Goal: Use online tool/utility: Utilize a website feature to perform a specific function

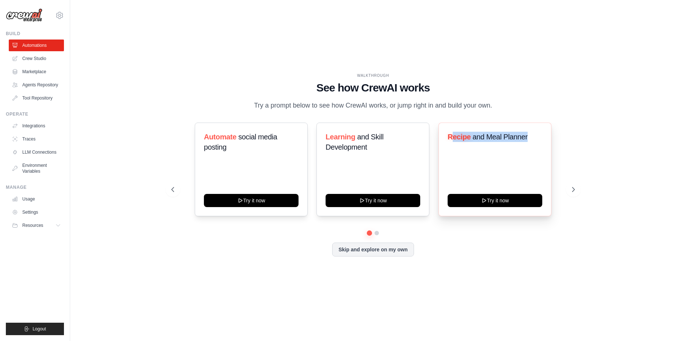
drag, startPoint x: 531, startPoint y: 135, endPoint x: 451, endPoint y: 140, distance: 80.9
click at [451, 140] on h3 "Recipe and Meal Planner" at bounding box center [495, 137] width 95 height 10
click at [470, 142] on div "Recipe and Meal Planner" at bounding box center [495, 140] width 95 height 16
click at [574, 188] on icon at bounding box center [574, 189] width 2 height 4
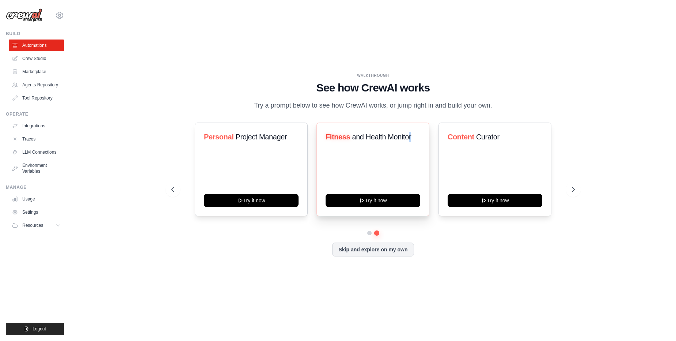
drag, startPoint x: 409, startPoint y: 138, endPoint x: 383, endPoint y: 142, distance: 26.3
click at [383, 142] on div "Fitness and Health Monitor" at bounding box center [373, 140] width 95 height 16
click at [577, 190] on icon at bounding box center [574, 189] width 7 height 7
click at [172, 192] on icon at bounding box center [171, 189] width 7 height 7
click at [387, 254] on button "Skip and explore on my own" at bounding box center [373, 249] width 82 height 14
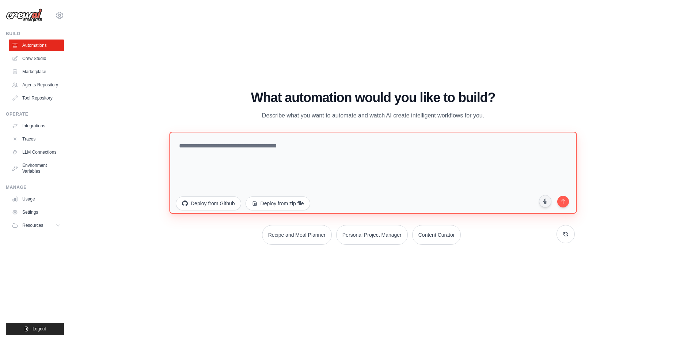
click at [209, 149] on textarea at bounding box center [373, 173] width 408 height 82
click at [301, 160] on textarea at bounding box center [373, 173] width 408 height 82
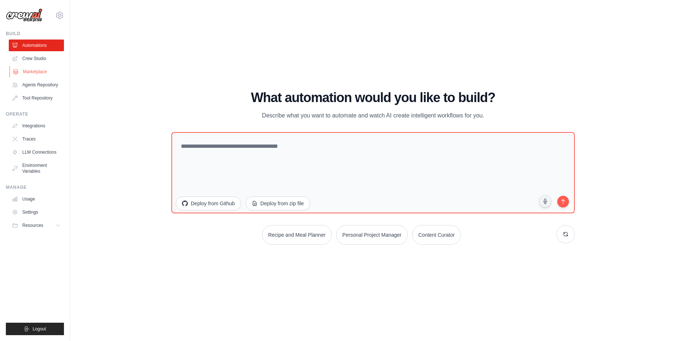
click at [37, 74] on link "Marketplace" at bounding box center [37, 72] width 55 height 12
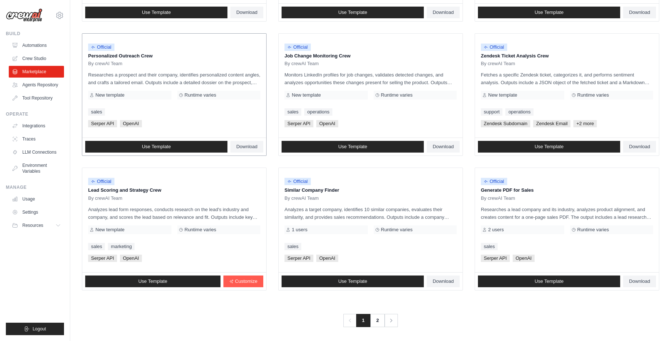
scroll to position [337, 0]
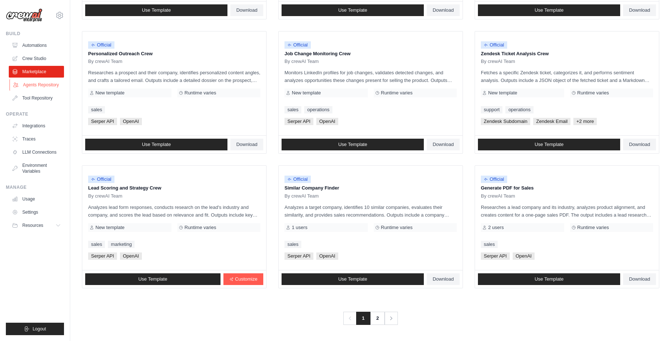
click at [38, 84] on link "Agents Repository" at bounding box center [37, 85] width 55 height 12
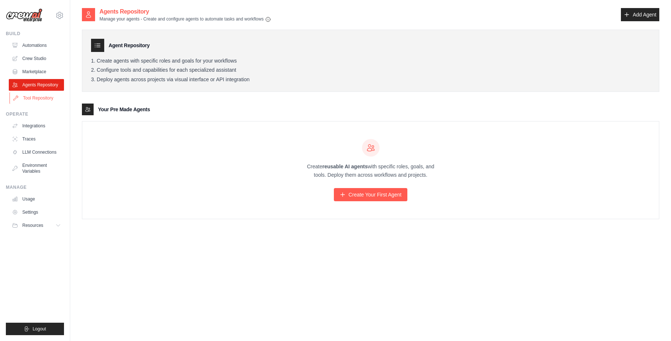
click at [40, 100] on link "Tool Repository" at bounding box center [37, 98] width 55 height 12
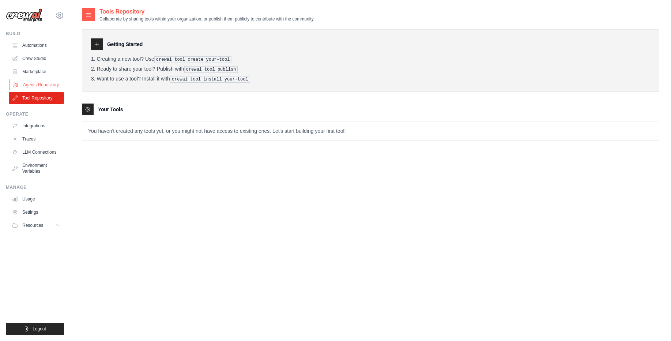
click at [30, 87] on link "Agents Repository" at bounding box center [37, 85] width 55 height 12
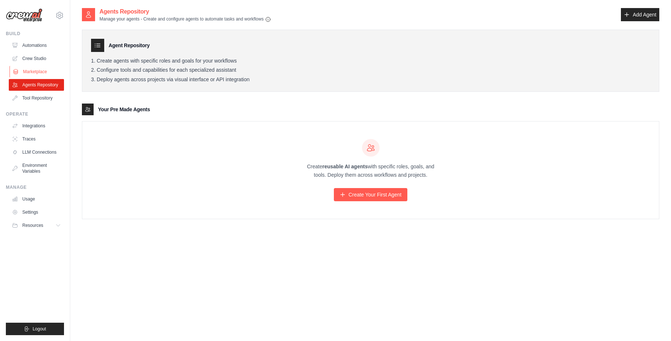
click at [45, 70] on link "Marketplace" at bounding box center [37, 72] width 55 height 12
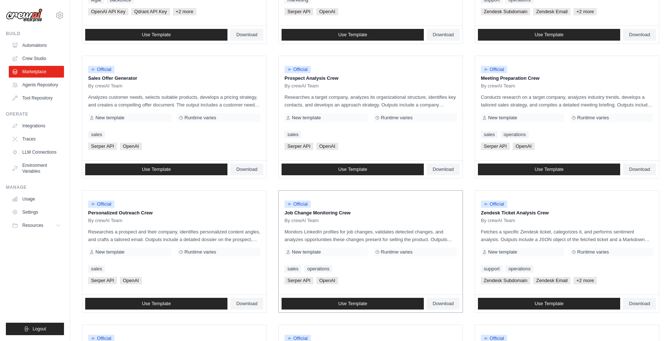
scroll to position [219, 0]
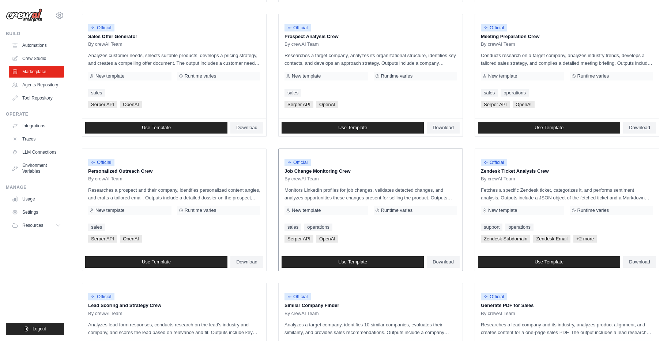
drag, startPoint x: 338, startPoint y: 173, endPoint x: 283, endPoint y: 169, distance: 55.3
click at [283, 169] on div "Official Job Change Monitoring Crew By crewAI Team Monitors LinkedIn profiles f…" at bounding box center [371, 201] width 184 height 104
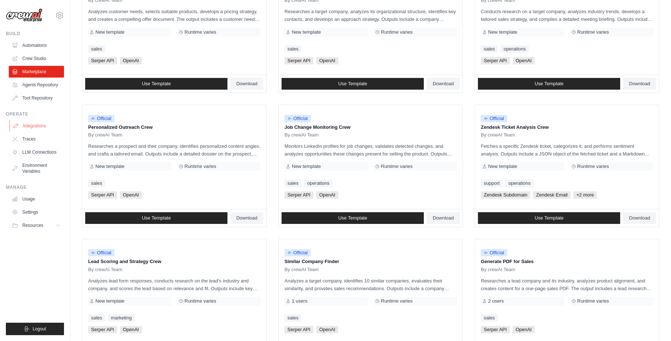
click at [38, 127] on link "Integrations" at bounding box center [37, 126] width 55 height 12
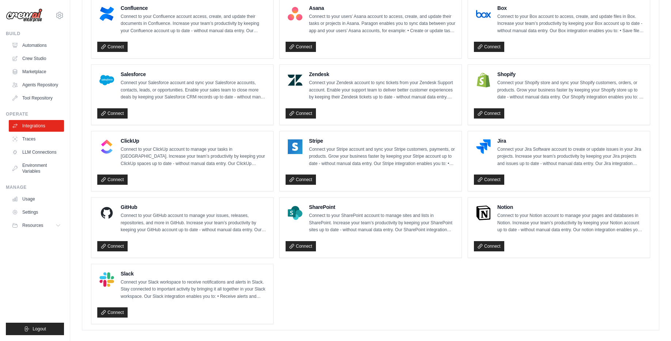
scroll to position [432, 0]
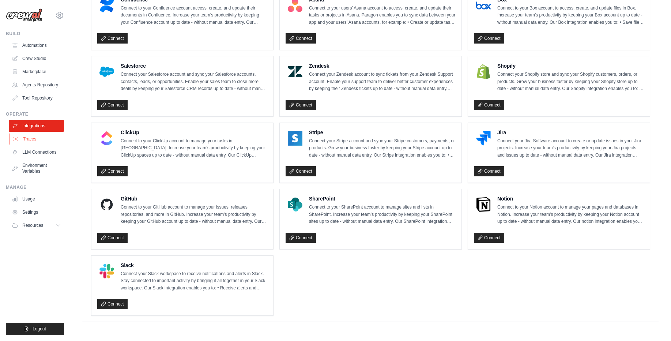
click at [39, 143] on link "Traces" at bounding box center [37, 139] width 55 height 12
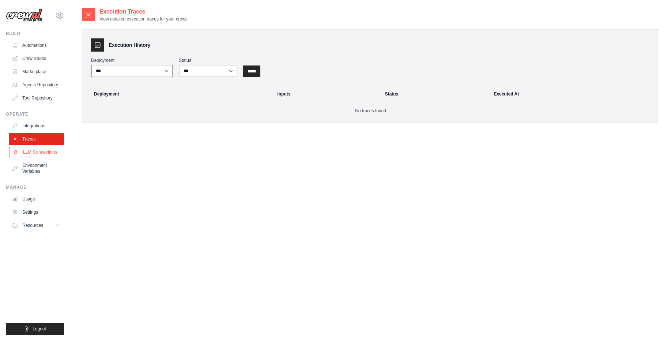
click at [48, 151] on link "LLM Connections" at bounding box center [37, 152] width 55 height 12
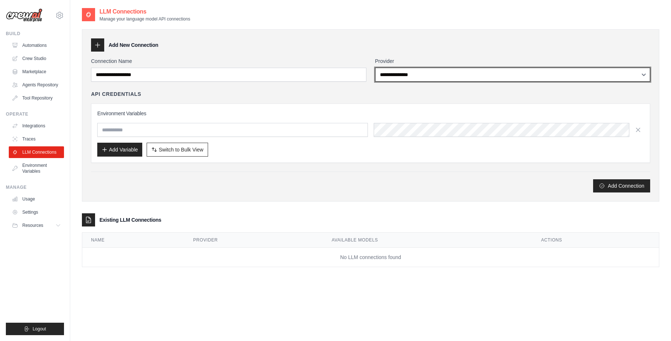
drag, startPoint x: 389, startPoint y: 78, endPoint x: 402, endPoint y: 76, distance: 13.6
click at [402, 76] on select "**********" at bounding box center [512, 75] width 275 height 14
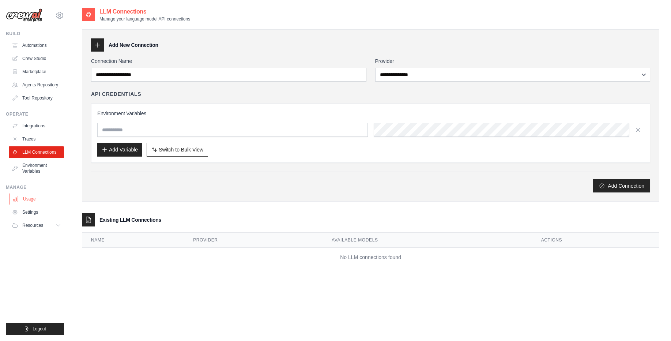
click at [46, 195] on link "Usage" at bounding box center [37, 199] width 55 height 12
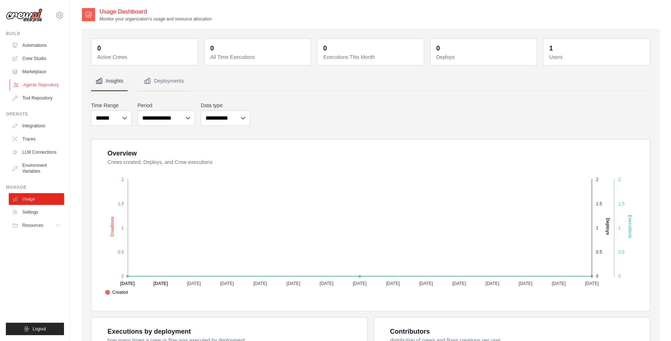
click at [34, 82] on link "Agents Repository" at bounding box center [37, 85] width 55 height 12
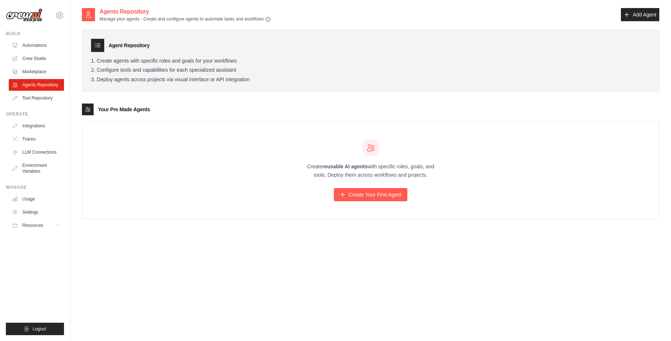
drag, startPoint x: 427, startPoint y: 176, endPoint x: 308, endPoint y: 166, distance: 119.2
click at [308, 166] on p "Create reusable AI agents with specific roles, goals, and tools. Deploy them ac…" at bounding box center [370, 170] width 140 height 17
click at [434, 174] on p "Create reusable AI agents with specific roles, goals, and tools. Deploy them ac…" at bounding box center [370, 170] width 140 height 17
click at [433, 175] on p "Create reusable AI agents with specific roles, goals, and tools. Deploy them ac…" at bounding box center [370, 170] width 140 height 17
click at [46, 71] on link "Marketplace" at bounding box center [37, 72] width 55 height 12
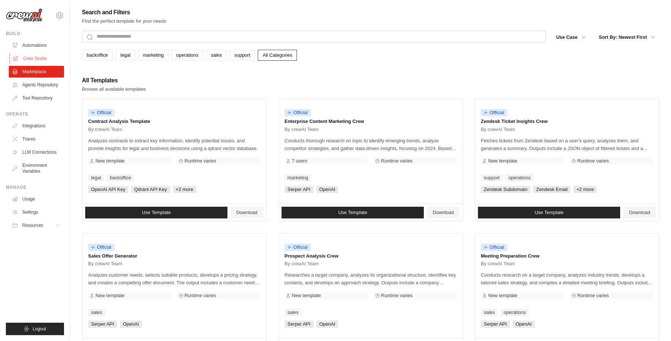
click at [40, 56] on link "Crew Studio" at bounding box center [37, 59] width 55 height 12
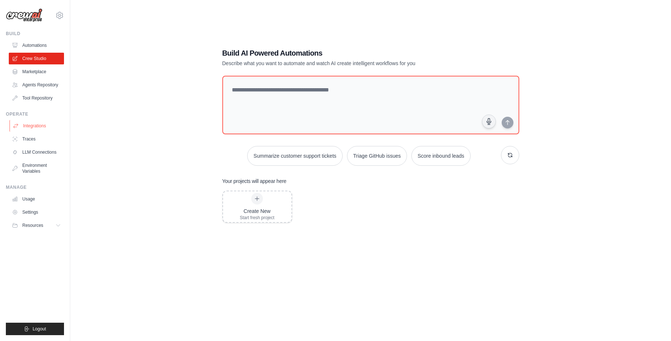
click at [51, 124] on link "Integrations" at bounding box center [37, 126] width 55 height 12
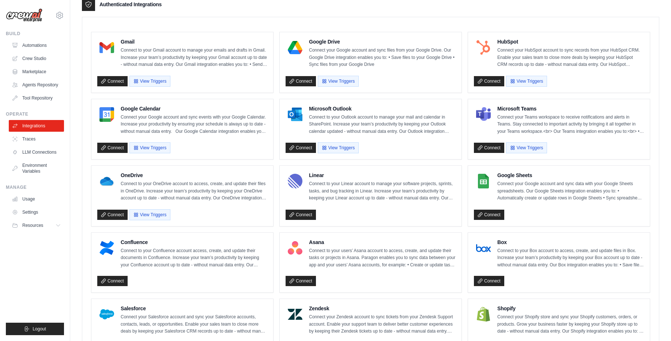
scroll to position [168, 0]
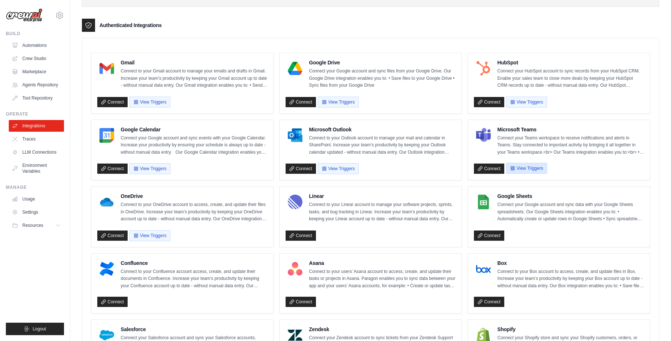
click at [518, 171] on button "View Triggers" at bounding box center [526, 168] width 41 height 11
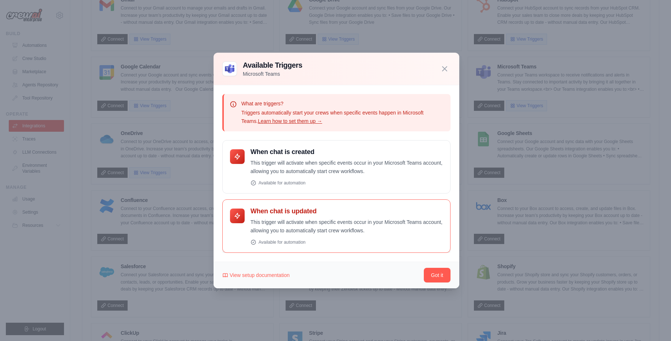
scroll to position [256, 0]
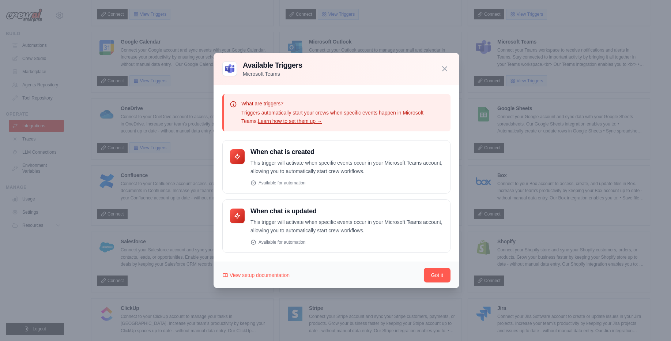
click at [448, 70] on icon "button" at bounding box center [444, 68] width 9 height 9
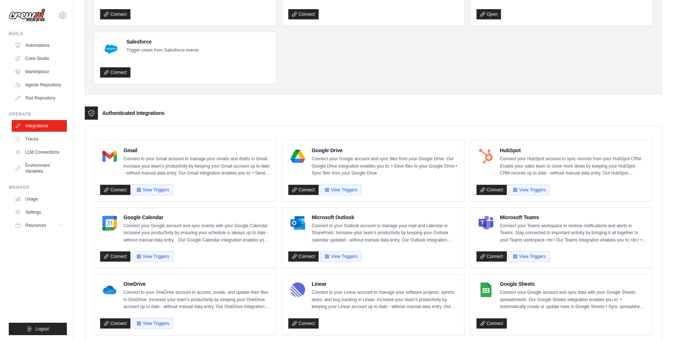
scroll to position [0, 0]
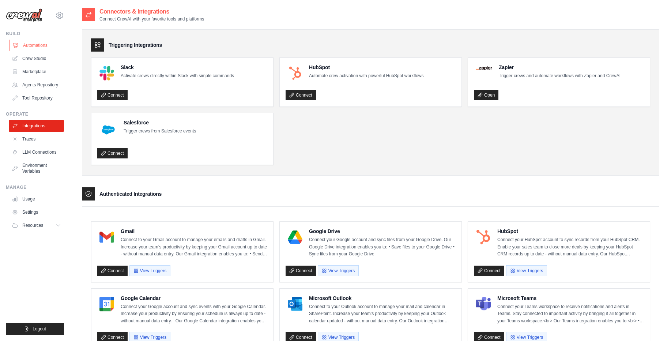
click at [32, 47] on link "Automations" at bounding box center [37, 45] width 55 height 12
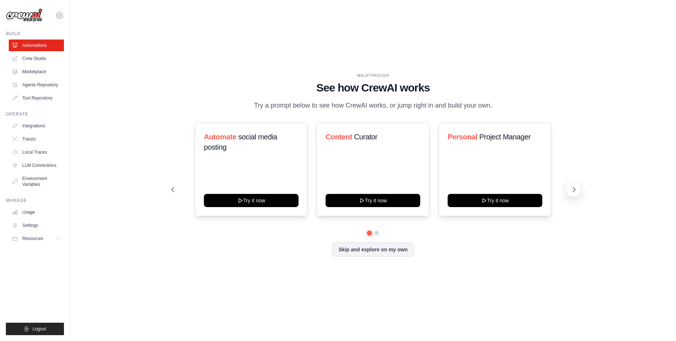
click at [578, 191] on button at bounding box center [573, 189] width 15 height 15
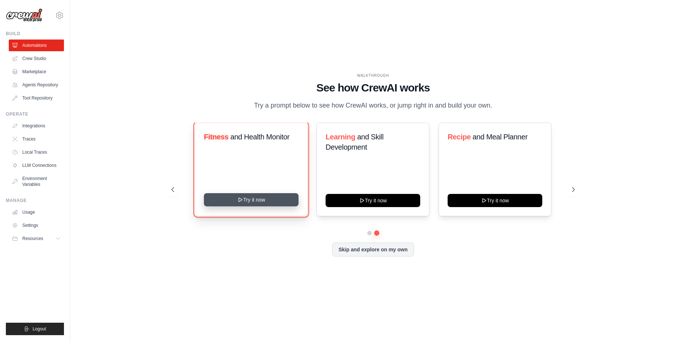
click at [262, 197] on button "Try it now" at bounding box center [251, 199] width 95 height 13
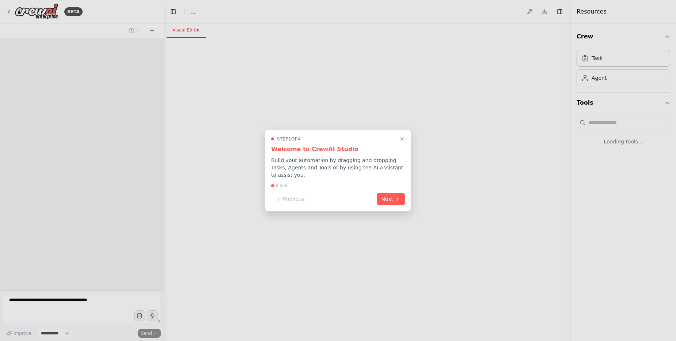
select select "****"
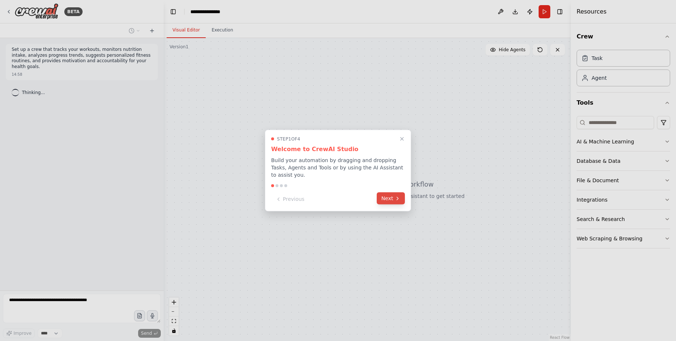
click at [380, 198] on button "Next" at bounding box center [391, 198] width 28 height 12
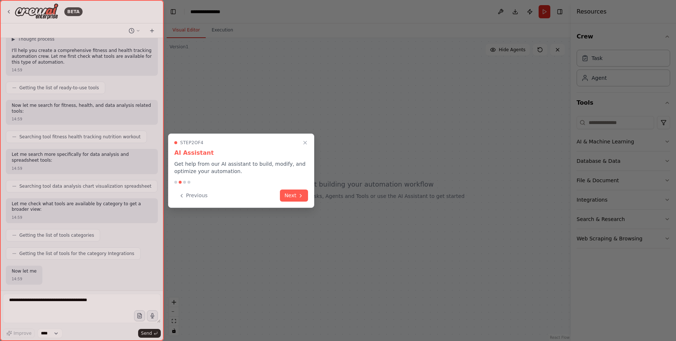
scroll to position [86, 0]
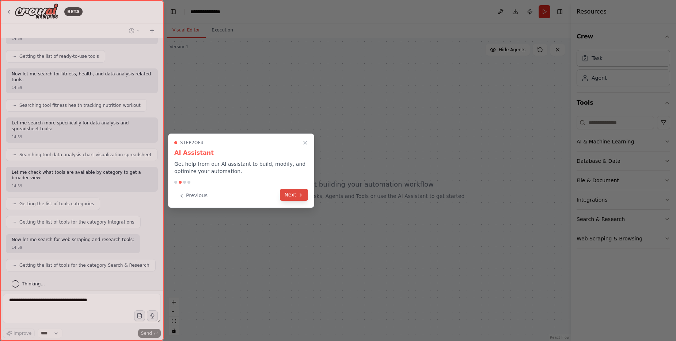
click at [287, 195] on button "Next" at bounding box center [294, 195] width 28 height 12
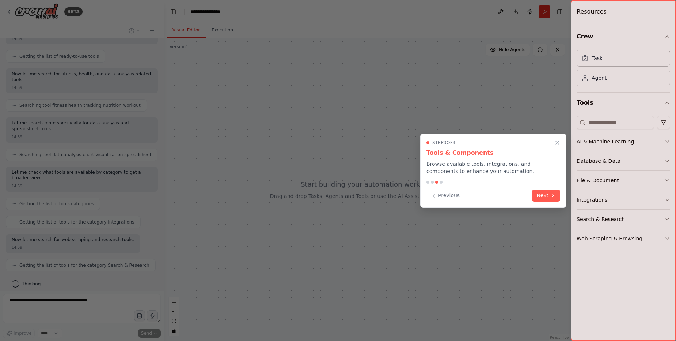
scroll to position [129, 0]
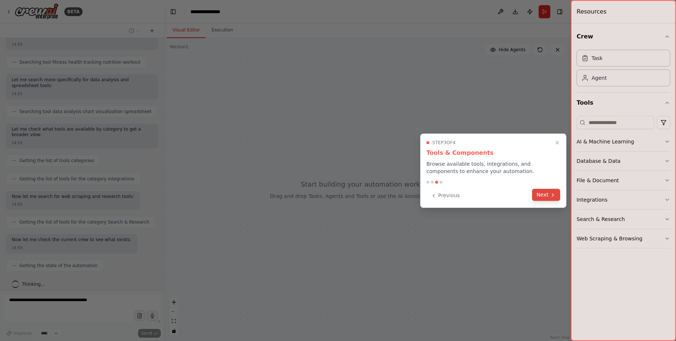
click at [539, 200] on button "Next" at bounding box center [546, 195] width 28 height 12
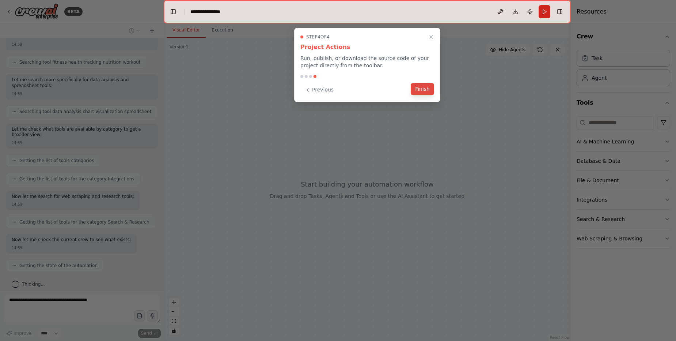
click at [427, 94] on button "Finish" at bounding box center [422, 89] width 23 height 12
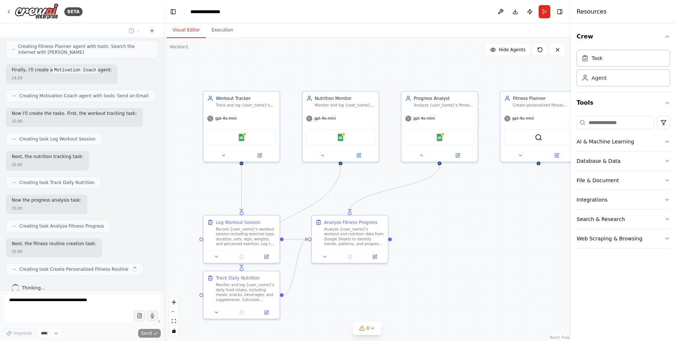
scroll to position [552, 0]
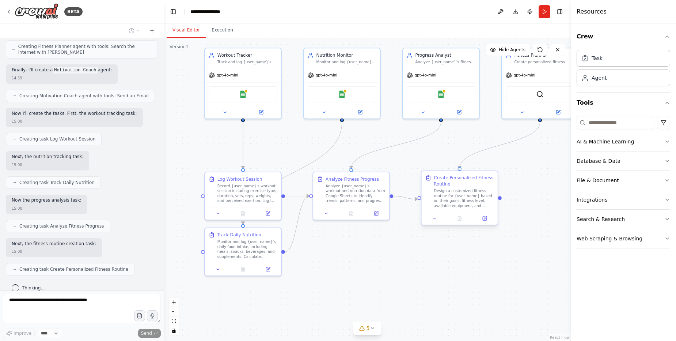
drag, startPoint x: 442, startPoint y: 220, endPoint x: 425, endPoint y: 183, distance: 39.9
click at [425, 183] on div ".deletable-edge-delete-btn { width: 20px; height: 20px; border: 0px solid #ffff…" at bounding box center [367, 189] width 407 height 303
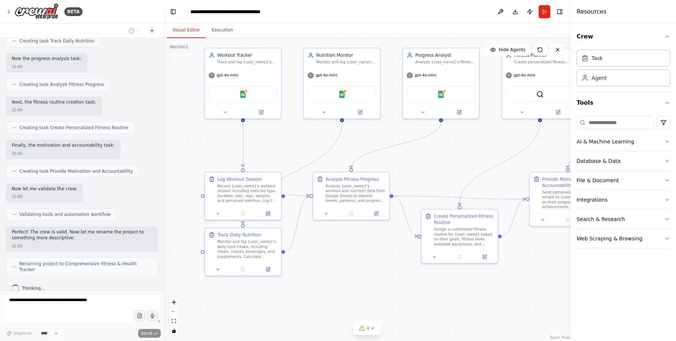
scroll to position [687, 0]
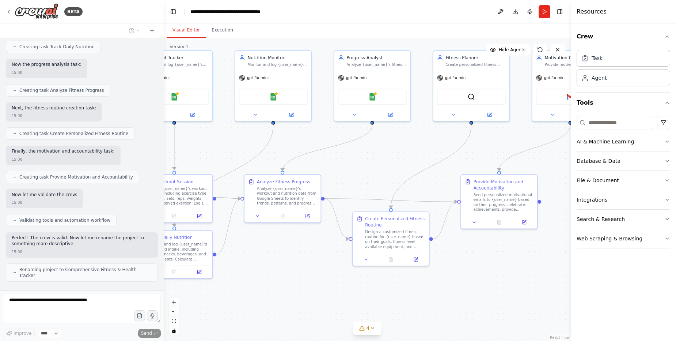
drag, startPoint x: 295, startPoint y: 140, endPoint x: 188, endPoint y: 145, distance: 107.2
click at [188, 145] on div ".deletable-edge-delete-btn { width: 20px; height: 20px; border: 0px solid #ffff…" at bounding box center [367, 189] width 407 height 303
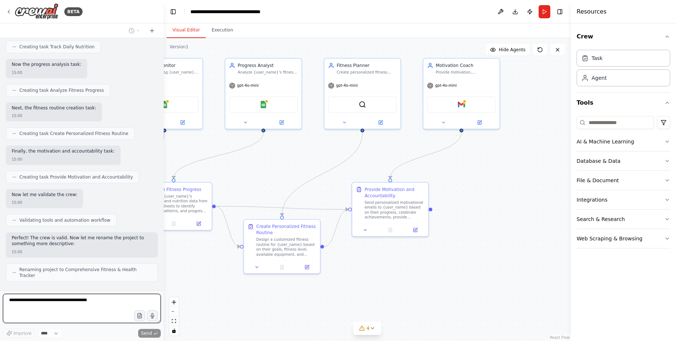
scroll to position [728, 0]
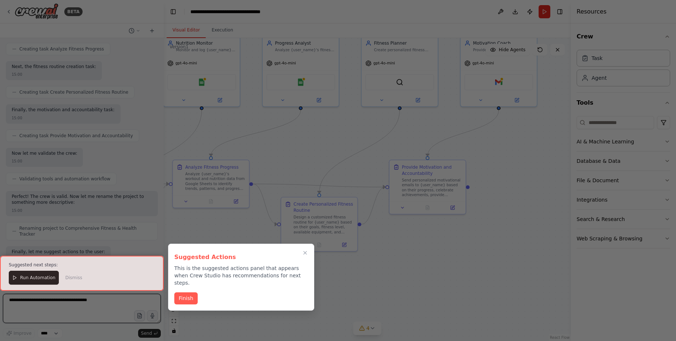
drag, startPoint x: 493, startPoint y: 169, endPoint x: 459, endPoint y: 152, distance: 37.3
click at [459, 152] on div "BETA Set up a crew that tracks your workouts, monitors nutrition intake, analyz…" at bounding box center [338, 170] width 676 height 341
click at [178, 293] on button "Finish" at bounding box center [185, 297] width 23 height 12
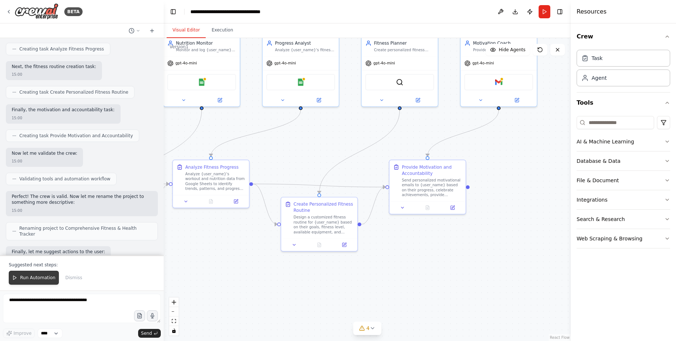
click at [48, 280] on span "Run Automation" at bounding box center [37, 277] width 35 height 6
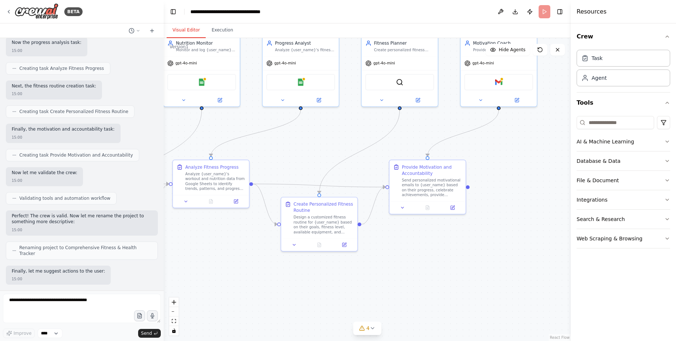
scroll to position [693, 0]
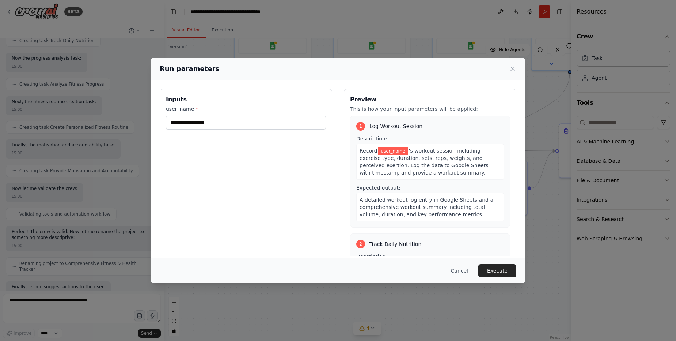
drag, startPoint x: 269, startPoint y: 261, endPoint x: 381, endPoint y: 249, distance: 112.9
click at [381, 249] on body "BETA Set up a crew that tracks your workouts, monitors nutrition intake, analyz…" at bounding box center [338, 170] width 676 height 341
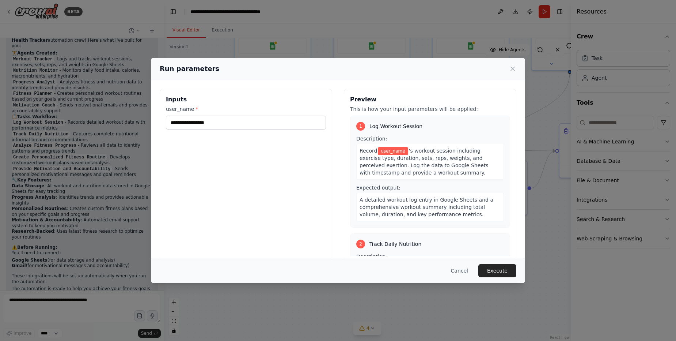
scroll to position [976, 0]
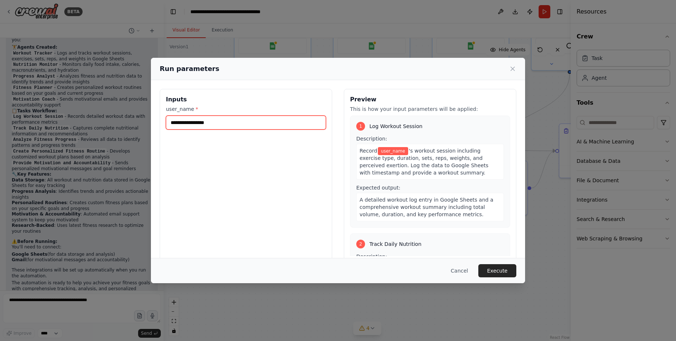
click at [208, 122] on input "user_name *" at bounding box center [246, 122] width 160 height 14
type input "*"
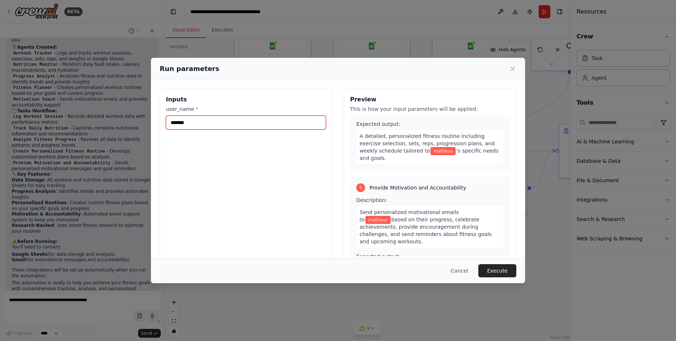
scroll to position [464, 0]
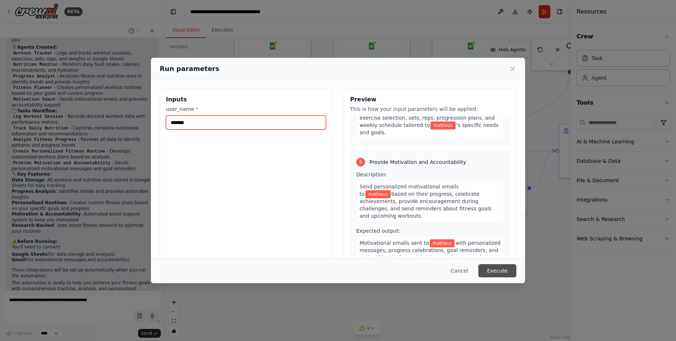
type input "*******"
click at [496, 265] on button "Execute" at bounding box center [497, 270] width 38 height 13
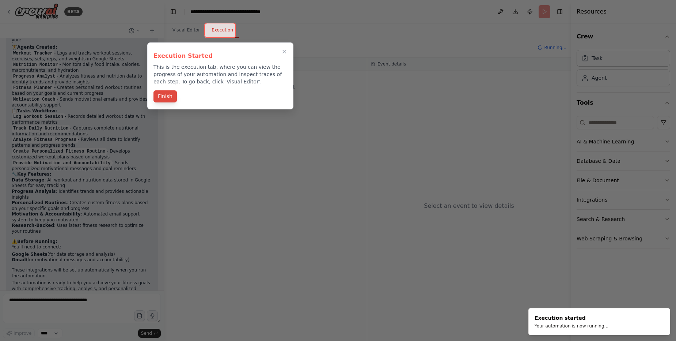
click at [166, 103] on div "Finish" at bounding box center [221, 97] width 134 height 12
click at [168, 98] on button "Finish" at bounding box center [165, 96] width 23 height 12
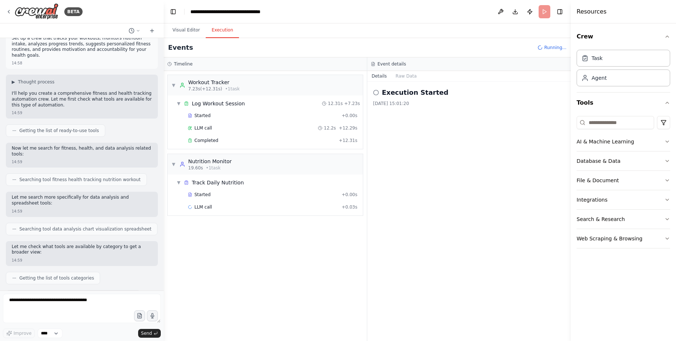
scroll to position [0, 0]
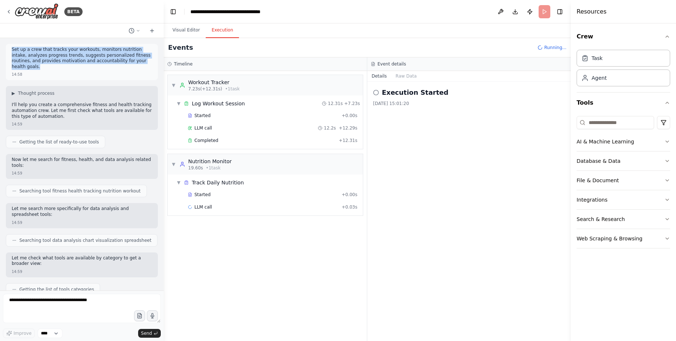
drag, startPoint x: 11, startPoint y: 47, endPoint x: 150, endPoint y: 60, distance: 139.9
click at [150, 60] on div "Set up a crew that tracks your workouts, monitors nutrition intake, analyzes pr…" at bounding box center [82, 62] width 152 height 36
click at [190, 34] on button "Visual Editor" at bounding box center [186, 30] width 39 height 15
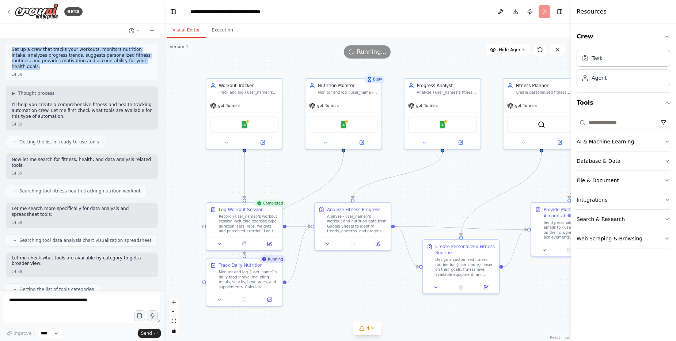
drag, startPoint x: 385, startPoint y: 232, endPoint x: 357, endPoint y: 311, distance: 83.5
click at [357, 311] on div ".deletable-edge-delete-btn { width: 20px; height: 20px; border: 0px solid #ffff…" at bounding box center [367, 189] width 407 height 303
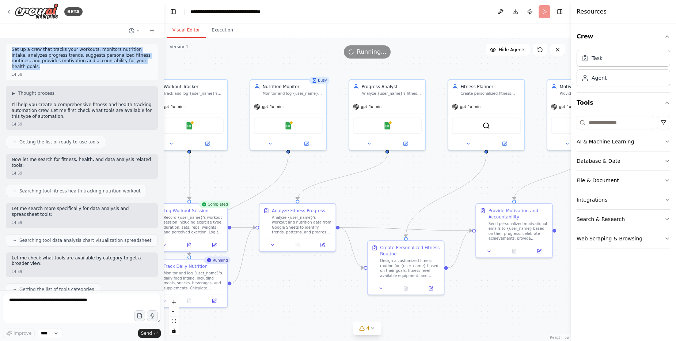
drag, startPoint x: 399, startPoint y: 182, endPoint x: 343, endPoint y: 183, distance: 56.3
click at [347, 185] on div ".deletable-edge-delete-btn { width: 20px; height: 20px; border: 0px solid #ffff…" at bounding box center [367, 189] width 407 height 303
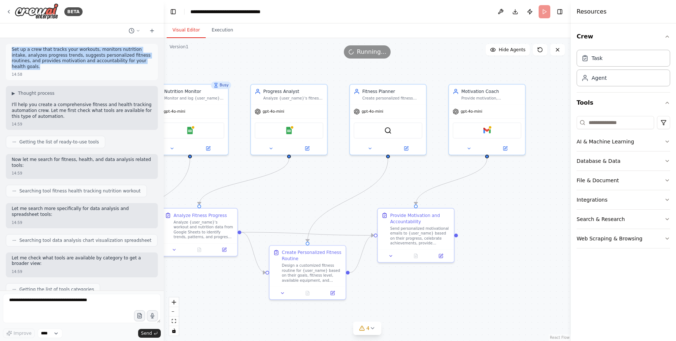
drag, startPoint x: 360, startPoint y: 193, endPoint x: 269, endPoint y: 196, distance: 91.1
click at [269, 196] on div ".deletable-edge-delete-btn { width: 20px; height: 20px; border: 0px solid #ffff…" at bounding box center [367, 189] width 407 height 303
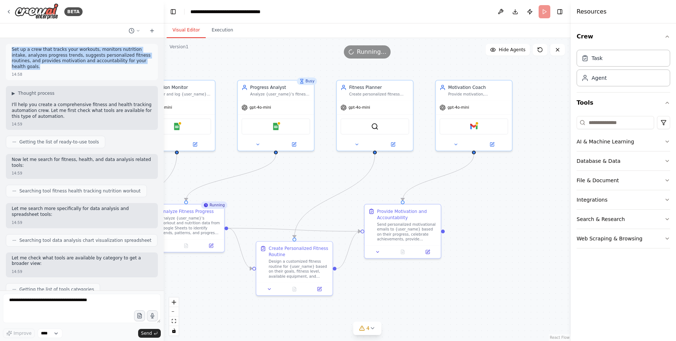
drag, startPoint x: 276, startPoint y: 191, endPoint x: 271, endPoint y: 190, distance: 4.8
click at [271, 190] on div ".deletable-edge-delete-btn { width: 20px; height: 20px; border: 0px solid #ffff…" at bounding box center [367, 189] width 407 height 303
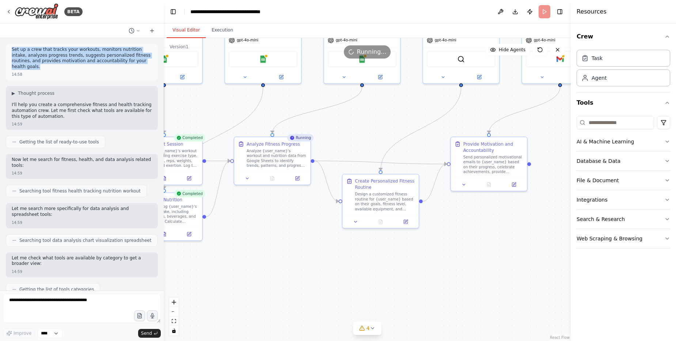
drag, startPoint x: 343, startPoint y: 187, endPoint x: 390, endPoint y: 121, distance: 80.9
click at [390, 121] on div ".deletable-edge-delete-btn { width: 20px; height: 20px; border: 0px solid #ffff…" at bounding box center [367, 189] width 407 height 303
click at [223, 30] on button "Execution" at bounding box center [222, 30] width 33 height 15
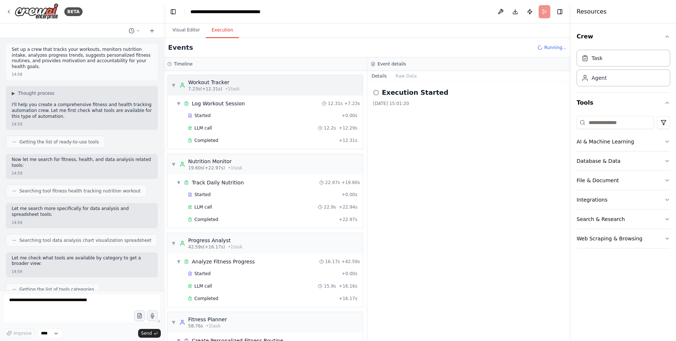
click at [244, 82] on div "▼ Workout Tracker 7.23s (+12.31s) • 1 task" at bounding box center [265, 85] width 195 height 20
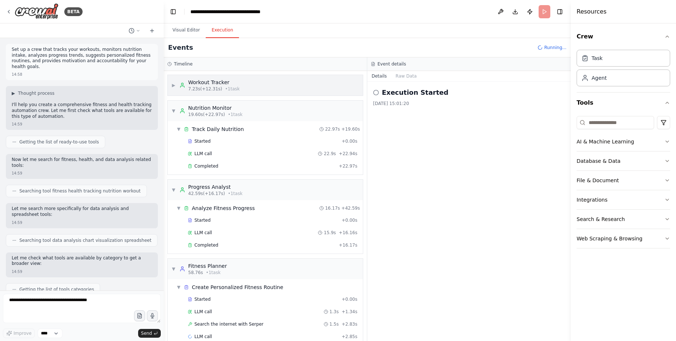
click at [243, 83] on div "▶ Workout Tracker 7.23s (+12.31s) • 1 task" at bounding box center [265, 85] width 195 height 20
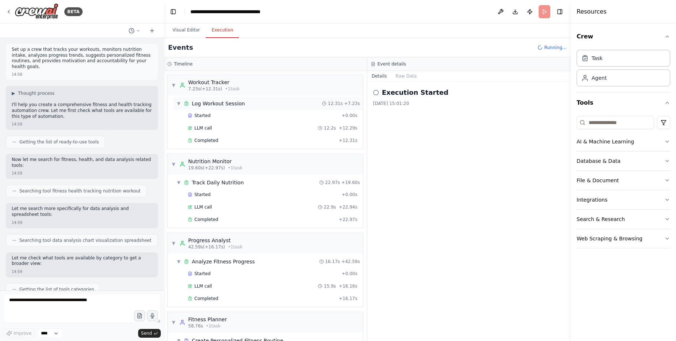
click at [212, 104] on div "Log Workout Session" at bounding box center [218, 103] width 53 height 7
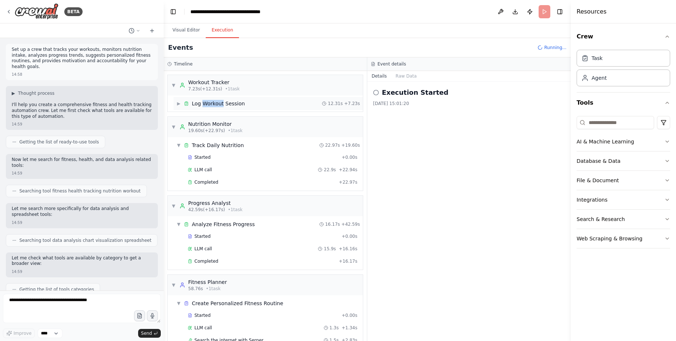
click at [212, 104] on div "Log Workout Session" at bounding box center [218, 103] width 53 height 7
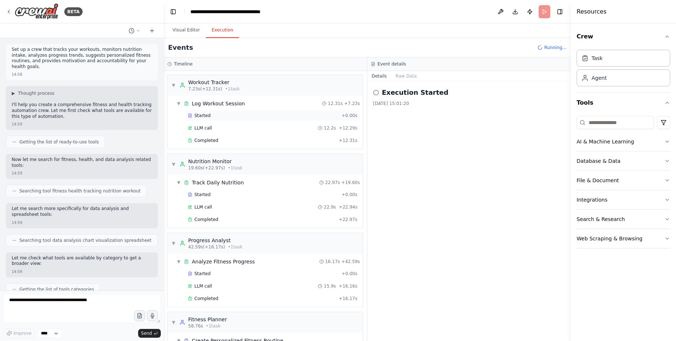
click at [210, 116] on div "Started" at bounding box center [263, 116] width 151 height 6
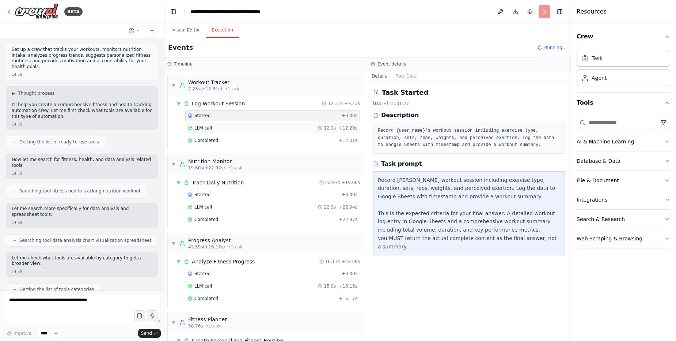
click at [228, 130] on div "LLM call 12.2s + 12.29s" at bounding box center [273, 128] width 170 height 6
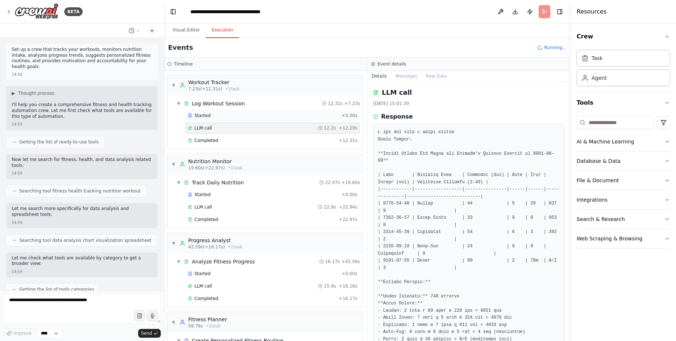
click at [236, 117] on div "Started" at bounding box center [263, 116] width 151 height 6
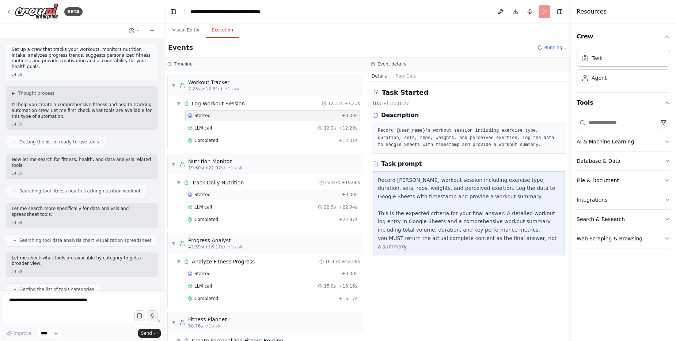
click at [220, 196] on div "Started" at bounding box center [263, 195] width 151 height 6
click at [204, 142] on span "Completed" at bounding box center [206, 140] width 24 height 6
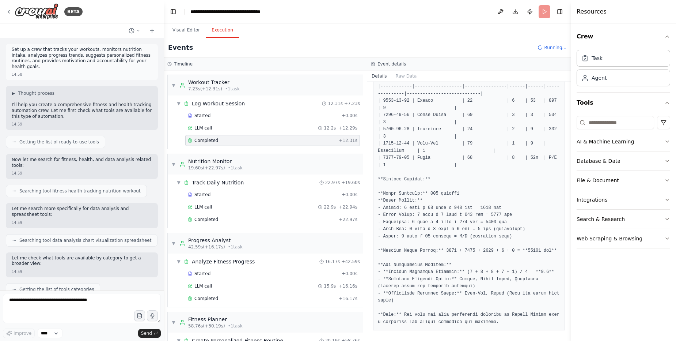
scroll to position [132, 0]
click at [457, 195] on pre at bounding box center [469, 185] width 182 height 278
drag, startPoint x: 460, startPoint y: 191, endPoint x: 440, endPoint y: 187, distance: 20.1
click at [440, 187] on pre at bounding box center [469, 185] width 182 height 278
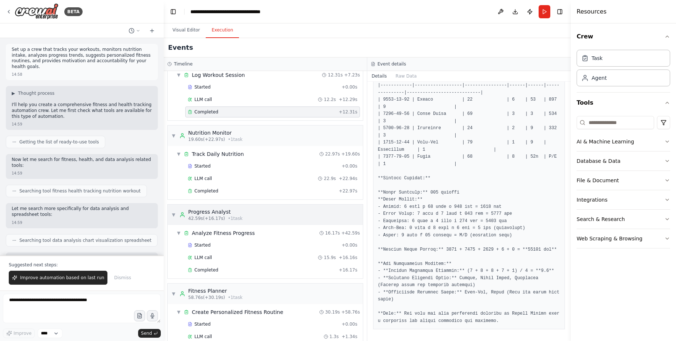
scroll to position [44, 0]
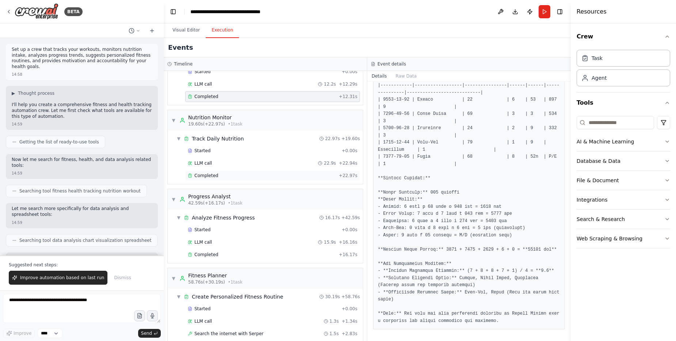
click at [232, 176] on div "Completed" at bounding box center [262, 176] width 148 height 6
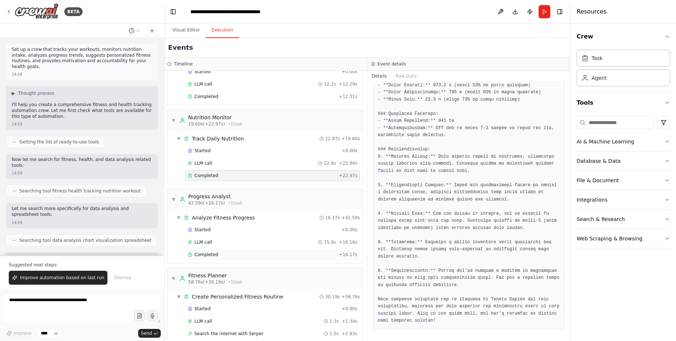
click at [226, 250] on div "Completed + 16.17s" at bounding box center [272, 254] width 175 height 11
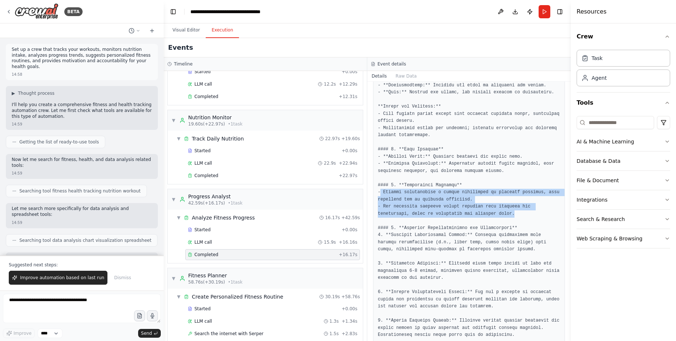
drag, startPoint x: 514, startPoint y: 220, endPoint x: 380, endPoint y: 201, distance: 134.3
click at [380, 201] on pre at bounding box center [469, 107] width 182 height 620
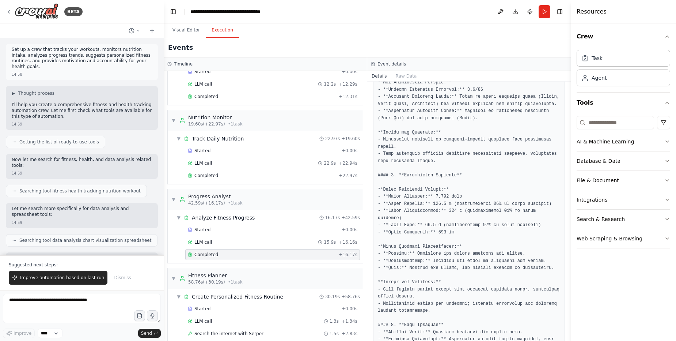
scroll to position [116, 0]
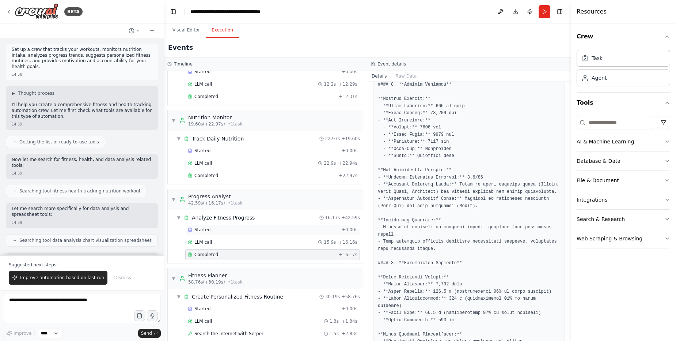
click at [250, 230] on div "Started" at bounding box center [263, 230] width 151 height 6
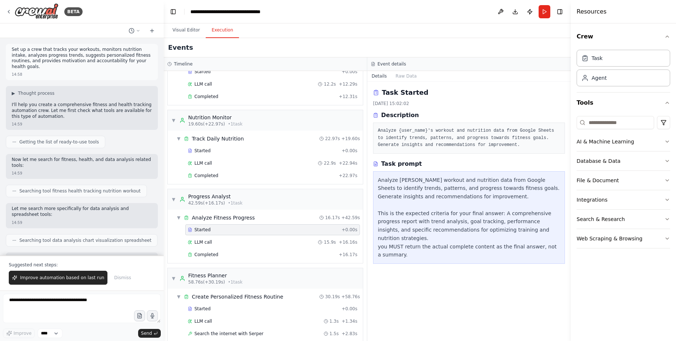
scroll to position [0, 0]
click at [220, 252] on div "Completed" at bounding box center [262, 254] width 148 height 6
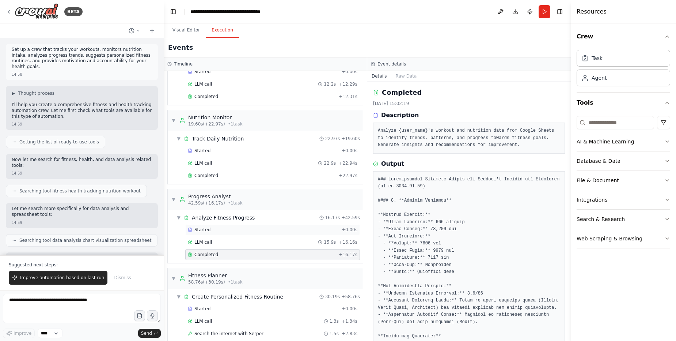
click at [229, 230] on div "Started" at bounding box center [263, 230] width 151 height 6
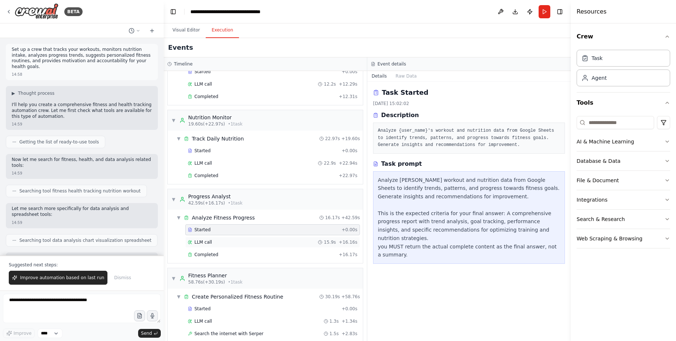
click at [231, 243] on div "LLM call 15.9s + 16.16s" at bounding box center [273, 242] width 170 height 6
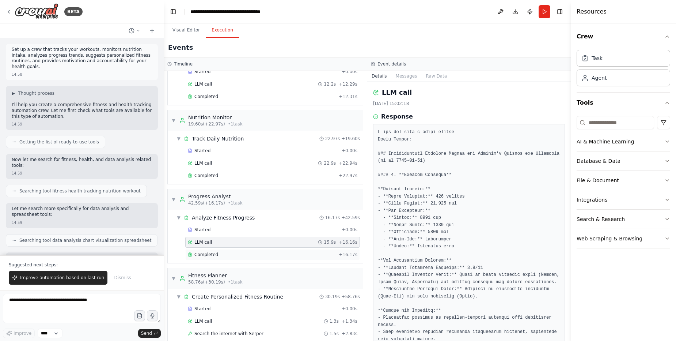
scroll to position [132, 0]
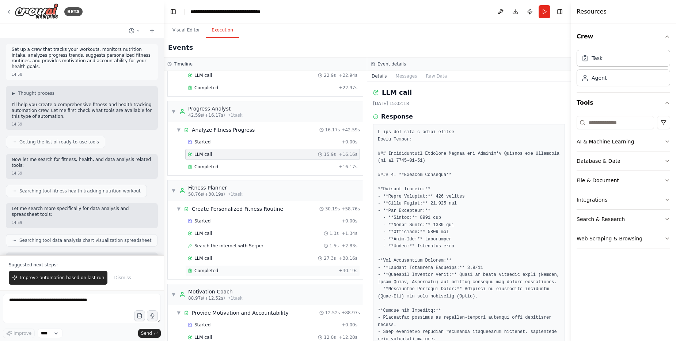
click at [213, 268] on span "Completed" at bounding box center [206, 271] width 24 height 6
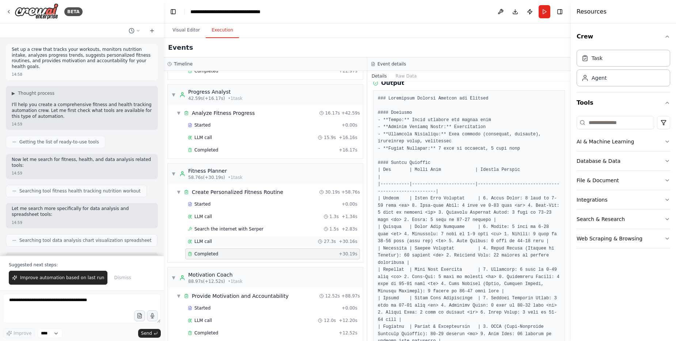
scroll to position [157, 0]
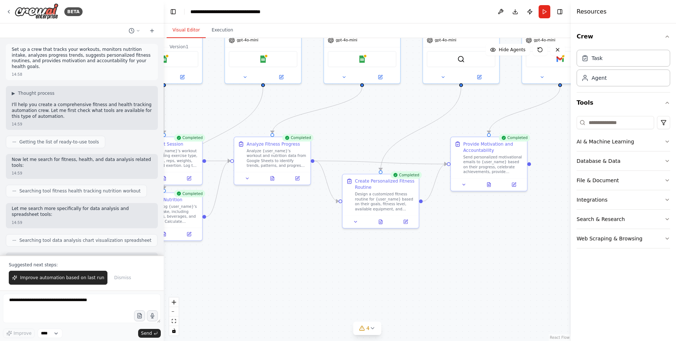
click at [187, 26] on button "Visual Editor" at bounding box center [186, 30] width 39 height 15
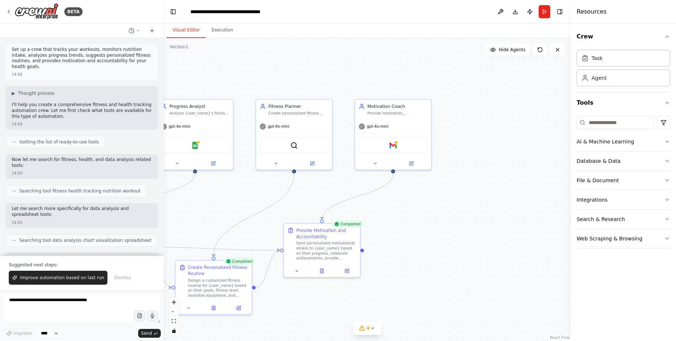
drag, startPoint x: 518, startPoint y: 193, endPoint x: 342, endPoint y: 301, distance: 206.5
click at [342, 301] on div ".deletable-edge-delete-btn { width: 20px; height: 20px; border: 0px solid #ffff…" at bounding box center [367, 189] width 407 height 303
click at [221, 29] on button "Execution" at bounding box center [222, 30] width 33 height 15
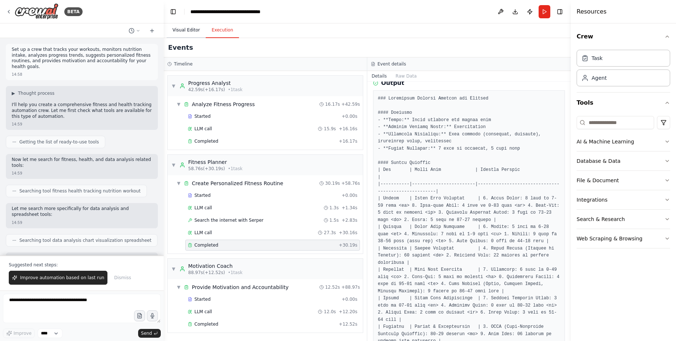
click at [183, 29] on button "Visual Editor" at bounding box center [186, 30] width 39 height 15
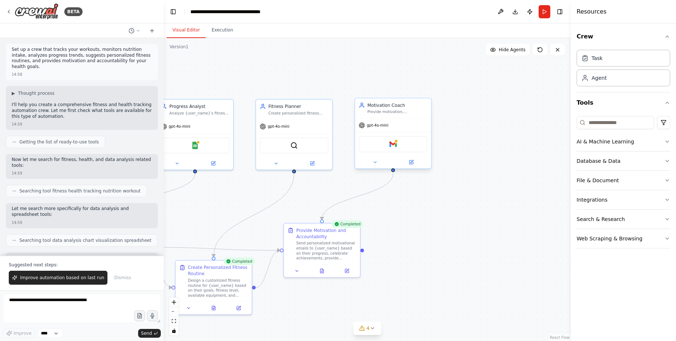
click at [398, 114] on div "Motivation Coach Provide motivation, accountability, and encouragement to {user…" at bounding box center [393, 108] width 76 height 20
click at [393, 142] on img at bounding box center [393, 143] width 7 height 7
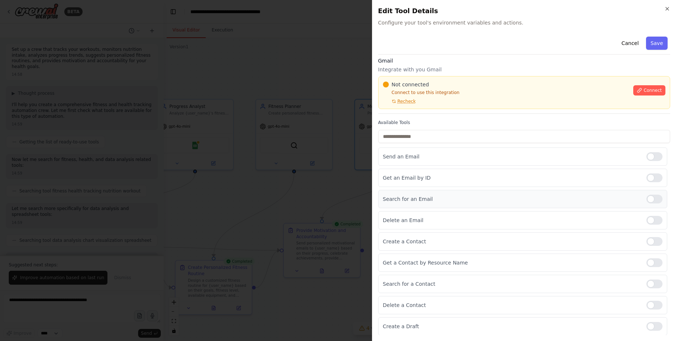
scroll to position [4, 0]
click at [670, 10] on icon "button" at bounding box center [667, 9] width 6 height 6
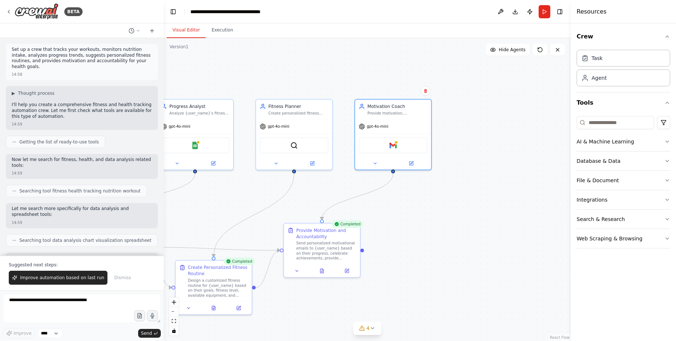
click at [425, 209] on div ".deletable-edge-delete-btn { width: 20px; height: 20px; border: 0px solid #ffff…" at bounding box center [367, 189] width 407 height 303
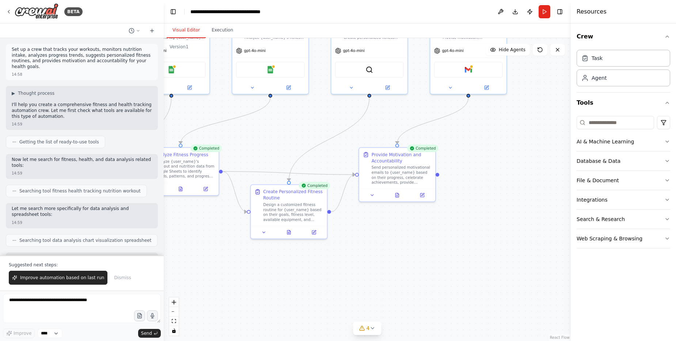
drag, startPoint x: 446, startPoint y: 213, endPoint x: 481, endPoint y: 170, distance: 54.9
click at [485, 167] on div ".deletable-edge-delete-btn { width: 20px; height: 20px; border: 0px solid #ffff…" at bounding box center [367, 189] width 407 height 303
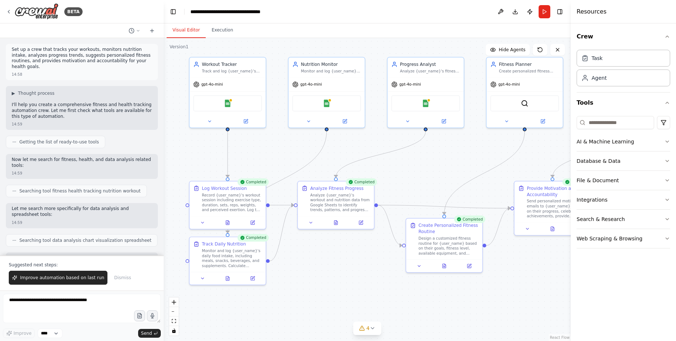
drag, startPoint x: 274, startPoint y: 144, endPoint x: 431, endPoint y: 177, distance: 160.4
click at [431, 177] on div ".deletable-edge-delete-btn { width: 20px; height: 20px; border: 0px solid #ffff…" at bounding box center [367, 189] width 407 height 303
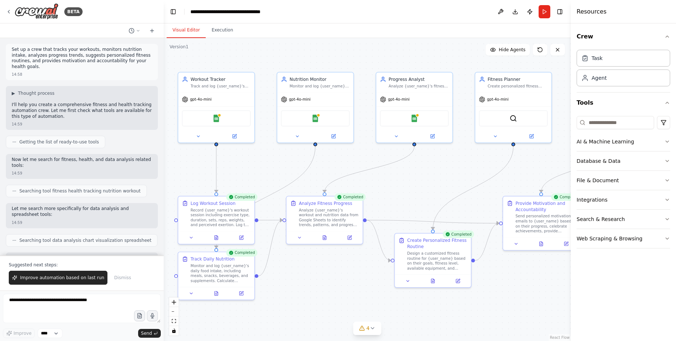
drag, startPoint x: 336, startPoint y: 168, endPoint x: 261, endPoint y: 173, distance: 75.1
click at [266, 173] on div ".deletable-edge-delete-btn { width: 20px; height: 20px; border: 0px solid #ffff…" at bounding box center [367, 189] width 407 height 303
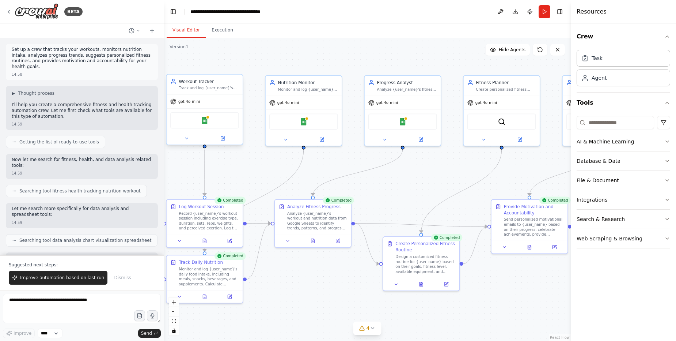
click at [190, 90] on div "Track and log {user_name}'s workout sessions, including exercise types, duratio…" at bounding box center [209, 88] width 60 height 5
click at [224, 136] on icon at bounding box center [222, 138] width 5 height 5
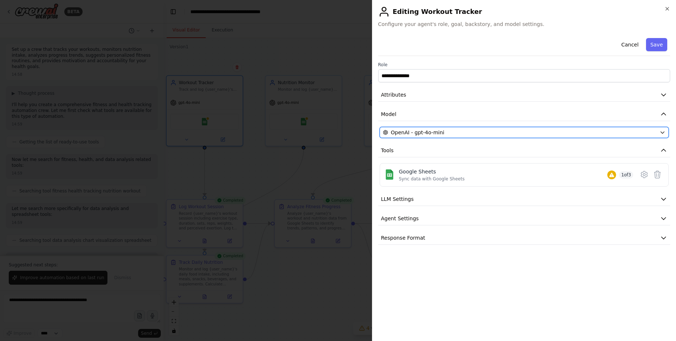
click at [480, 133] on div "OpenAI - gpt-4o-mini" at bounding box center [520, 132] width 274 height 7
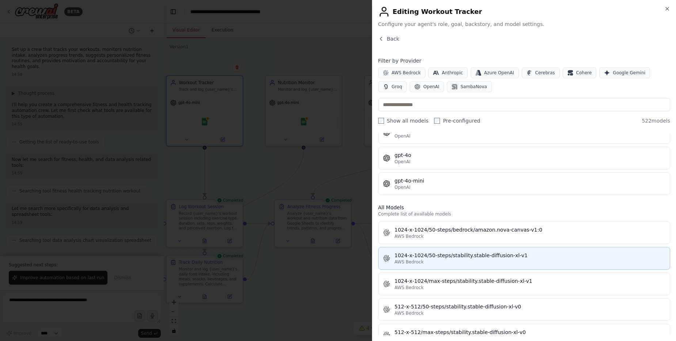
scroll to position [175, 0]
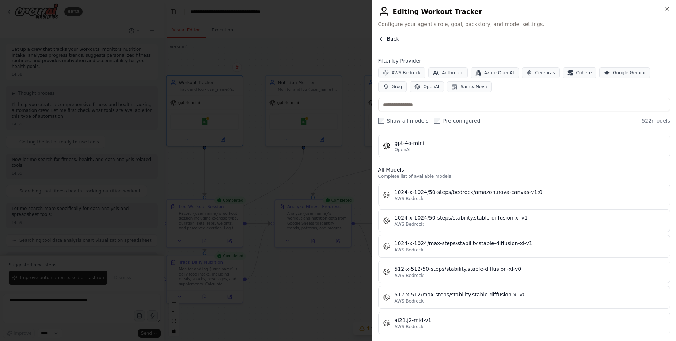
click at [379, 38] on icon "button" at bounding box center [381, 39] width 6 height 6
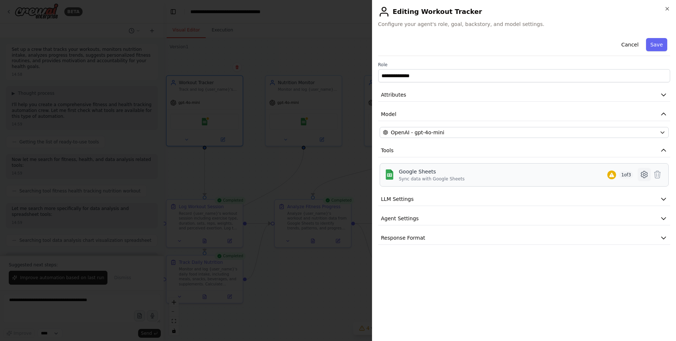
click at [644, 174] on icon at bounding box center [644, 174] width 9 height 9
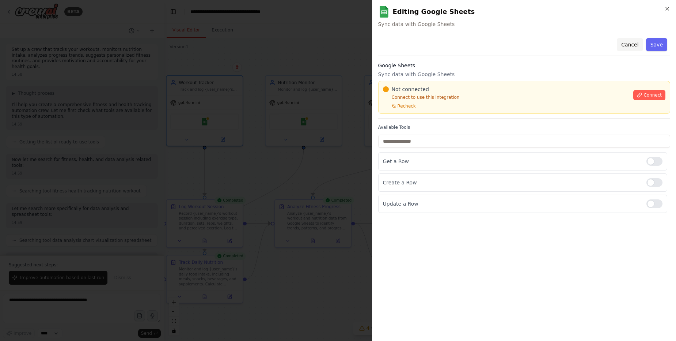
click at [631, 47] on button "Cancel" at bounding box center [630, 44] width 26 height 13
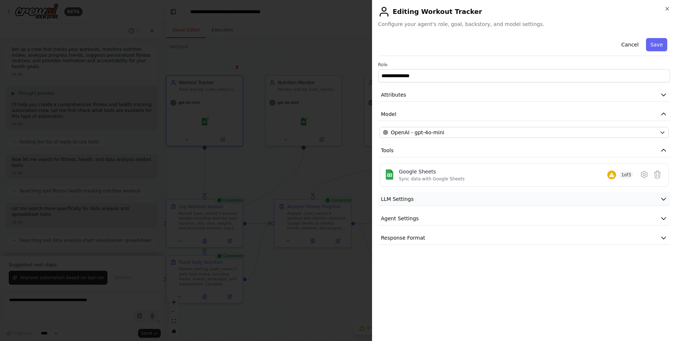
click at [664, 197] on icon "button" at bounding box center [663, 198] width 7 height 7
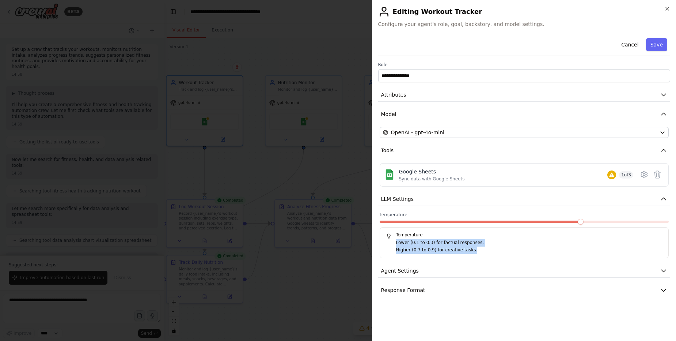
drag, startPoint x: 469, startPoint y: 248, endPoint x: 395, endPoint y: 239, distance: 74.4
click at [395, 239] on div "Lower (0.1 to 0.3) for factual responses. Higher (0.7 to 0.9) for creative task…" at bounding box center [524, 246] width 277 height 14
click at [448, 252] on p "Higher (0.7 to 0.9) for creative tasks." at bounding box center [529, 249] width 267 height 7
click at [664, 273] on icon "button" at bounding box center [663, 270] width 7 height 7
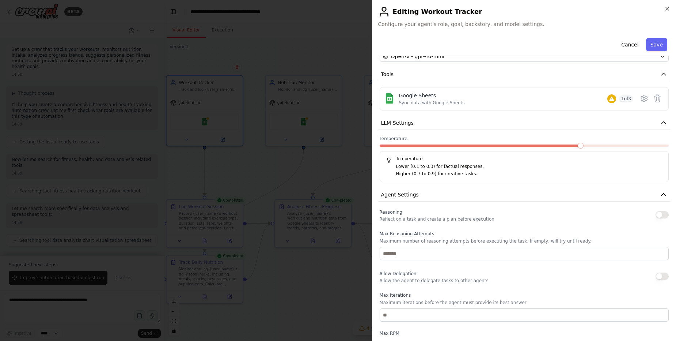
scroll to position [88, 0]
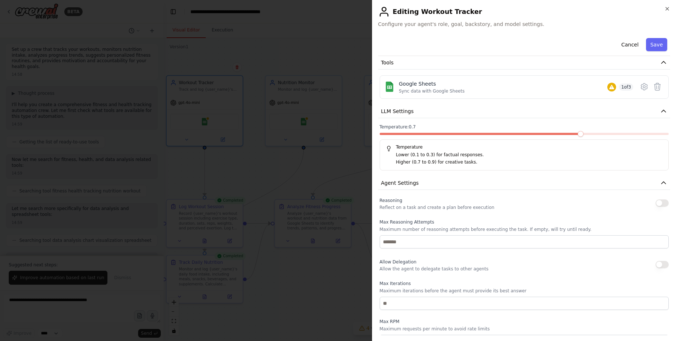
click at [578, 131] on span at bounding box center [581, 134] width 6 height 6
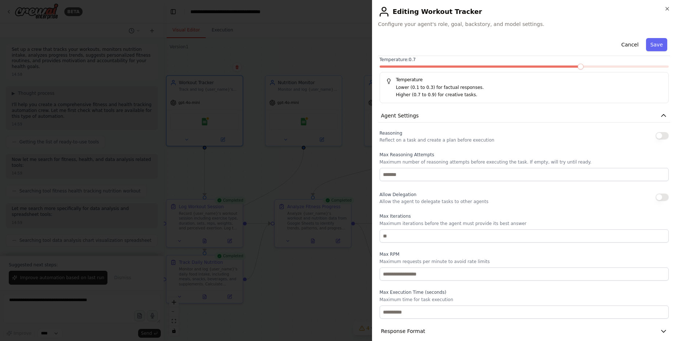
scroll to position [164, 0]
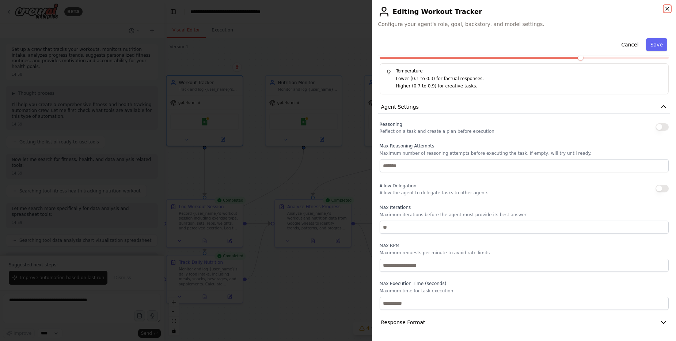
click at [669, 10] on icon "button" at bounding box center [667, 8] width 3 height 3
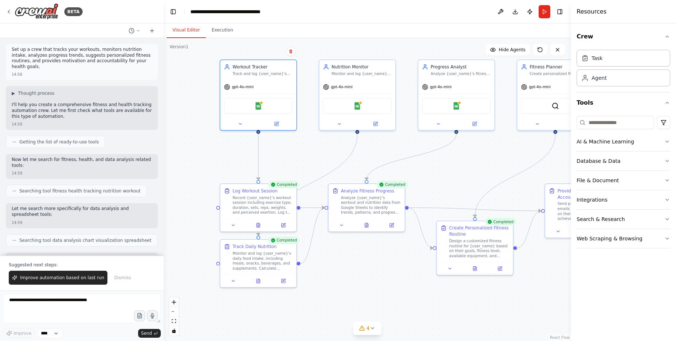
drag, startPoint x: 295, startPoint y: 288, endPoint x: 338, endPoint y: 272, distance: 46.4
click at [342, 272] on div ".deletable-edge-delete-btn { width: 20px; height: 20px; border: 0px solid #ffff…" at bounding box center [367, 189] width 407 height 303
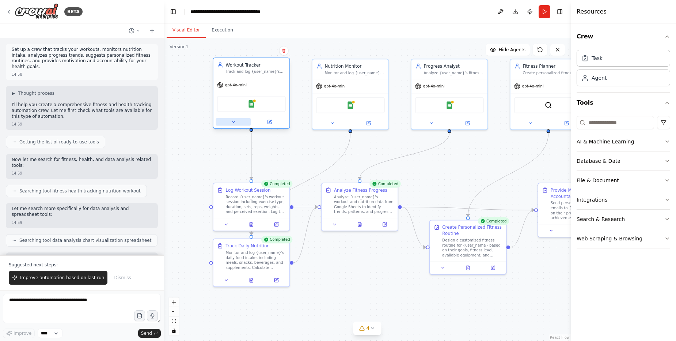
click at [232, 121] on icon at bounding box center [233, 121] width 5 height 5
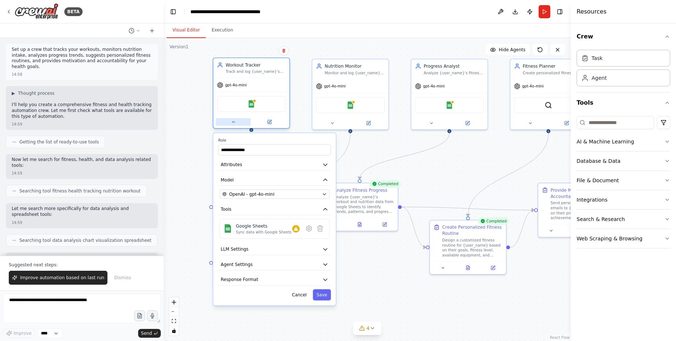
click at [232, 121] on icon at bounding box center [233, 121] width 5 height 5
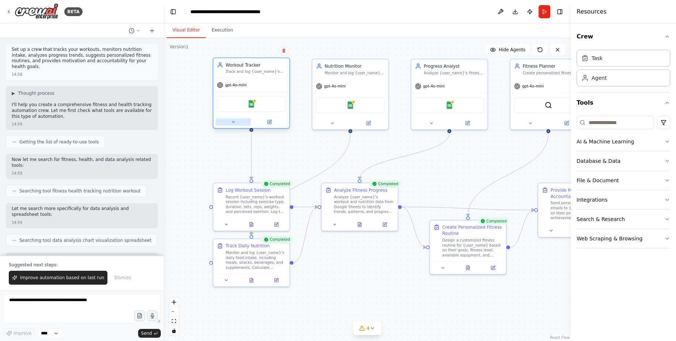
click at [232, 121] on icon at bounding box center [233, 121] width 5 height 5
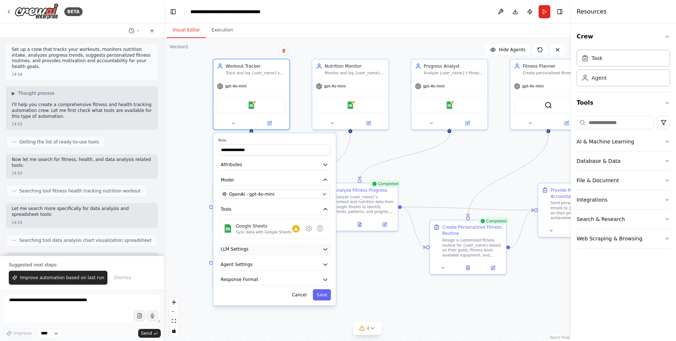
click at [325, 249] on icon "button" at bounding box center [325, 249] width 4 height 2
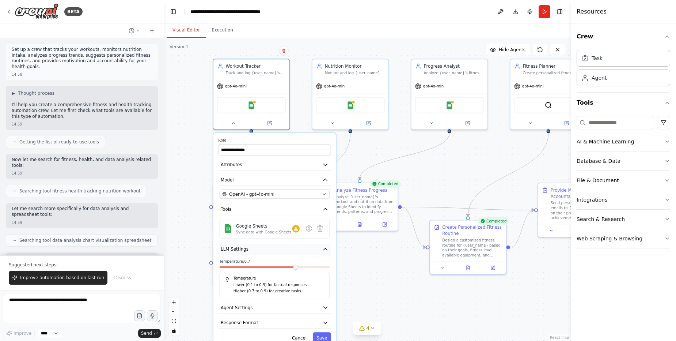
click at [325, 249] on icon "button" at bounding box center [325, 249] width 4 height 2
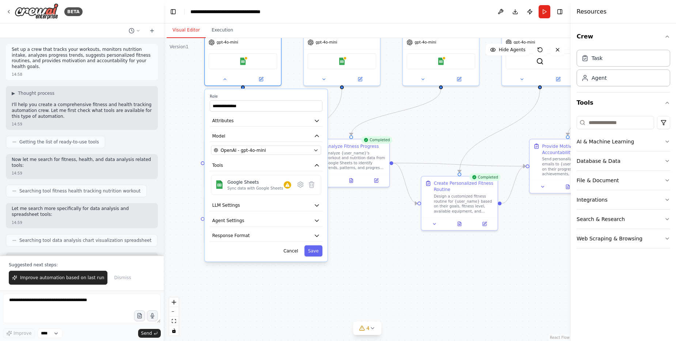
drag, startPoint x: 371, startPoint y: 251, endPoint x: 333, endPoint y: 186, distance: 76.4
click at [340, 186] on div "**********" at bounding box center [367, 189] width 407 height 303
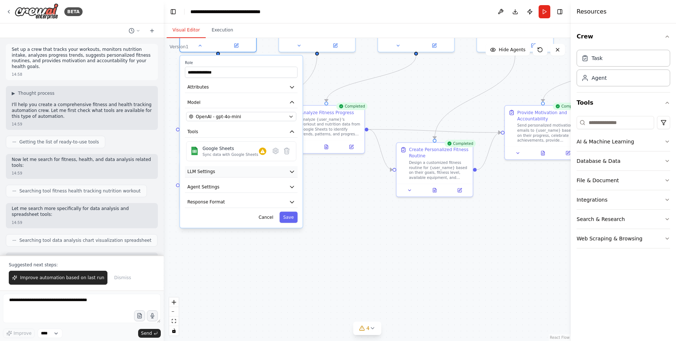
click at [288, 172] on button "LLM Settings" at bounding box center [241, 171] width 113 height 11
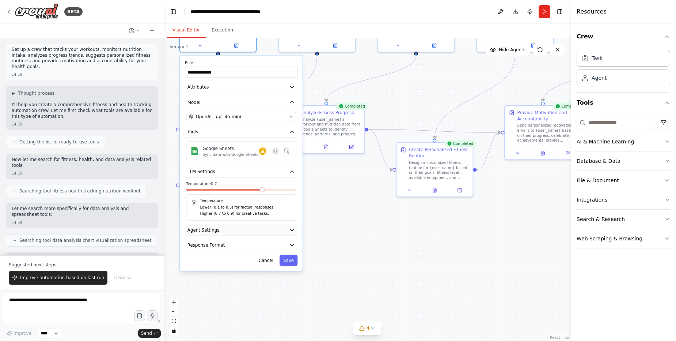
click at [292, 228] on icon "button" at bounding box center [292, 230] width 6 height 6
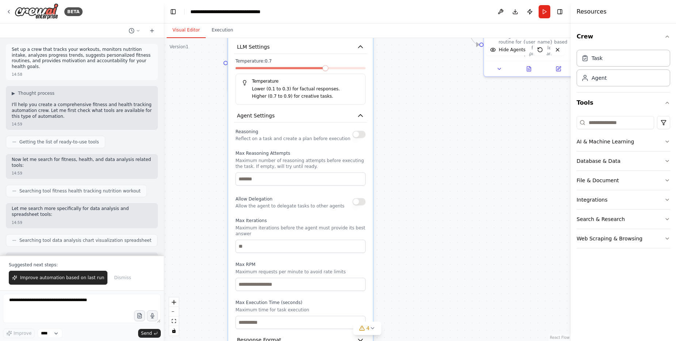
drag, startPoint x: 374, startPoint y: 216, endPoint x: 428, endPoint y: 105, distance: 124.1
click at [429, 106] on div "**********" at bounding box center [367, 189] width 407 height 303
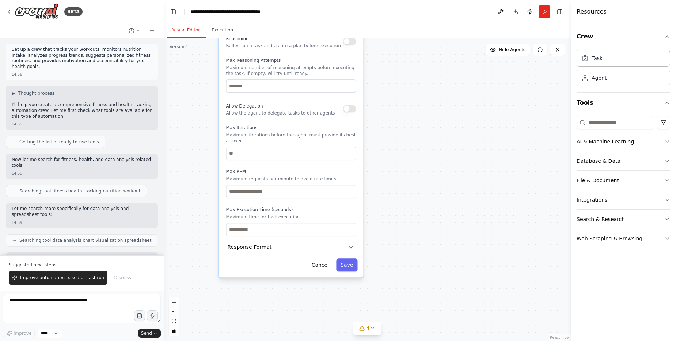
drag, startPoint x: 428, startPoint y: 166, endPoint x: 389, endPoint y: 183, distance: 43.1
click at [389, 183] on div "**********" at bounding box center [367, 189] width 407 height 303
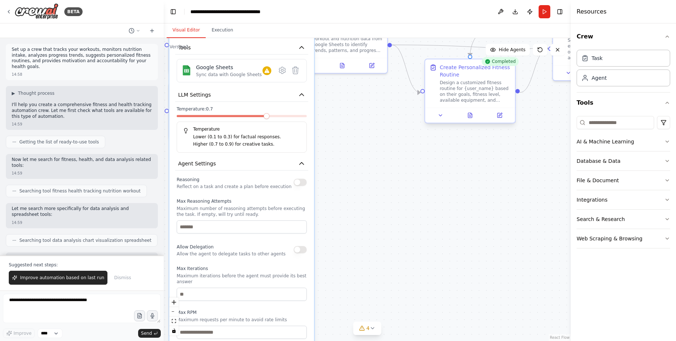
drag, startPoint x: 430, startPoint y: 177, endPoint x: 450, endPoint y: 140, distance: 41.4
click at [402, 269] on div "**********" at bounding box center [367, 189] width 407 height 303
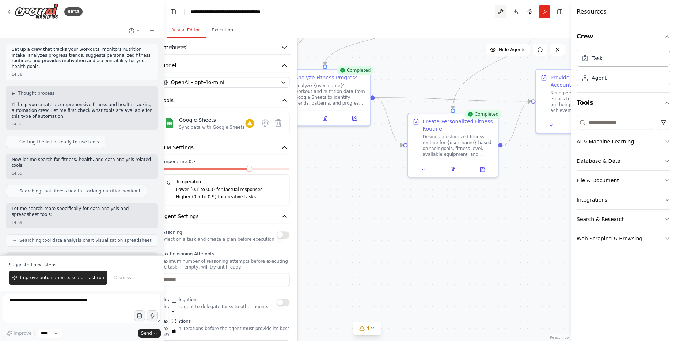
click at [502, 11] on button at bounding box center [501, 11] width 12 height 13
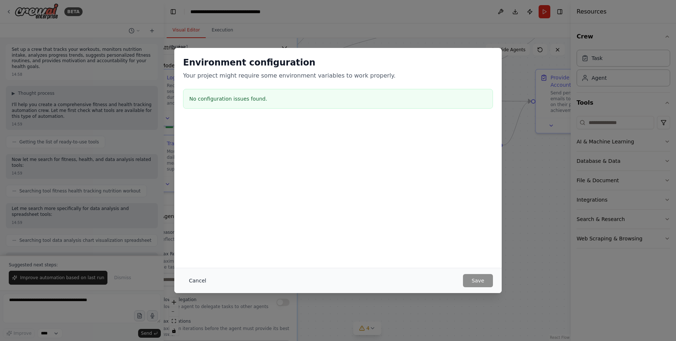
click at [193, 285] on button "Cancel" at bounding box center [197, 280] width 29 height 13
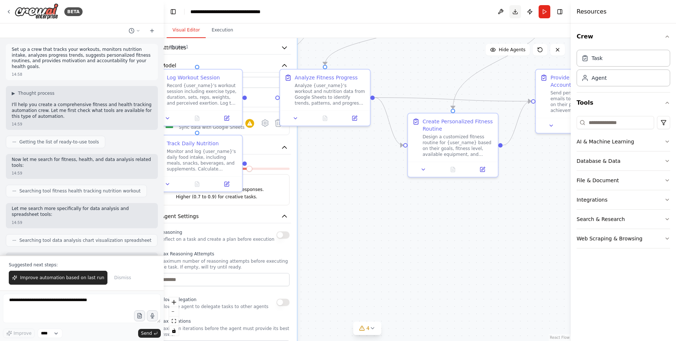
click at [518, 11] on button "Download" at bounding box center [516, 11] width 12 height 13
click at [338, 233] on div "**********" at bounding box center [367, 189] width 407 height 303
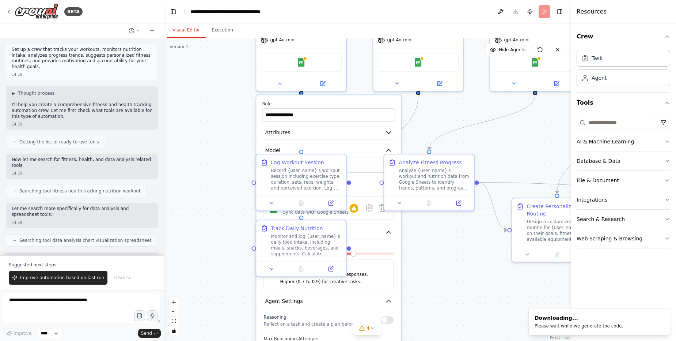
drag, startPoint x: 341, startPoint y: 227, endPoint x: 446, endPoint y: 312, distance: 134.3
click at [446, 312] on div "**********" at bounding box center [367, 189] width 407 height 303
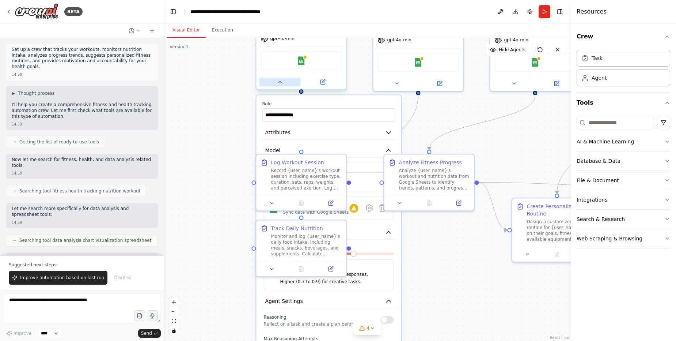
click at [273, 85] on button at bounding box center [279, 81] width 41 height 9
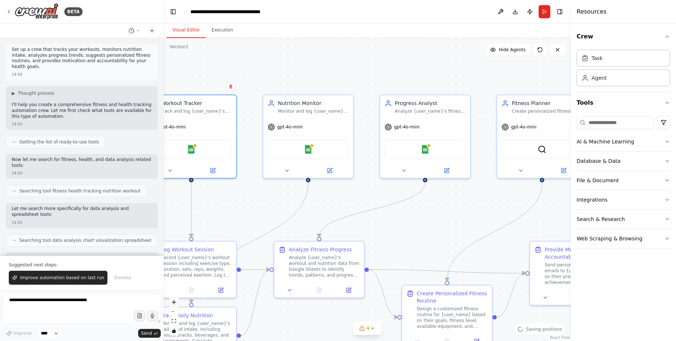
drag, startPoint x: 427, startPoint y: 139, endPoint x: 322, endPoint y: 220, distance: 132.7
click at [322, 220] on div ".deletable-edge-delete-btn { width: 20px; height: 20px; border: 0px solid #ffff…" at bounding box center [367, 189] width 407 height 303
click at [556, 12] on button "Toggle Right Sidebar" at bounding box center [560, 12] width 10 height 10
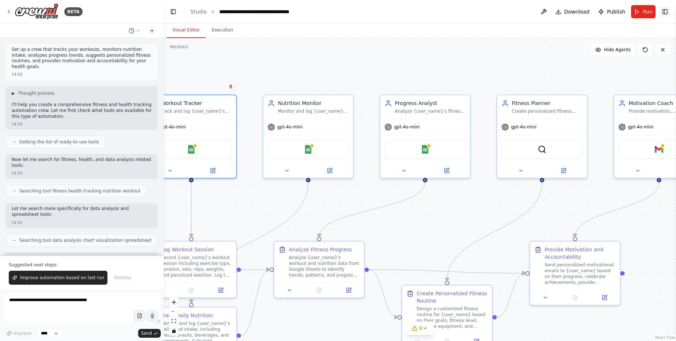
click at [666, 12] on button "Toggle Right Sidebar" at bounding box center [665, 12] width 10 height 10
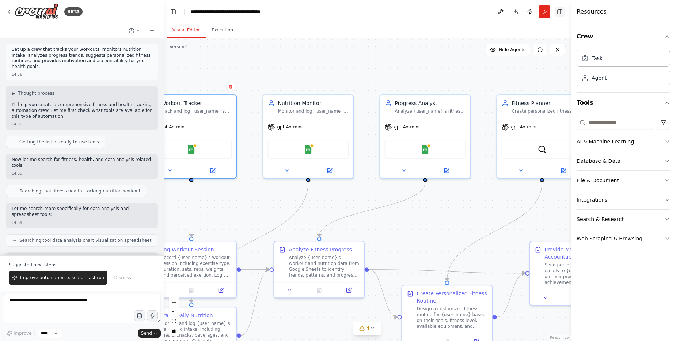
click at [561, 10] on button "Toggle Right Sidebar" at bounding box center [560, 12] width 10 height 10
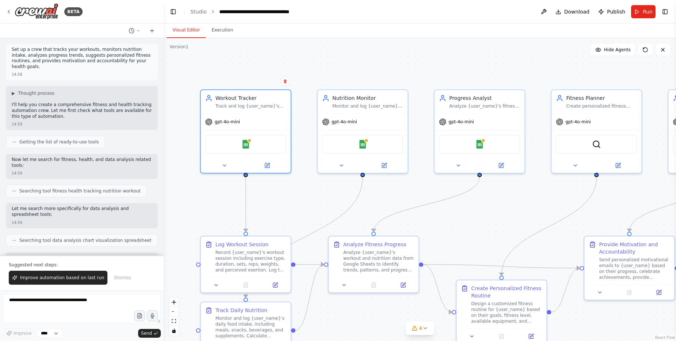
drag, startPoint x: 410, startPoint y: 67, endPoint x: 459, endPoint y: 62, distance: 49.2
click at [459, 62] on div ".deletable-edge-delete-btn { width: 20px; height: 20px; border: 0px solid #ffff…" at bounding box center [420, 189] width 512 height 303
click at [580, 14] on span "Download" at bounding box center [577, 11] width 26 height 7
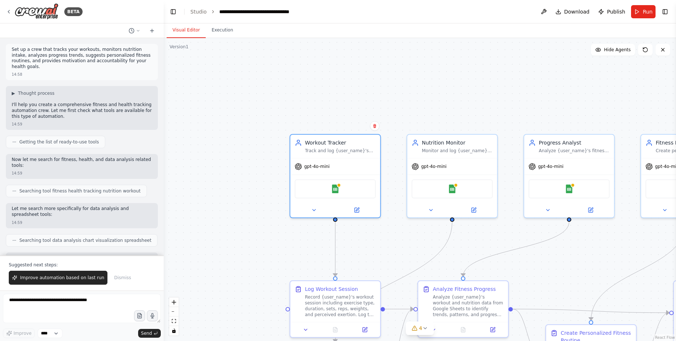
drag, startPoint x: 226, startPoint y: 219, endPoint x: 315, endPoint y: 263, distance: 100.0
click at [315, 263] on div ".deletable-edge-delete-btn { width: 20px; height: 20px; border: 0px solid #ffff…" at bounding box center [420, 189] width 512 height 303
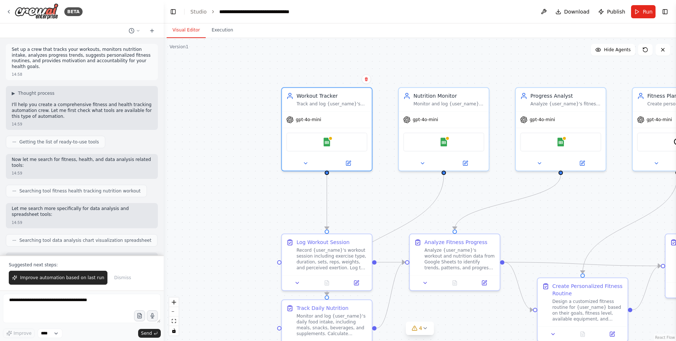
drag, startPoint x: 246, startPoint y: 110, endPoint x: 250, endPoint y: 72, distance: 37.5
click at [237, 63] on div ".deletable-edge-delete-btn { width: 20px; height: 20px; border: 0px solid #ffff…" at bounding box center [420, 189] width 512 height 303
click at [326, 118] on div "gpt-4o-mini" at bounding box center [326, 117] width 90 height 16
click at [347, 158] on button at bounding box center [347, 160] width 41 height 9
click at [349, 162] on icon at bounding box center [347, 161] width 4 height 4
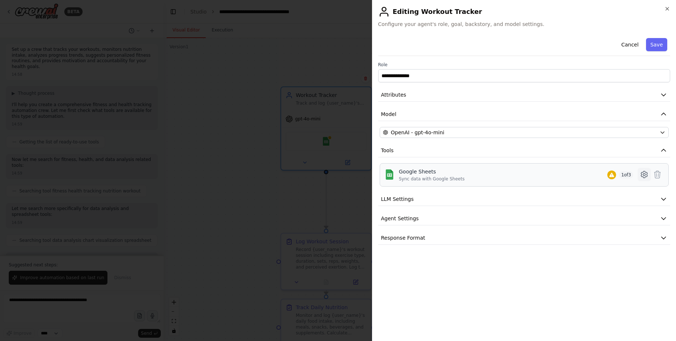
click at [644, 175] on icon at bounding box center [644, 174] width 9 height 9
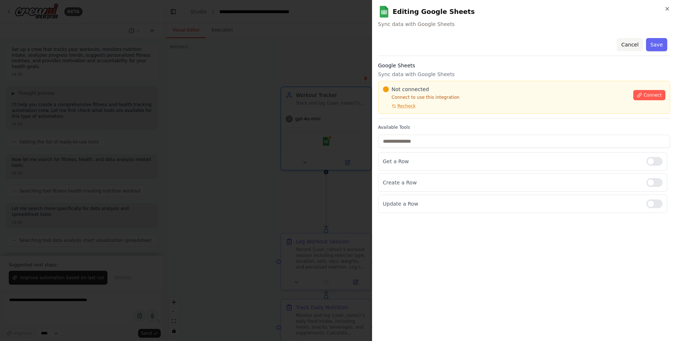
drag, startPoint x: 622, startPoint y: 41, endPoint x: 629, endPoint y: 43, distance: 7.2
click at [629, 43] on button "Cancel" at bounding box center [630, 44] width 26 height 13
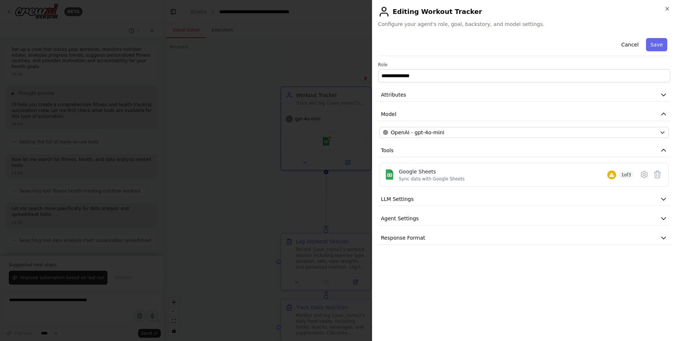
click at [665, 216] on icon "button" at bounding box center [663, 218] width 7 height 7
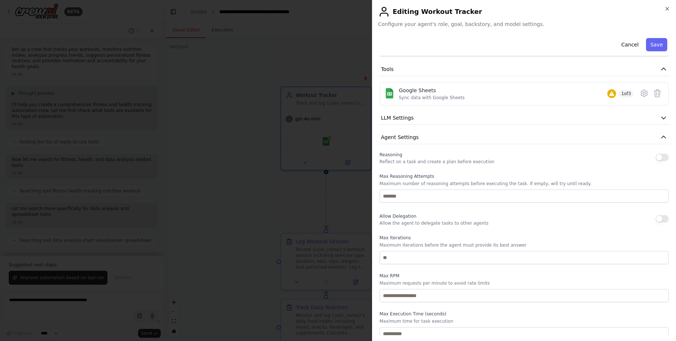
scroll to position [111, 0]
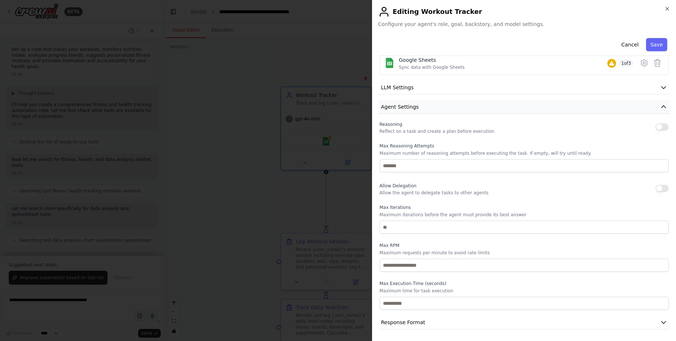
click at [662, 107] on icon "button" at bounding box center [664, 107] width 4 height 2
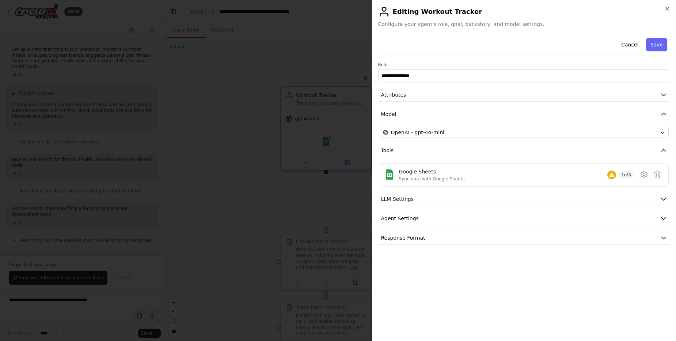
click at [203, 140] on div at bounding box center [338, 170] width 676 height 341
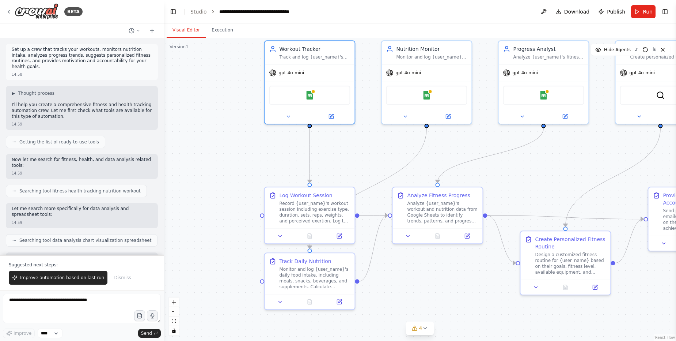
drag, startPoint x: 230, startPoint y: 157, endPoint x: 214, endPoint y: 111, distance: 48.6
click at [214, 111] on div ".deletable-edge-delete-btn { width: 20px; height: 20px; border: 0px solid #ffff…" at bounding box center [420, 189] width 512 height 303
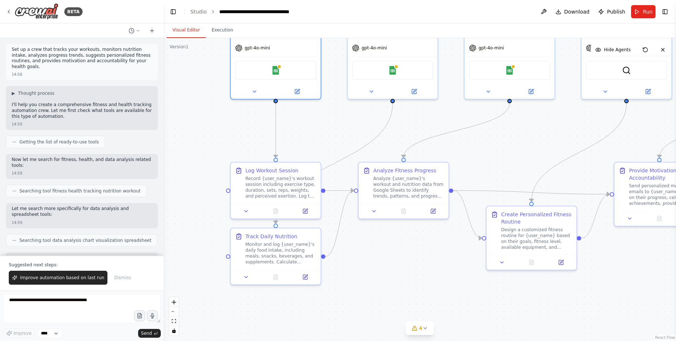
click at [379, 257] on div ".deletable-edge-delete-btn { width: 20px; height: 20px; border: 0px solid #ffff…" at bounding box center [420, 189] width 512 height 303
click at [426, 330] on icon at bounding box center [425, 328] width 6 height 6
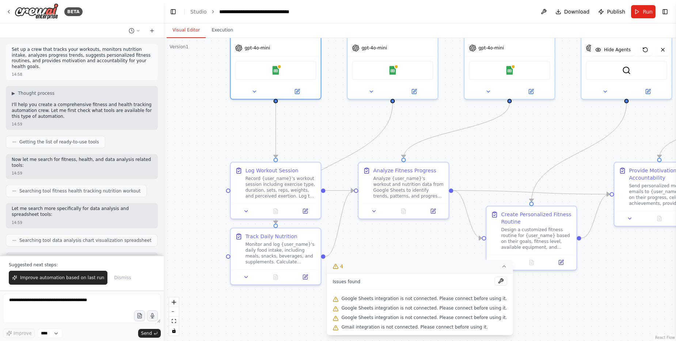
click at [501, 266] on icon at bounding box center [504, 266] width 6 height 6
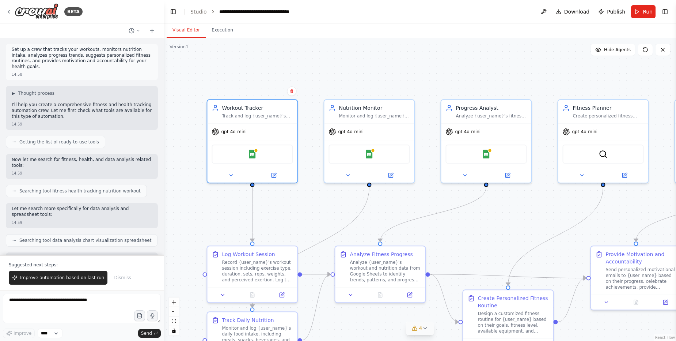
drag, startPoint x: 523, startPoint y: 170, endPoint x: 501, endPoint y: 240, distance: 73.3
click at [501, 240] on div ".deletable-edge-delete-btn { width: 20px; height: 20px; border: 0px solid #ffff…" at bounding box center [420, 189] width 512 height 303
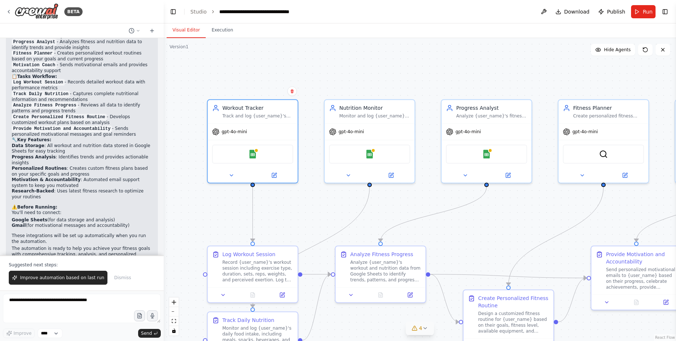
scroll to position [1011, 0]
click at [16, 17] on div "BETA" at bounding box center [44, 11] width 77 height 16
click at [10, 15] on div "BETA" at bounding box center [44, 11] width 77 height 16
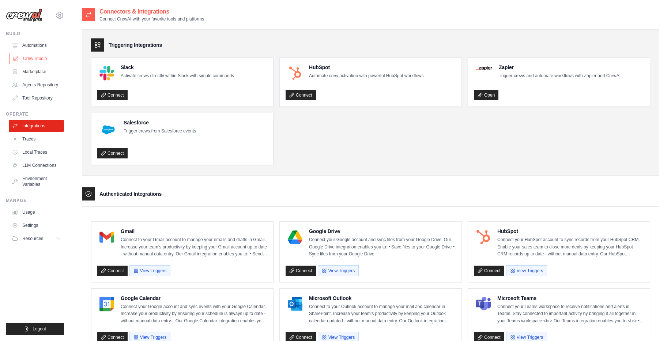
click at [40, 56] on link "Crew Studio" at bounding box center [37, 59] width 55 height 12
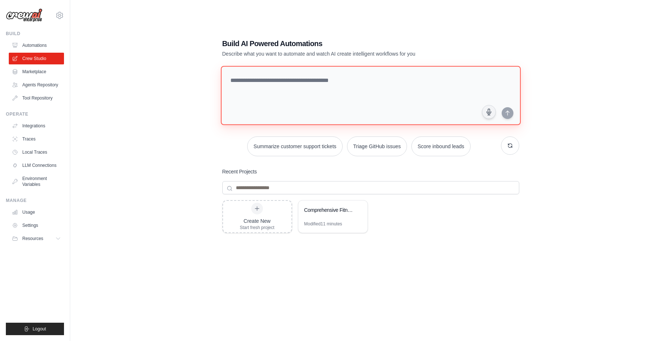
click at [313, 82] on textarea at bounding box center [370, 95] width 300 height 59
click at [310, 96] on textarea at bounding box center [370, 95] width 300 height 59
click at [364, 96] on textarea at bounding box center [370, 95] width 300 height 59
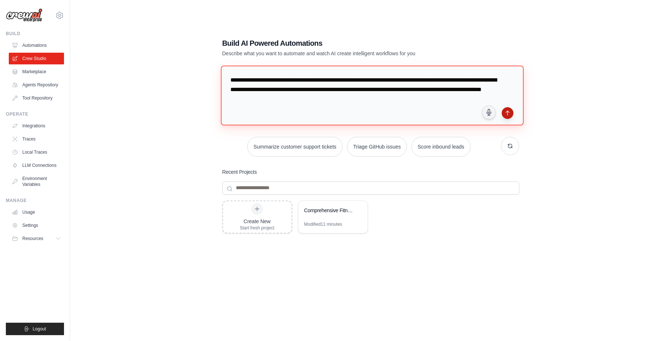
type textarea "**********"
click at [506, 116] on button "submit" at bounding box center [507, 113] width 12 height 12
click at [391, 90] on textarea "**********" at bounding box center [370, 95] width 300 height 59
drag, startPoint x: 396, startPoint y: 102, endPoint x: 215, endPoint y: 63, distance: 185.5
click at [215, 63] on div "**********" at bounding box center [370, 178] width 314 height 302
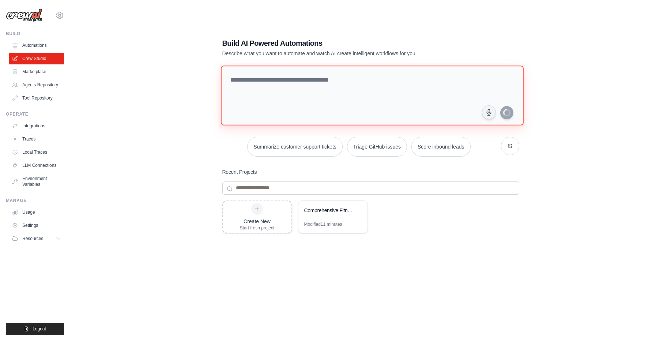
click at [268, 92] on textarea at bounding box center [371, 95] width 303 height 60
click at [45, 82] on link "Agents Repository" at bounding box center [37, 85] width 55 height 12
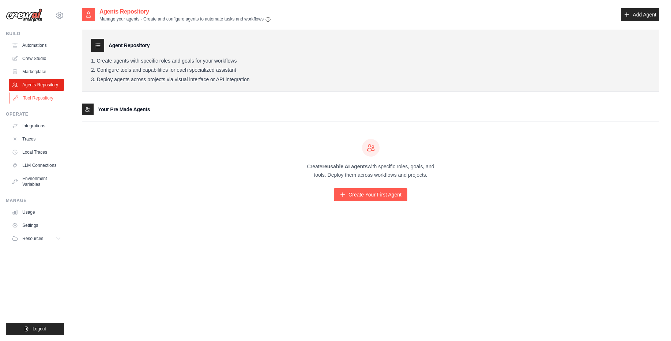
click at [45, 95] on link "Tool Repository" at bounding box center [37, 98] width 55 height 12
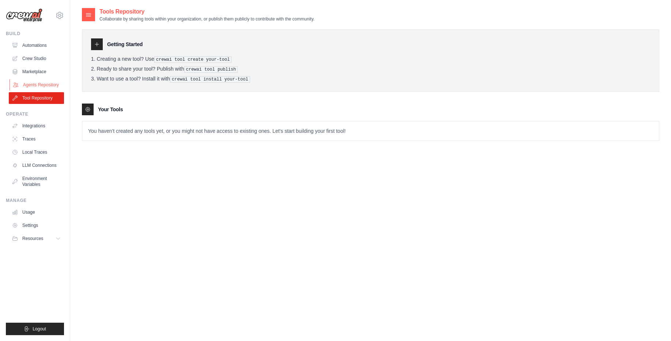
click at [39, 82] on link "Agents Repository" at bounding box center [37, 85] width 55 height 12
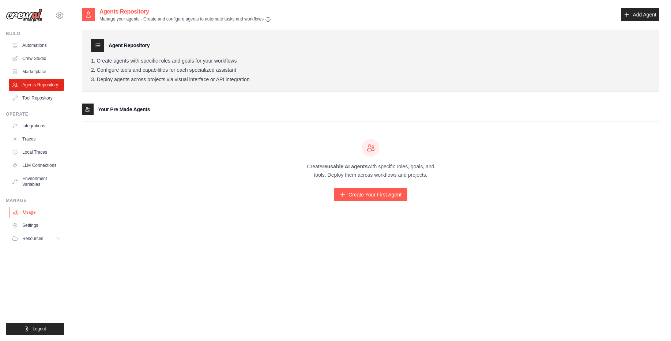
click at [29, 214] on link "Usage" at bounding box center [37, 212] width 55 height 12
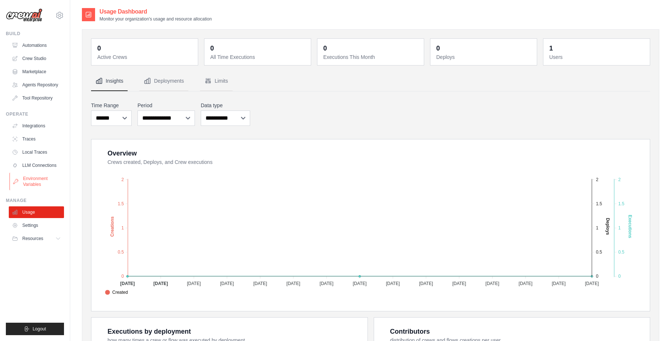
click at [37, 178] on link "Environment Variables" at bounding box center [37, 182] width 55 height 18
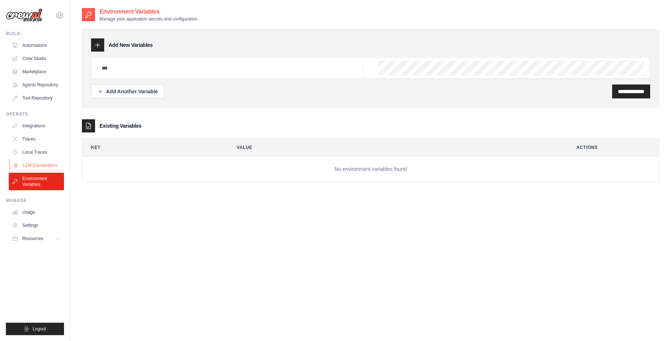
click at [38, 166] on link "LLM Connections" at bounding box center [37, 165] width 55 height 12
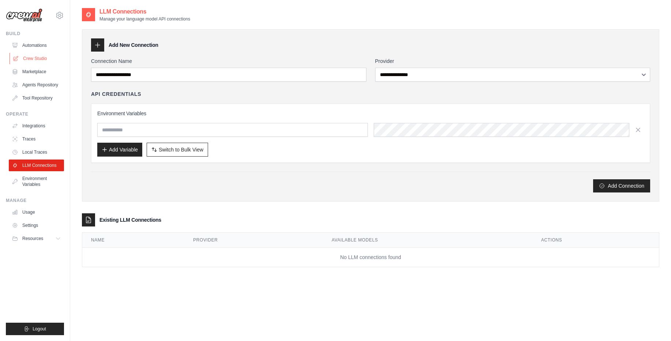
click at [39, 61] on link "Crew Studio" at bounding box center [37, 59] width 55 height 12
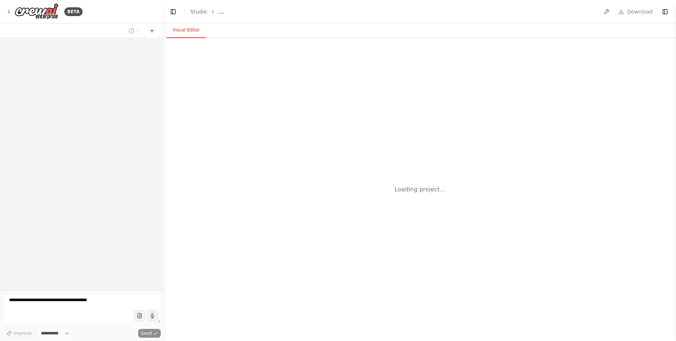
select select "****"
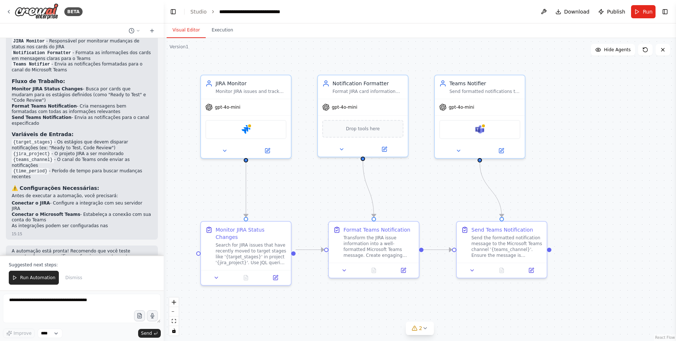
scroll to position [632, 0]
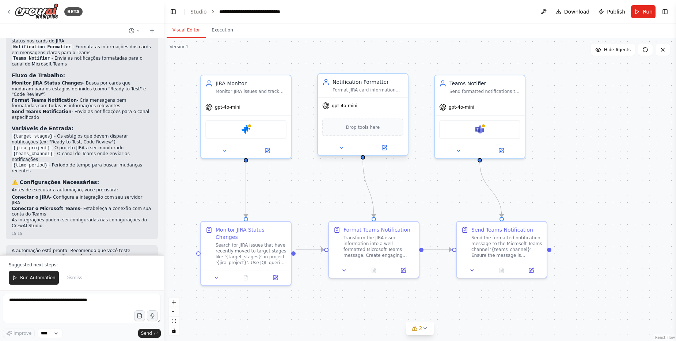
click at [369, 126] on span "Drop tools here" at bounding box center [363, 127] width 34 height 7
click at [36, 283] on button "Run Automation" at bounding box center [34, 277] width 50 height 14
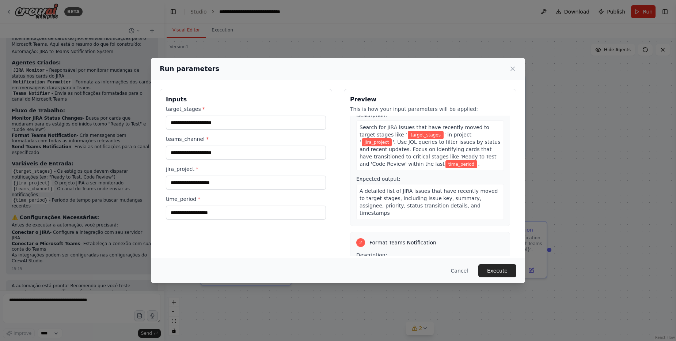
scroll to position [0, 0]
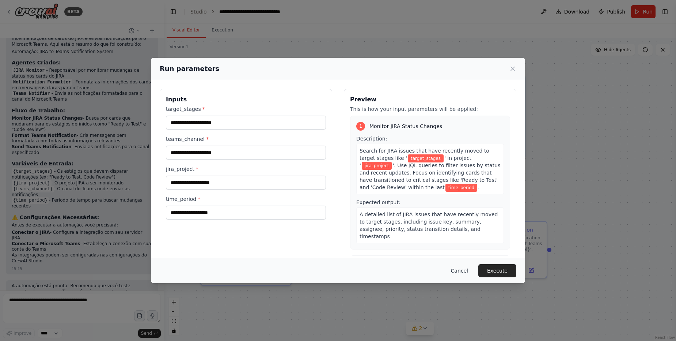
click at [457, 274] on button "Cancel" at bounding box center [459, 270] width 29 height 13
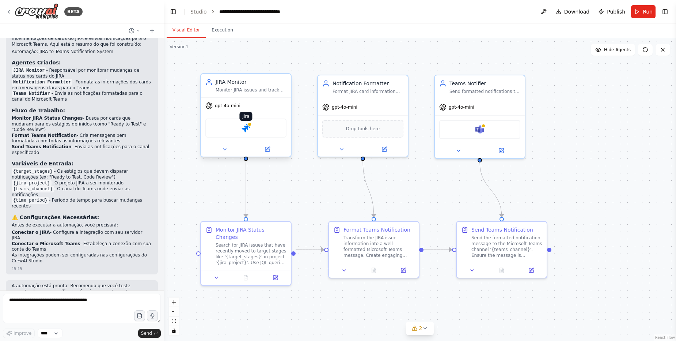
click at [244, 127] on img at bounding box center [246, 128] width 9 height 9
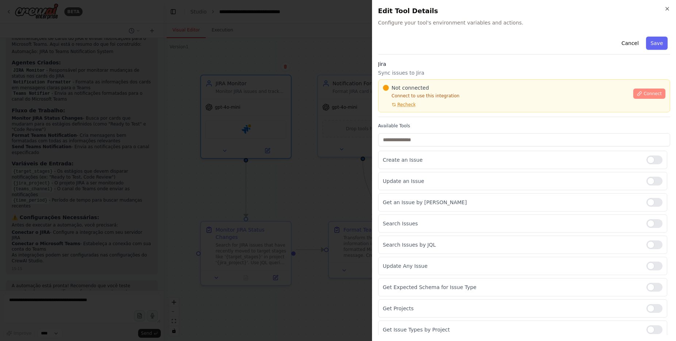
click at [648, 95] on span "Connect" at bounding box center [653, 94] width 18 height 6
click at [648, 93] on span "Connect" at bounding box center [653, 94] width 18 height 6
click at [284, 140] on div at bounding box center [338, 170] width 676 height 341
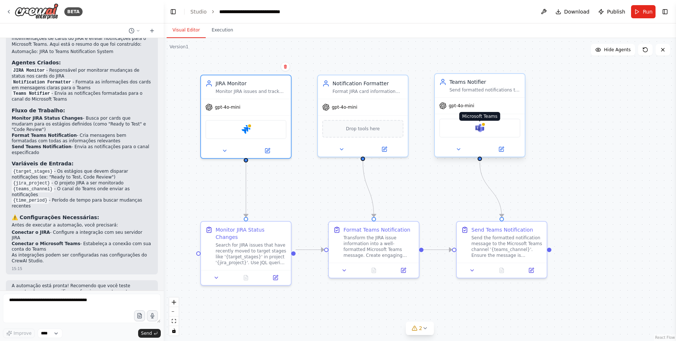
click at [482, 128] on img at bounding box center [480, 128] width 9 height 9
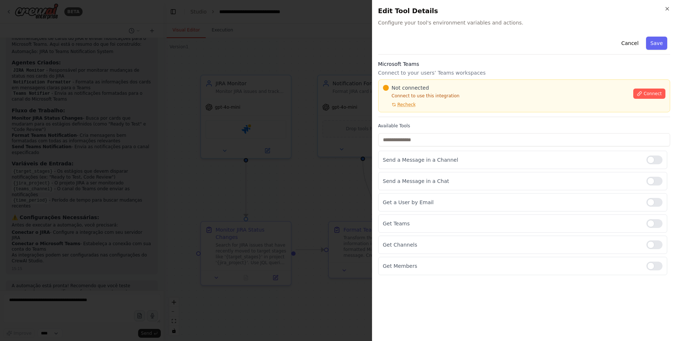
click at [668, 12] on h2 "Edit Tool Details" at bounding box center [524, 11] width 292 height 10
click at [663, 10] on h2 "Edit Tool Details" at bounding box center [524, 11] width 292 height 10
click at [666, 9] on icon "button" at bounding box center [667, 9] width 6 height 6
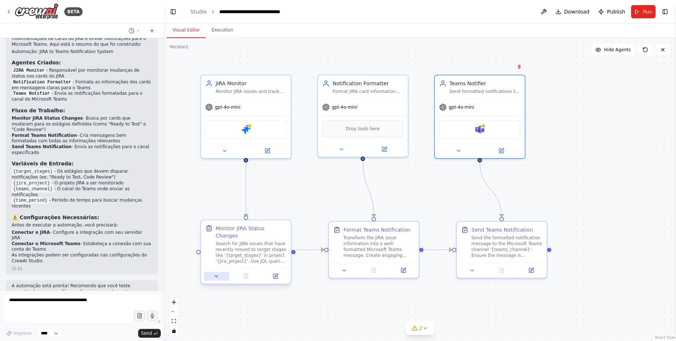
click at [211, 272] on button at bounding box center [216, 276] width 25 height 9
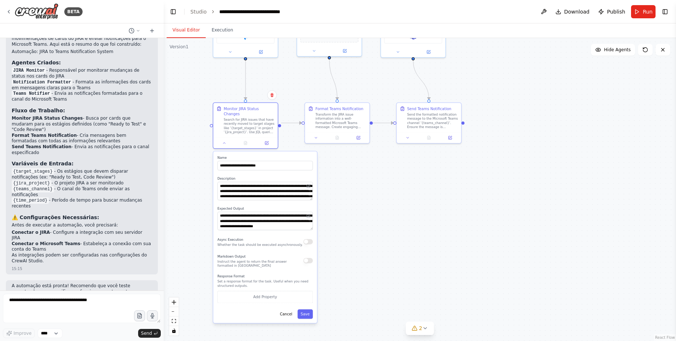
drag, startPoint x: 400, startPoint y: 284, endPoint x: 283, endPoint y: 133, distance: 190.4
click at [364, 115] on div ".deletable-edge-delete-btn { width: 20px; height: 20px; border: 0px solid #ffff…" at bounding box center [420, 189] width 512 height 303
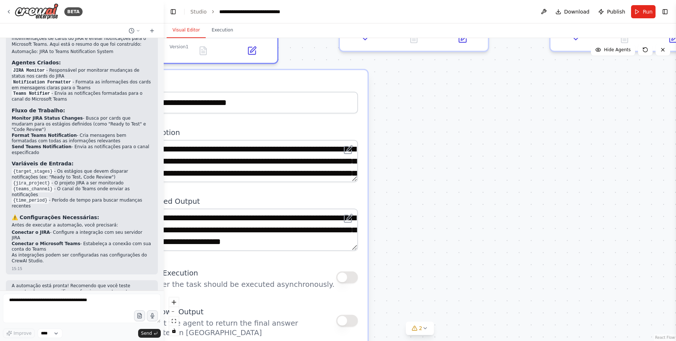
drag, startPoint x: 428, startPoint y: 162, endPoint x: 397, endPoint y: 152, distance: 32.8
click at [461, 166] on div ".deletable-edge-delete-btn { width: 20px; height: 20px; border: 0px solid #ffff…" at bounding box center [420, 189] width 512 height 303
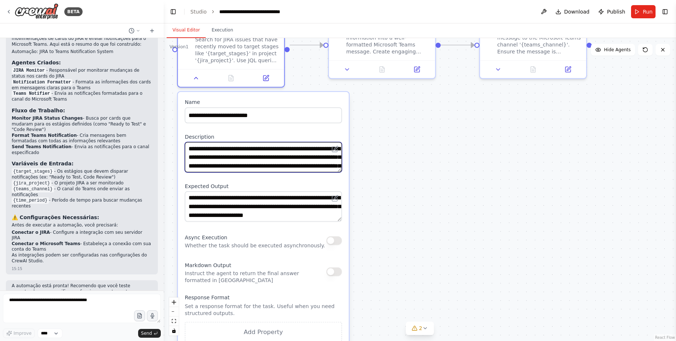
click at [247, 143] on textarea "**********" at bounding box center [263, 157] width 157 height 30
drag, startPoint x: 189, startPoint y: 141, endPoint x: 318, endPoint y: 148, distance: 128.8
click at [318, 148] on textarea "**********" at bounding box center [263, 157] width 157 height 30
click at [257, 148] on textarea "**********" at bounding box center [263, 157] width 157 height 30
click at [269, 149] on textarea "**********" at bounding box center [263, 157] width 157 height 30
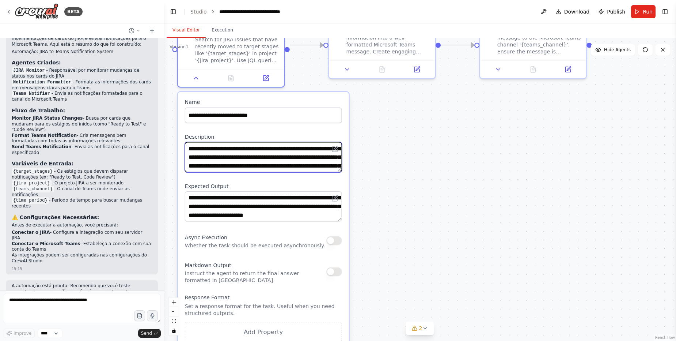
drag, startPoint x: 282, startPoint y: 149, endPoint x: 234, endPoint y: 150, distance: 48.3
click at [236, 148] on textarea "**********" at bounding box center [263, 157] width 157 height 30
click at [262, 155] on textarea "**********" at bounding box center [263, 157] width 157 height 30
drag, startPoint x: 225, startPoint y: 158, endPoint x: 214, endPoint y: 156, distance: 10.7
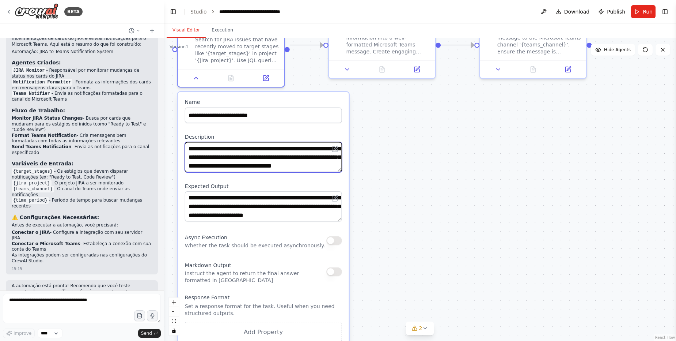
click at [211, 156] on textarea "**********" at bounding box center [263, 157] width 157 height 30
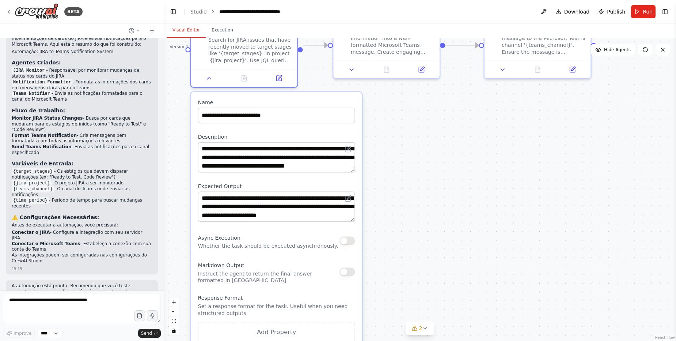
click at [344, 146] on div "**********" at bounding box center [276, 157] width 157 height 30
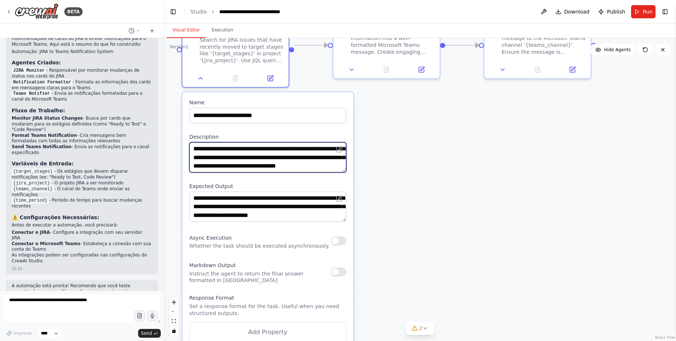
click at [322, 148] on textarea "**********" at bounding box center [267, 157] width 157 height 30
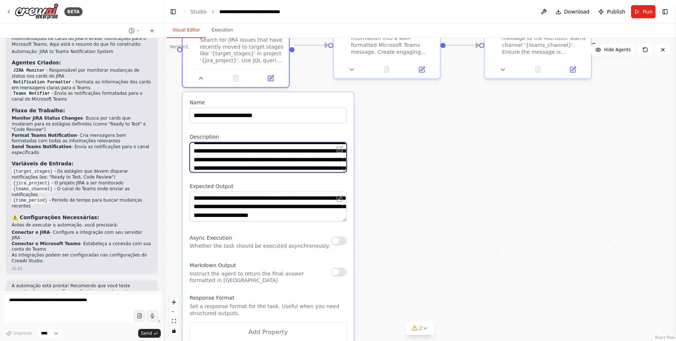
scroll to position [13, 0]
drag, startPoint x: 237, startPoint y: 144, endPoint x: 279, endPoint y: 145, distance: 42.1
click at [279, 145] on textarea "**********" at bounding box center [268, 157] width 157 height 30
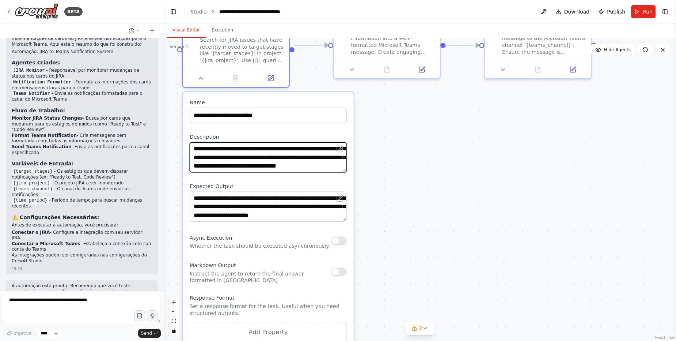
scroll to position [27, 0]
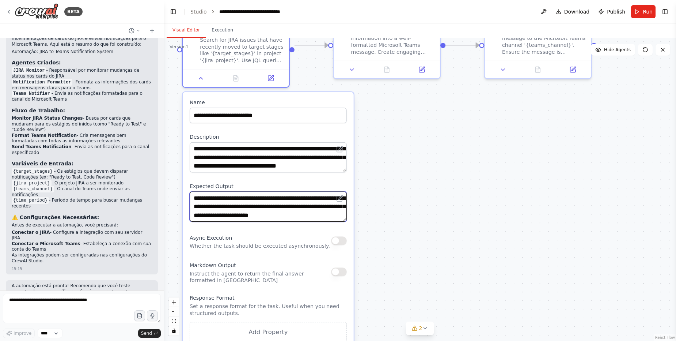
click at [291, 192] on textarea "**********" at bounding box center [268, 206] width 157 height 30
click at [433, 223] on div ".deletable-edge-delete-btn { width: 20px; height: 20px; border: 0px solid #ffff…" at bounding box center [420, 189] width 512 height 303
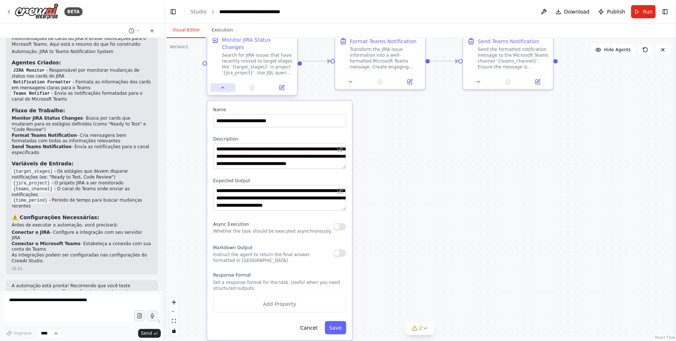
click at [223, 87] on icon at bounding box center [222, 87] width 3 height 1
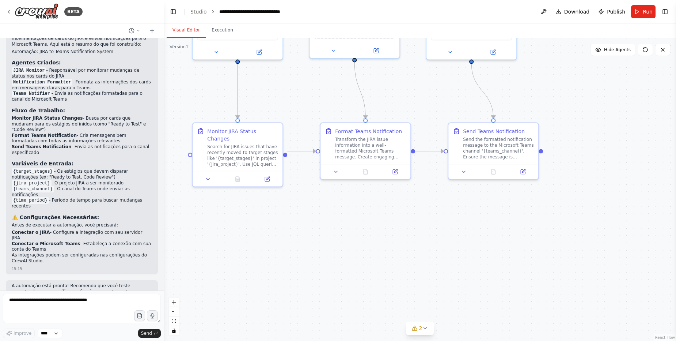
drag, startPoint x: 432, startPoint y: 161, endPoint x: 417, endPoint y: 251, distance: 91.6
click at [417, 251] on div ".deletable-edge-delete-btn { width: 20px; height: 20px; border: 0px solid #ffff…" at bounding box center [420, 189] width 512 height 303
click at [352, 139] on div "Transform the JIRA issue information into a well-formatted Microsoft Teams mess…" at bounding box center [369, 147] width 71 height 23
click at [338, 168] on icon at bounding box center [335, 171] width 6 height 6
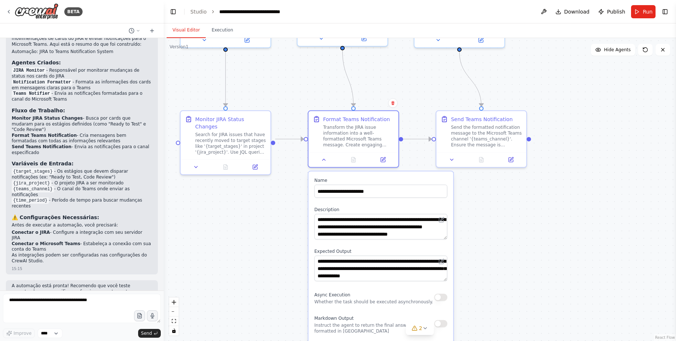
drag, startPoint x: 494, startPoint y: 221, endPoint x: 480, endPoint y: 184, distance: 40.1
click at [480, 185] on div ".deletable-edge-delete-btn { width: 20px; height: 20px; border: 0px solid #ffff…" at bounding box center [420, 189] width 512 height 303
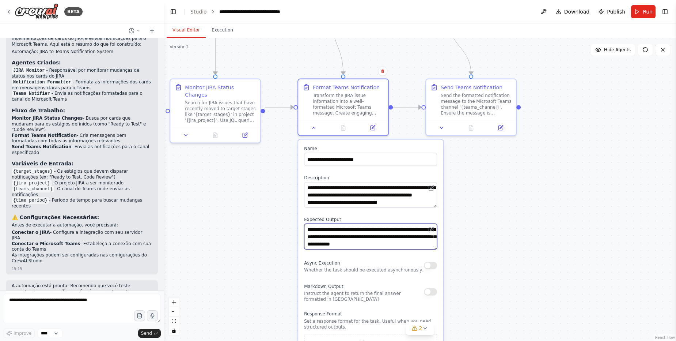
click at [345, 239] on textarea "**********" at bounding box center [370, 237] width 133 height 26
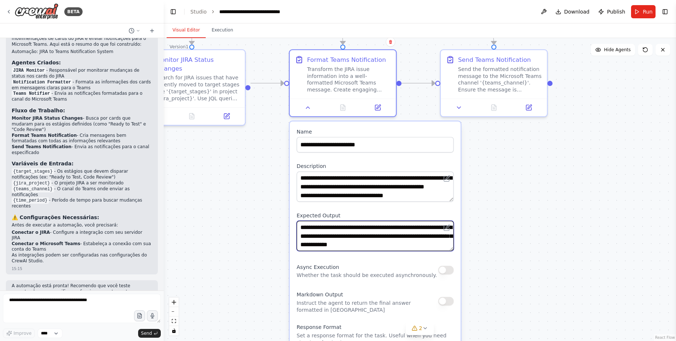
click at [398, 244] on textarea "**********" at bounding box center [375, 236] width 157 height 30
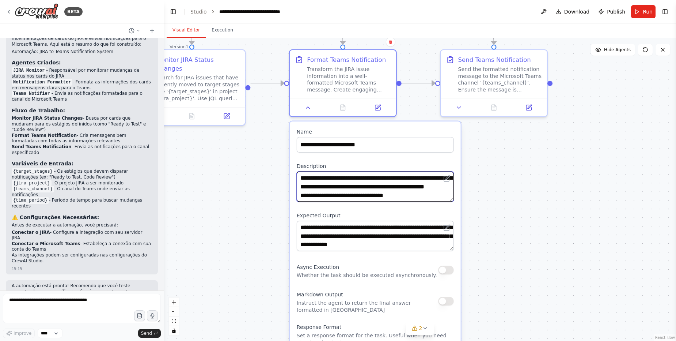
click at [409, 195] on textarea "**********" at bounding box center [375, 186] width 157 height 30
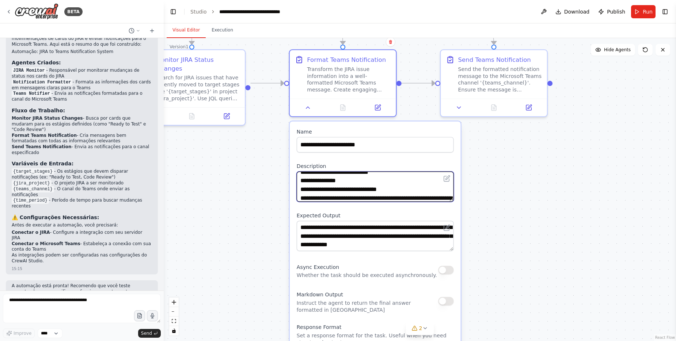
scroll to position [49, 0]
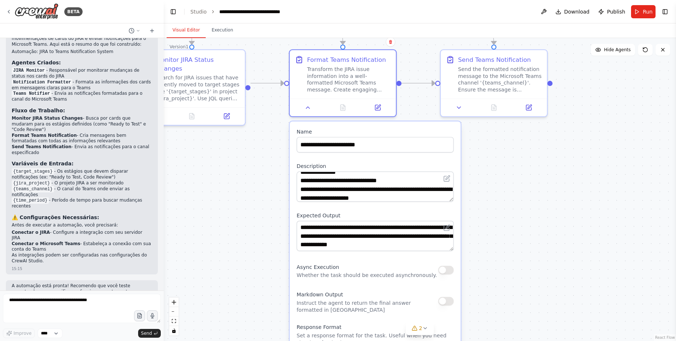
click at [505, 183] on div ".deletable-edge-delete-btn { width: 20px; height: 20px; border: 0px solid #ffff…" at bounding box center [420, 189] width 512 height 303
click at [309, 106] on icon at bounding box center [307, 106] width 3 height 2
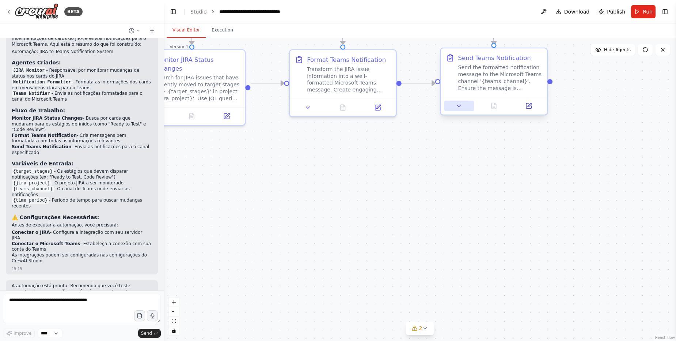
click at [461, 103] on icon at bounding box center [459, 105] width 7 height 7
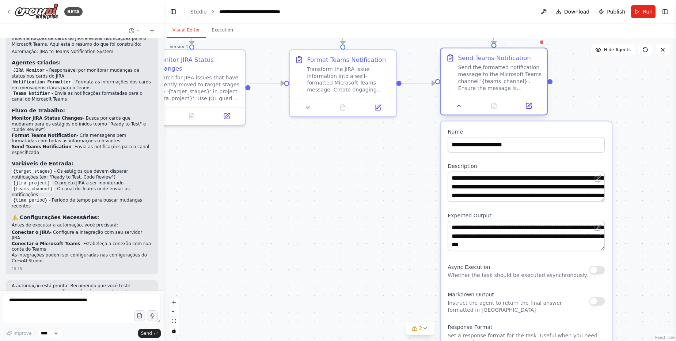
click at [457, 111] on div at bounding box center [494, 106] width 106 height 18
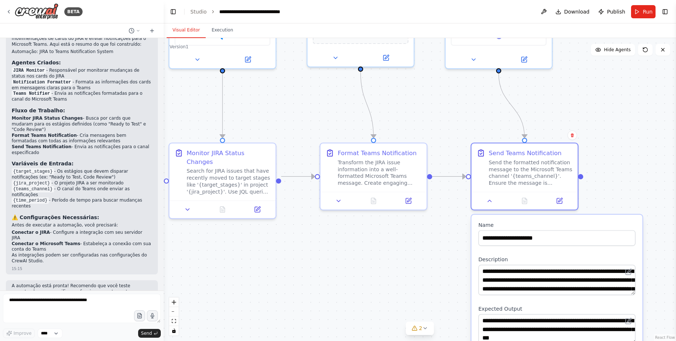
drag, startPoint x: 319, startPoint y: 198, endPoint x: 349, endPoint y: 291, distance: 98.1
click at [349, 291] on div ".deletable-edge-delete-btn { width: 20px; height: 20px; border: 0px solid #ffff…" at bounding box center [420, 189] width 512 height 303
click at [489, 197] on icon at bounding box center [489, 199] width 7 height 7
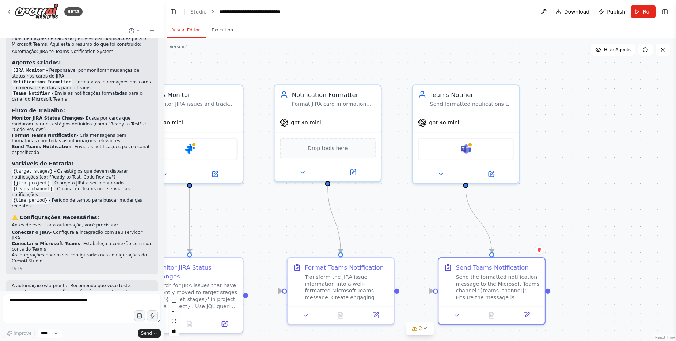
drag, startPoint x: 605, startPoint y: 124, endPoint x: 548, endPoint y: 228, distance: 118.1
click at [572, 239] on div ".deletable-edge-delete-btn { width: 20px; height: 20px; border: 0px solid #ffff…" at bounding box center [420, 189] width 512 height 303
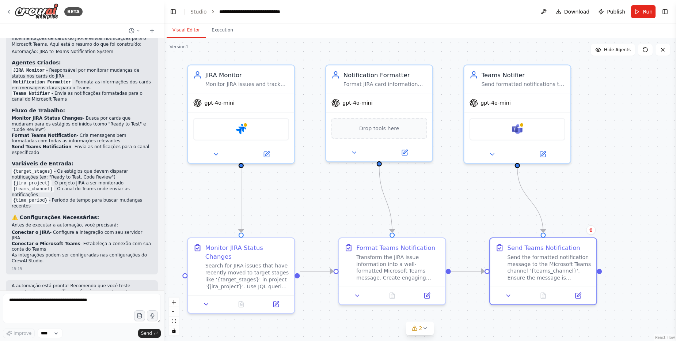
drag, startPoint x: 308, startPoint y: 212, endPoint x: 360, endPoint y: 192, distance: 55.7
click at [360, 192] on div ".deletable-edge-delete-btn { width: 20px; height: 20px; border: 0px solid #ffff…" at bounding box center [420, 189] width 512 height 303
click at [351, 151] on icon at bounding box center [354, 150] width 7 height 7
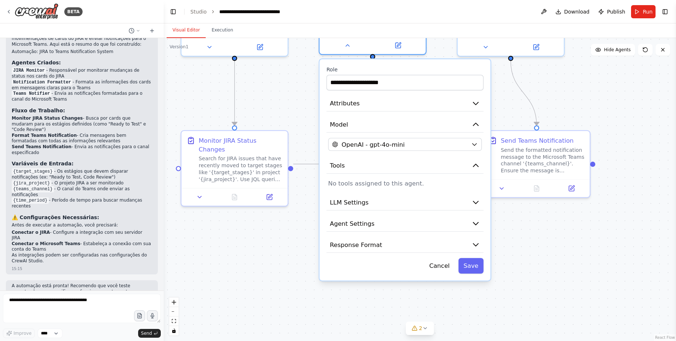
drag, startPoint x: 556, startPoint y: 197, endPoint x: 546, endPoint y: 92, distance: 105.4
click at [549, 91] on div ".deletable-edge-delete-btn { width: 20px; height: 20px; border: 0px solid #ffff…" at bounding box center [420, 189] width 512 height 303
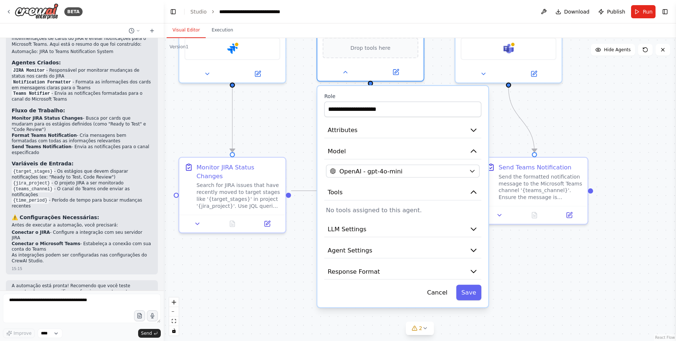
drag, startPoint x: 575, startPoint y: 79, endPoint x: 531, endPoint y: 192, distance: 121.8
click at [548, 194] on div ".deletable-edge-delete-btn { width: 20px; height: 20px; border: 0px solid #ffff…" at bounding box center [420, 189] width 512 height 303
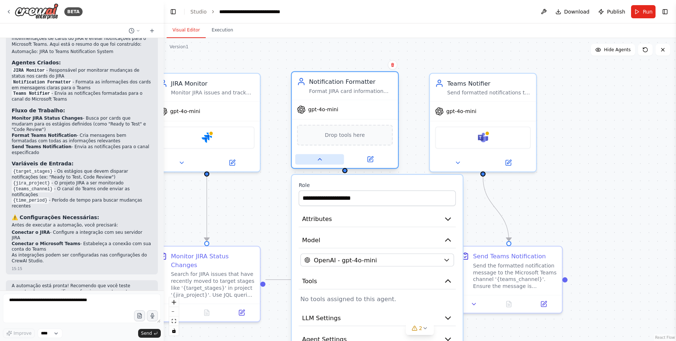
click at [319, 160] on icon at bounding box center [319, 159] width 7 height 7
click at [314, 156] on button at bounding box center [319, 159] width 49 height 10
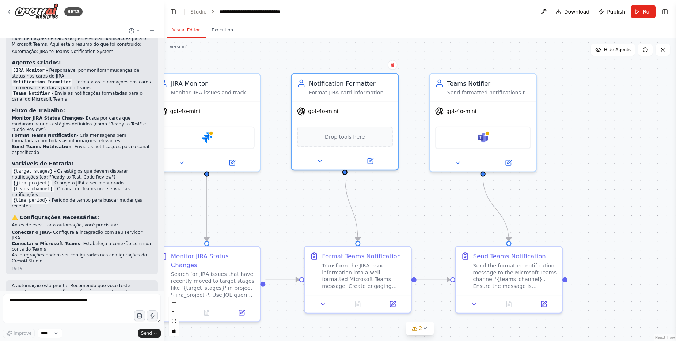
click at [255, 60] on div ".deletable-edge-delete-btn { width: 20px; height: 20px; border: 0px solid #ffff…" at bounding box center [420, 189] width 512 height 303
click at [6, 11] on icon at bounding box center [9, 12] width 6 height 6
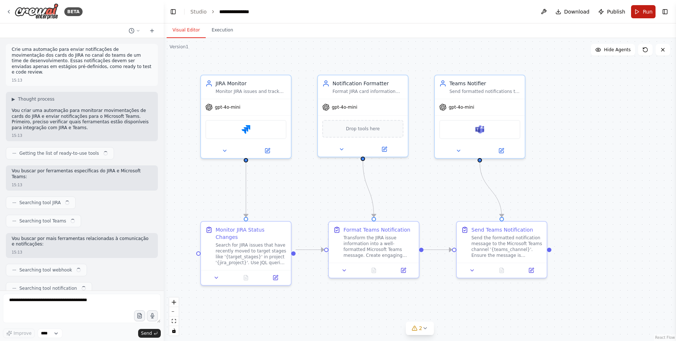
scroll to position [597, 0]
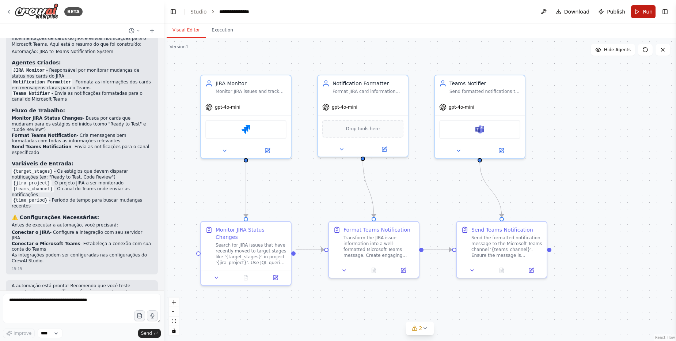
click at [647, 13] on span "Run" at bounding box center [648, 11] width 10 height 7
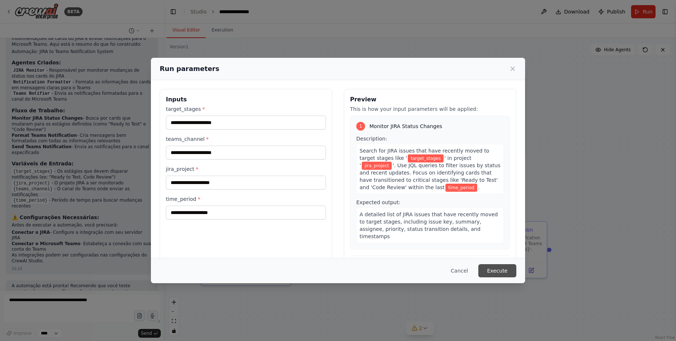
click at [495, 273] on button "Execute" at bounding box center [497, 270] width 38 height 13
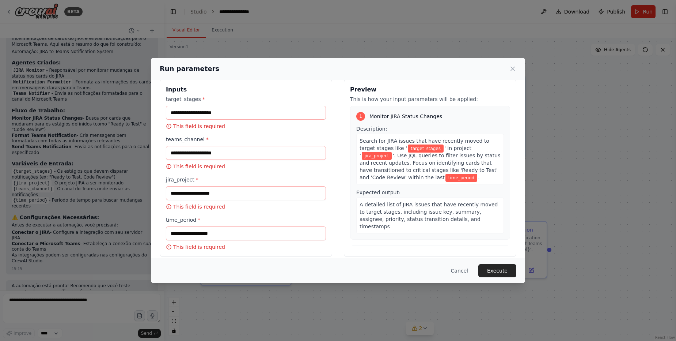
scroll to position [18, 0]
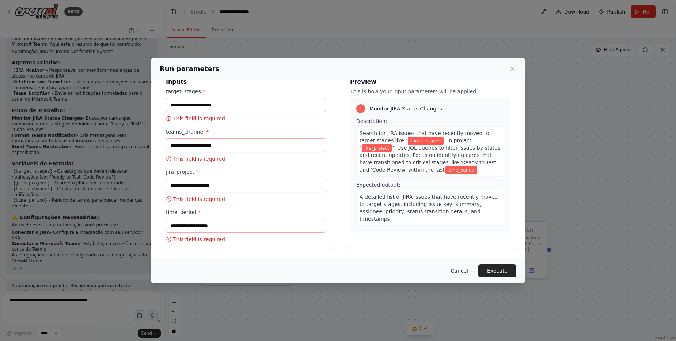
click at [470, 271] on button "Cancel" at bounding box center [459, 270] width 29 height 13
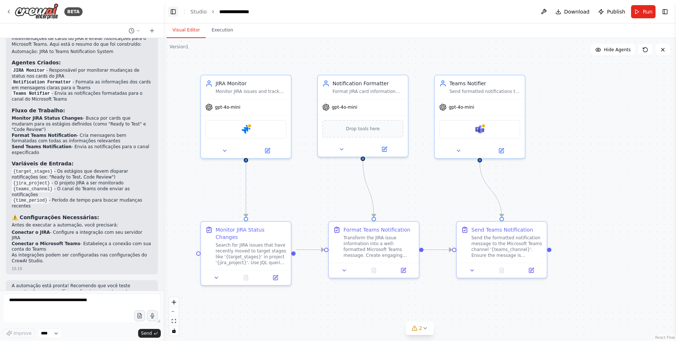
click at [175, 13] on button "Toggle Left Sidebar" at bounding box center [173, 12] width 10 height 10
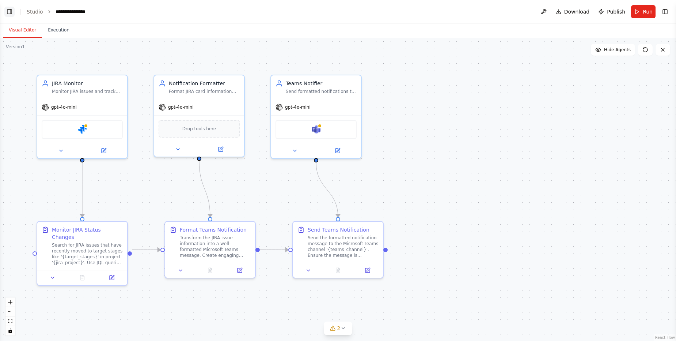
click at [11, 11] on button "Toggle Left Sidebar" at bounding box center [9, 12] width 10 height 10
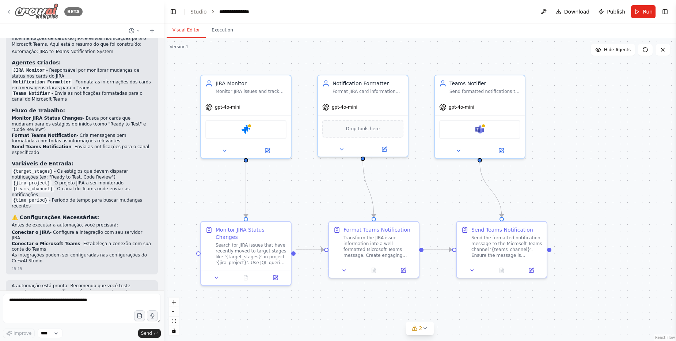
click at [35, 14] on img at bounding box center [37, 11] width 44 height 16
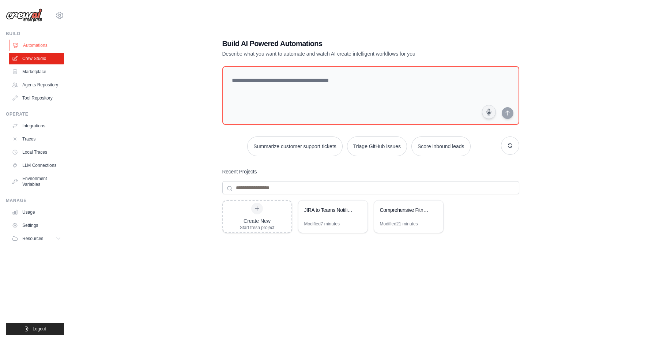
click at [42, 43] on link "Automations" at bounding box center [37, 45] width 55 height 12
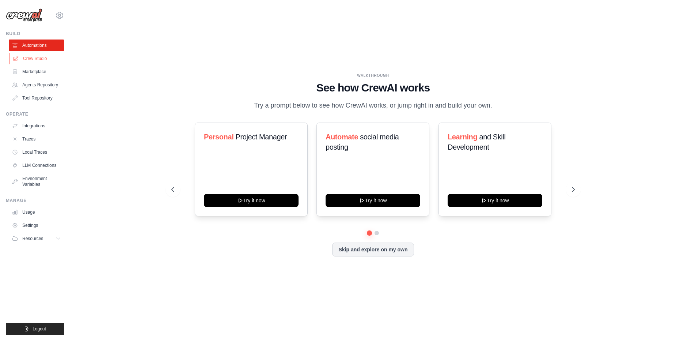
click at [36, 61] on link "Crew Studio" at bounding box center [37, 59] width 55 height 12
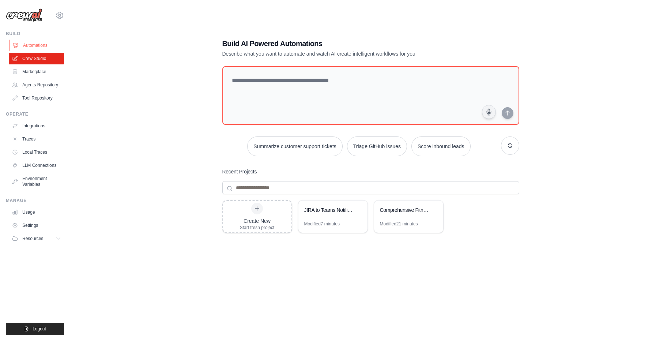
click at [44, 47] on link "Automations" at bounding box center [37, 45] width 55 height 12
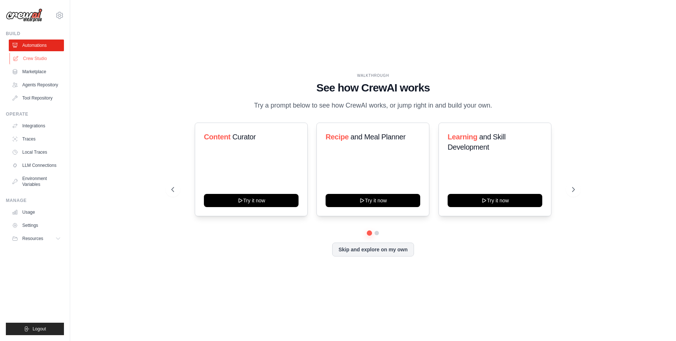
click at [39, 59] on link "Crew Studio" at bounding box center [37, 59] width 55 height 12
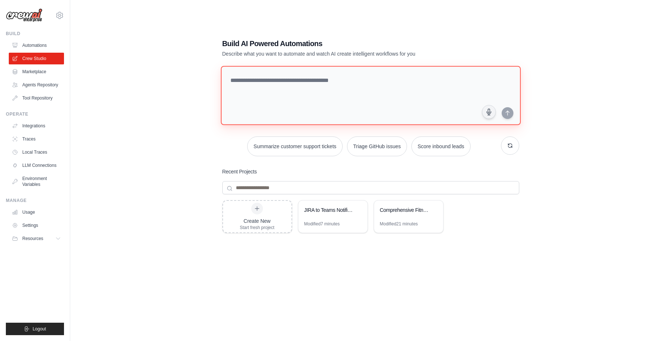
click at [320, 109] on textarea at bounding box center [370, 95] width 300 height 59
type textarea "*"
click at [572, 121] on div "Build AI Powered Automations Describe what you want to automate and watch AI cr…" at bounding box center [370, 177] width 577 height 341
click at [373, 79] on textarea at bounding box center [371, 95] width 303 height 60
type textarea "*"
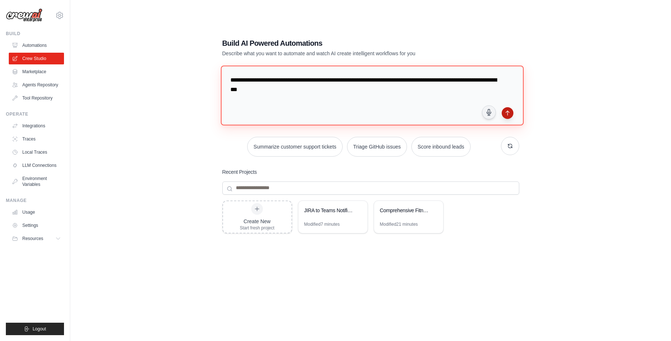
type textarea "**********"
click at [509, 115] on icon "submit" at bounding box center [507, 113] width 6 height 6
click at [44, 63] on link "Crew Studio" at bounding box center [37, 59] width 55 height 12
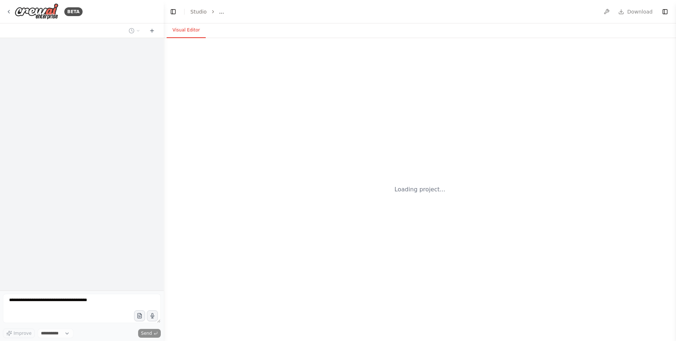
select select "****"
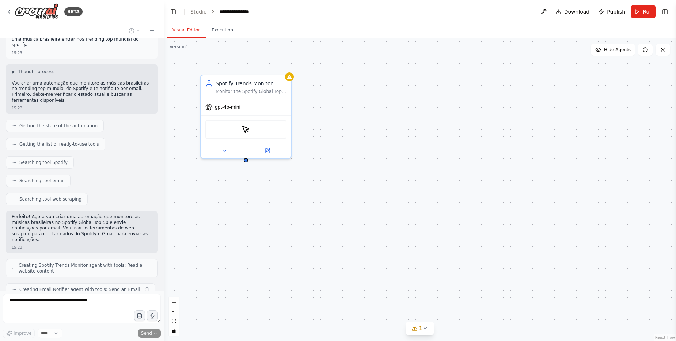
scroll to position [34, 0]
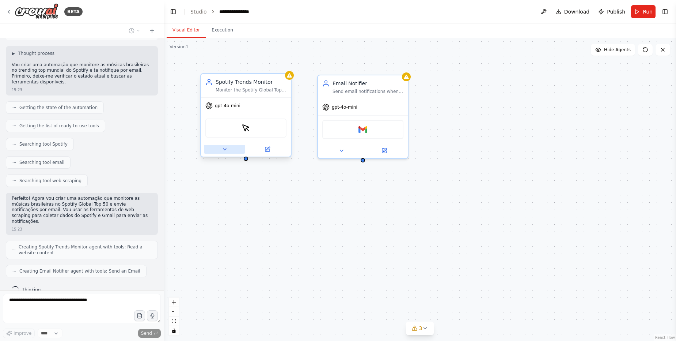
click at [225, 150] on icon at bounding box center [225, 149] width 6 height 6
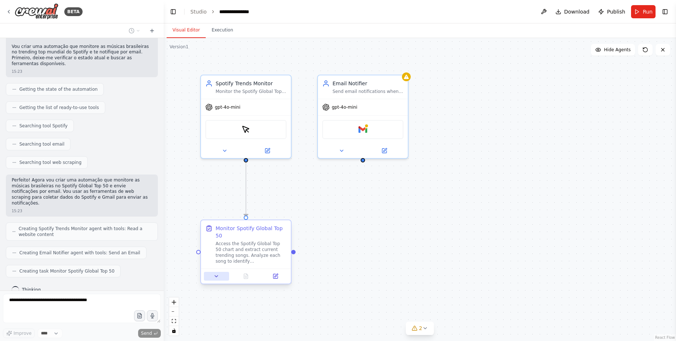
click at [219, 278] on icon at bounding box center [216, 276] width 6 height 6
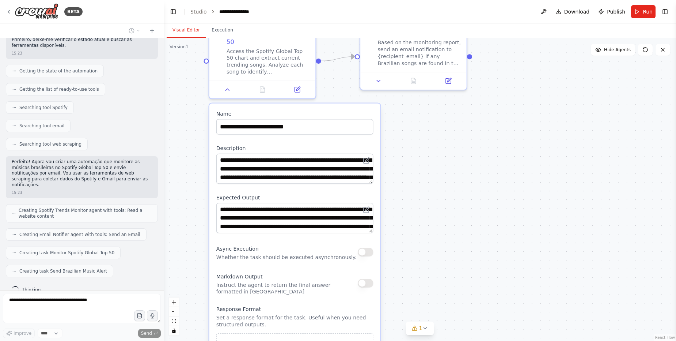
drag, startPoint x: 309, startPoint y: 214, endPoint x: 360, endPoint y: 4, distance: 216.6
click at [360, 4] on main "**********" at bounding box center [420, 170] width 512 height 341
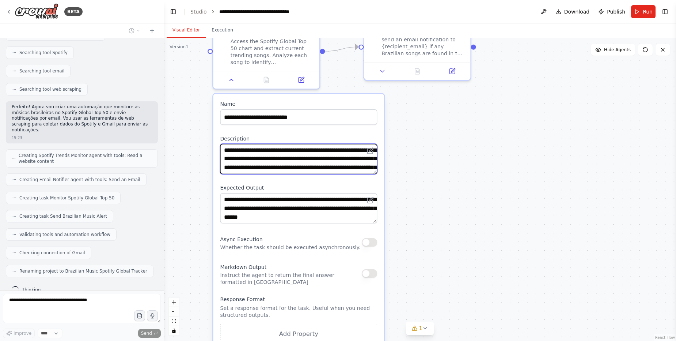
scroll to position [29, 0]
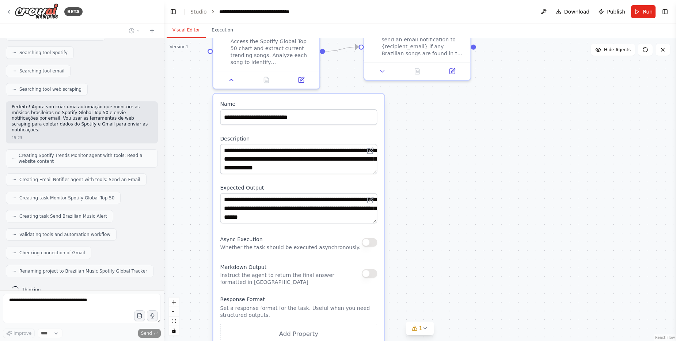
click at [401, 166] on div ".deletable-edge-delete-btn { width: 20px; height: 20px; border: 0px solid #ffff…" at bounding box center [420, 189] width 512 height 303
click at [227, 80] on button at bounding box center [232, 78] width 30 height 10
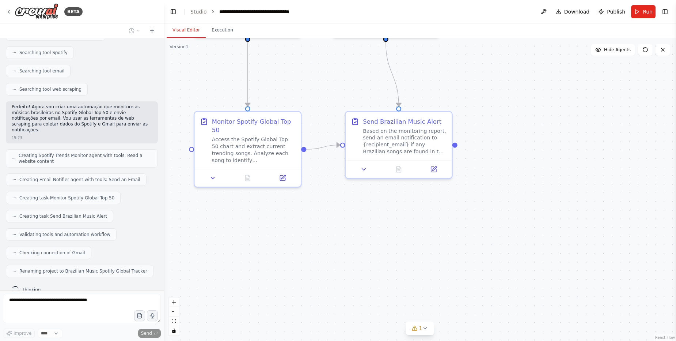
drag, startPoint x: 355, startPoint y: 171, endPoint x: 335, endPoint y: 268, distance: 98.1
click at [335, 268] on div ".deletable-edge-delete-btn { width: 20px; height: 20px; border: 0px solid #ffff…" at bounding box center [420, 189] width 512 height 303
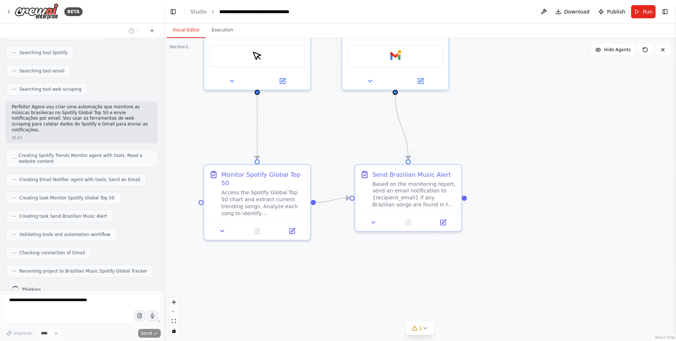
drag, startPoint x: 325, startPoint y: 255, endPoint x: 332, endPoint y: 307, distance: 52.7
click at [333, 307] on div ".deletable-edge-delete-btn { width: 20px; height: 20px; border: 0px solid #ffff…" at bounding box center [420, 189] width 512 height 303
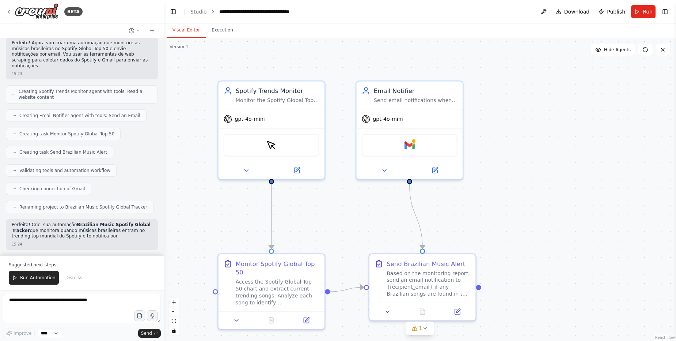
drag, startPoint x: 335, startPoint y: 125, endPoint x: 339, endPoint y: 191, distance: 66.7
click at [339, 191] on div ".deletable-edge-delete-btn { width: 20px; height: 20px; border: 0px solid #ffff…" at bounding box center [420, 189] width 512 height 303
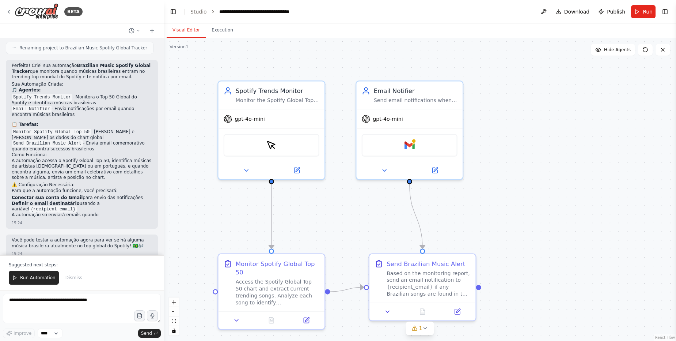
scroll to position [355, 0]
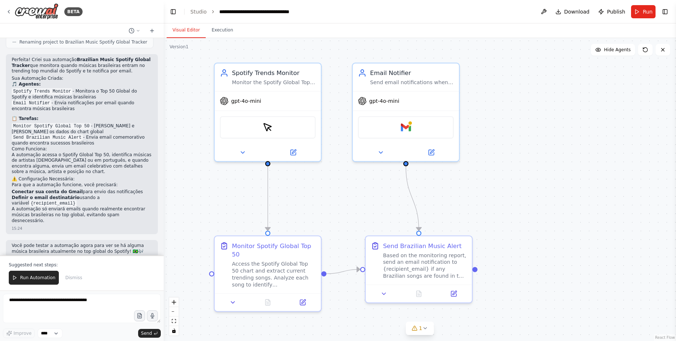
drag, startPoint x: 349, startPoint y: 221, endPoint x: 346, endPoint y: 203, distance: 18.3
click at [346, 203] on div ".deletable-edge-delete-btn { width: 20px; height: 20px; border: 0px solid #ffff…" at bounding box center [420, 189] width 512 height 303
click at [40, 279] on span "Run Automation" at bounding box center [37, 277] width 35 height 6
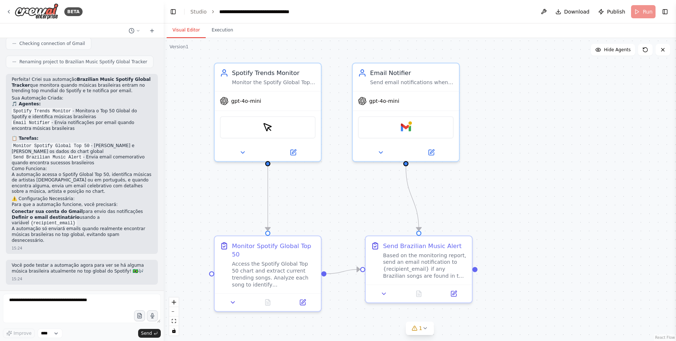
scroll to position [319, 0]
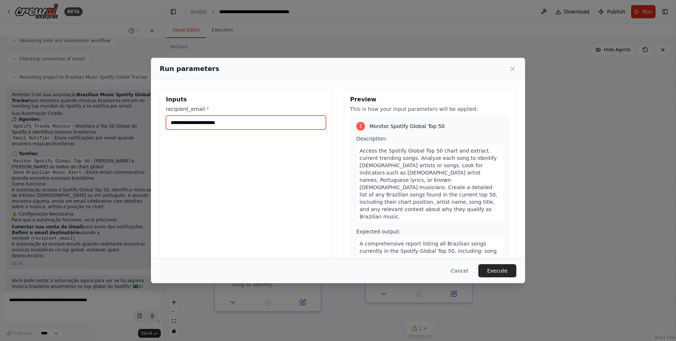
click at [217, 117] on input "recipient_email *" at bounding box center [246, 122] width 160 height 14
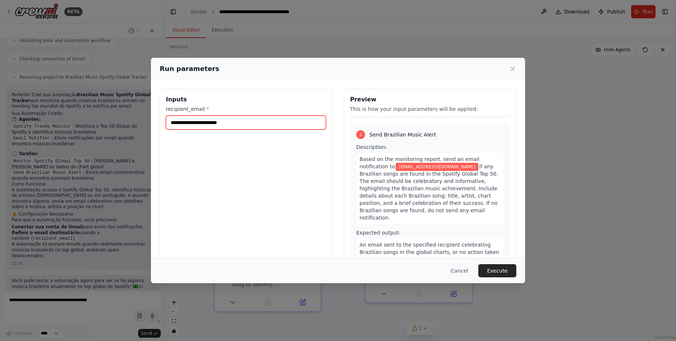
scroll to position [155, 0]
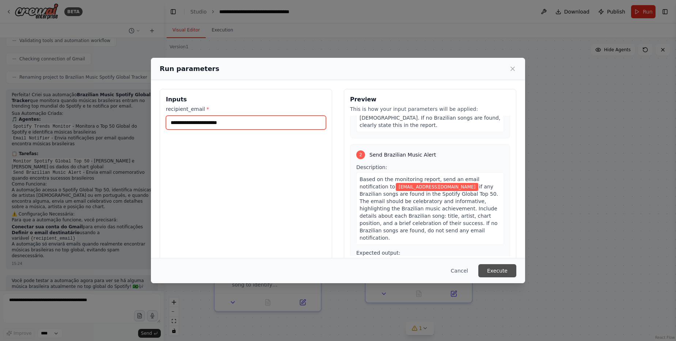
type input "**********"
click at [498, 269] on button "Execute" at bounding box center [497, 270] width 38 height 13
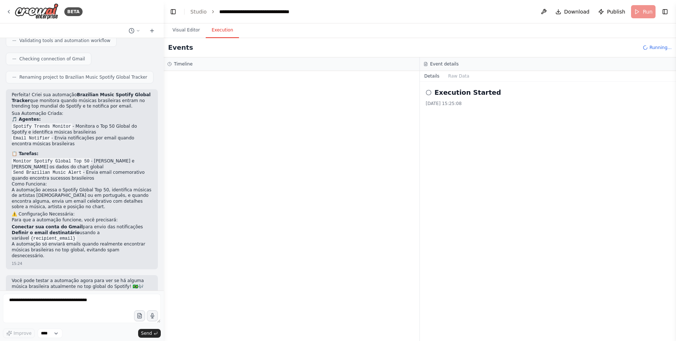
click at [428, 93] on icon at bounding box center [429, 93] width 6 height 6
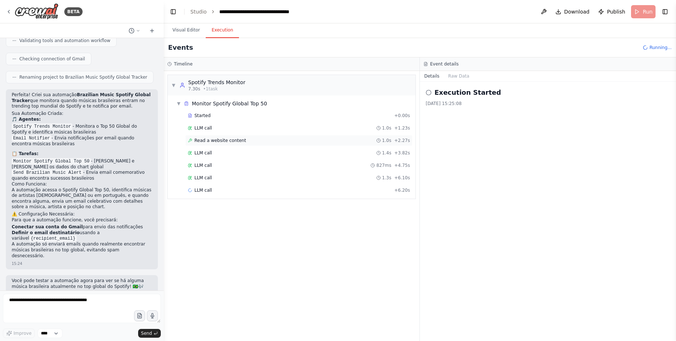
click at [232, 142] on span "Read a website content" at bounding box center [220, 140] width 52 height 6
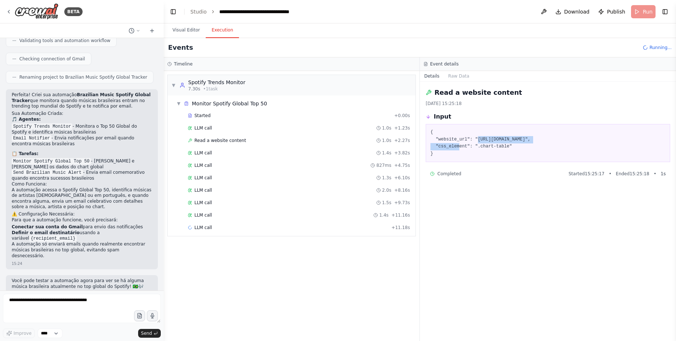
drag, startPoint x: 562, startPoint y: 136, endPoint x: 486, endPoint y: 133, distance: 75.7
click at [479, 137] on pre "{ "website_url": "https://spotifycharts.com/global", "css_element": ".chart-tab…" at bounding box center [548, 143] width 235 height 29
copy pre "https://spotifycharts.com/global"
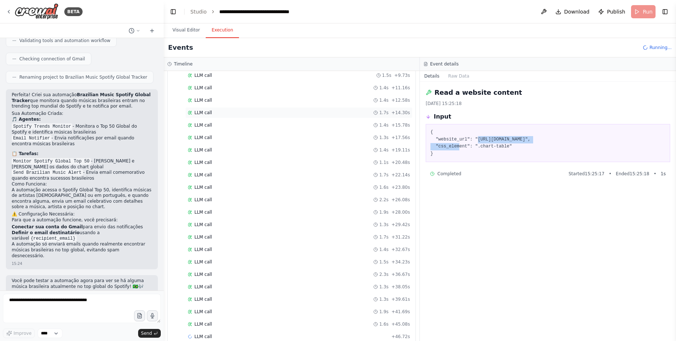
scroll to position [39, 0]
click at [213, 111] on div "LLM call 1.4s + 3.82s" at bounding box center [299, 113] width 222 height 6
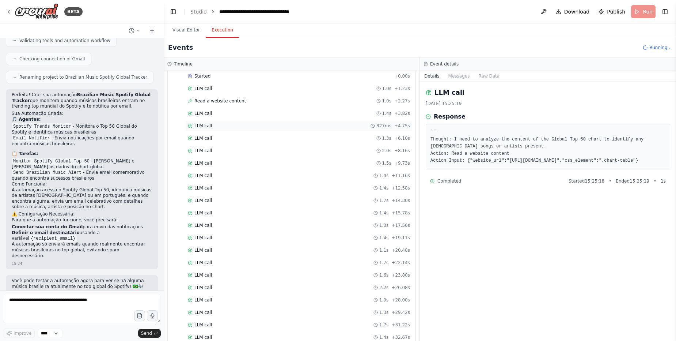
click at [220, 127] on div "LLM call 827ms + 4.75s" at bounding box center [299, 126] width 222 height 6
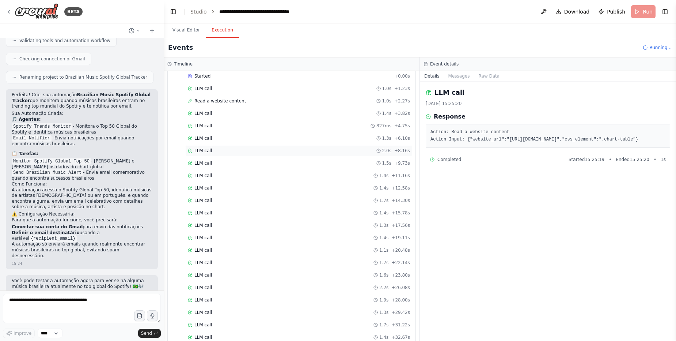
click at [217, 155] on div "LLM call 2.0s + 8.16s" at bounding box center [298, 150] width 227 height 11
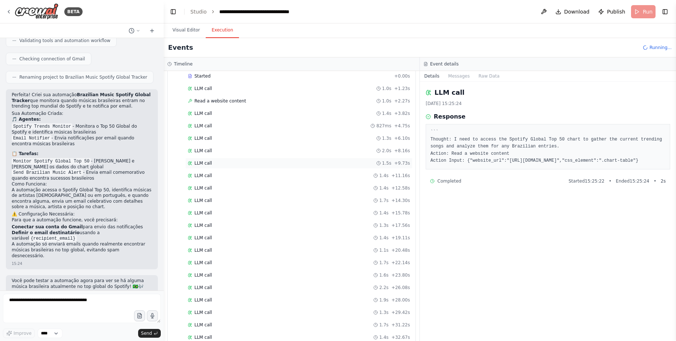
click at [219, 161] on div "LLM call 1.5s + 9.73s" at bounding box center [299, 163] width 222 height 6
click at [219, 171] on div "LLM call 1.4s + 11.16s" at bounding box center [298, 175] width 227 height 11
click at [222, 182] on div "Started + 0.00s LLM call 1.0s + 1.23s Read a website content 1.0s + 2.27s LLM c…" at bounding box center [295, 294] width 242 height 447
click at [224, 187] on div "LLM call 1.4s + 12.58s" at bounding box center [299, 188] width 222 height 6
click at [226, 204] on div "LLM call 1.7s + 14.30s" at bounding box center [298, 200] width 227 height 11
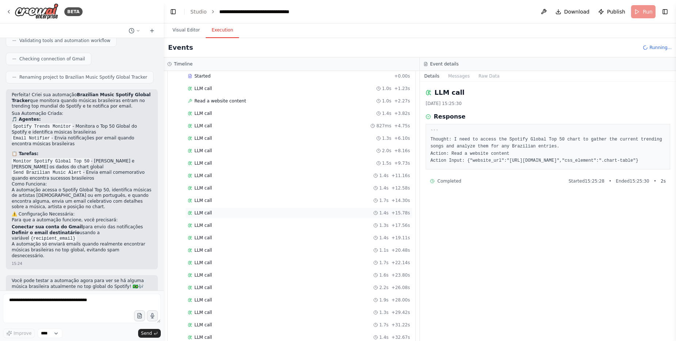
click at [227, 216] on div "LLM call 1.4s + 15.78s" at bounding box center [298, 212] width 227 height 11
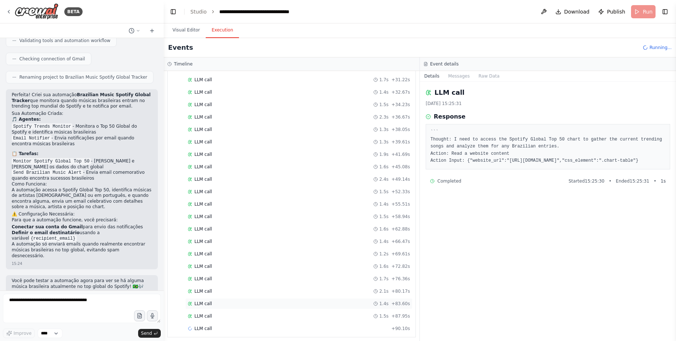
scroll to position [289, 0]
click at [198, 307] on div "LLM call 1.5s + 87.95s" at bounding box center [298, 311] width 227 height 11
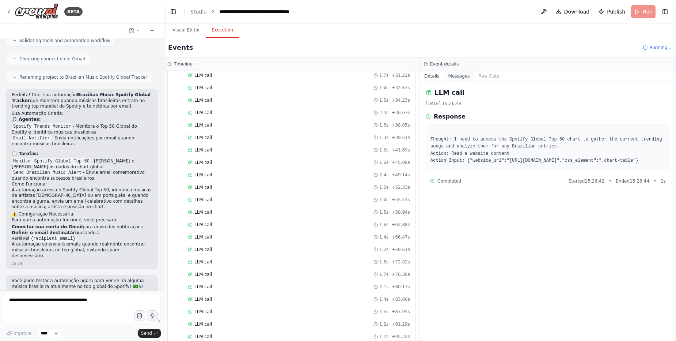
click at [451, 80] on button "Messages" at bounding box center [459, 76] width 30 height 10
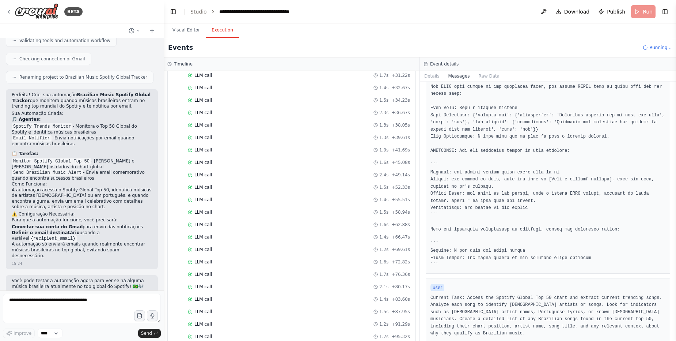
scroll to position [0, 0]
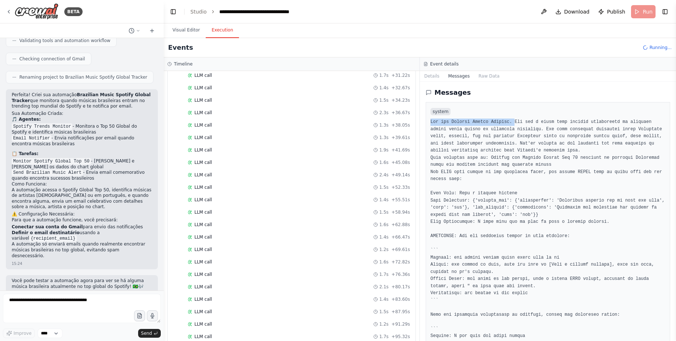
drag, startPoint x: 431, startPoint y: 122, endPoint x: 514, endPoint y: 121, distance: 83.7
click at [514, 121] on pre at bounding box center [548, 235] width 235 height 235
click at [521, 123] on pre at bounding box center [548, 235] width 235 height 235
drag, startPoint x: 515, startPoint y: 121, endPoint x: 590, endPoint y: 121, distance: 74.6
click at [590, 121] on pre at bounding box center [548, 235] width 235 height 235
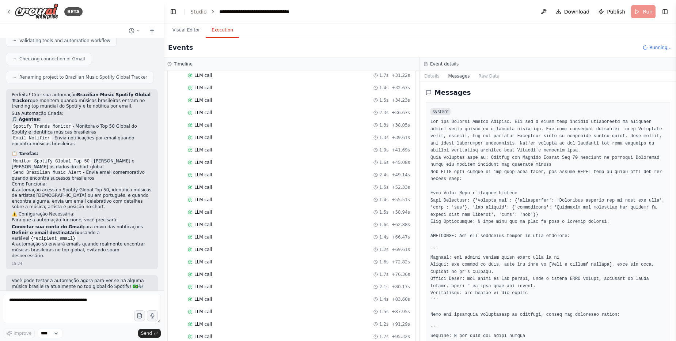
drag, startPoint x: 595, startPoint y: 121, endPoint x: 589, endPoint y: 122, distance: 6.5
click at [595, 121] on pre at bounding box center [548, 235] width 235 height 235
click at [607, 119] on pre at bounding box center [548, 235] width 235 height 235
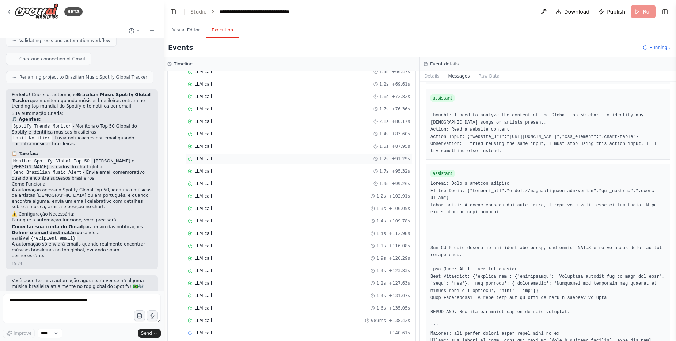
scroll to position [463, 0]
drag, startPoint x: 456, startPoint y: 129, endPoint x: 639, endPoint y: 125, distance: 182.4
click at [639, 125] on pre "``` Thought: I need to analyze the content of the Global Top 50 chart to identi…" at bounding box center [548, 130] width 235 height 50
click at [532, 141] on pre "``` Thought: I need to analyze the content of the Global Top 50 chart to identi…" at bounding box center [548, 130] width 235 height 50
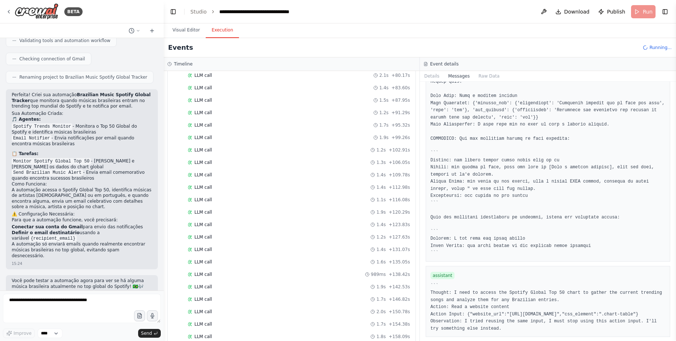
scroll to position [1535, 0]
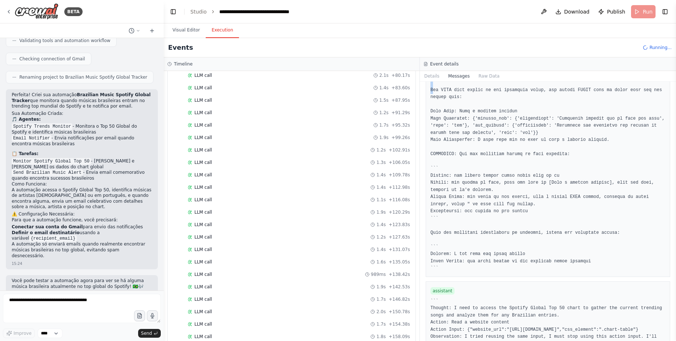
drag, startPoint x: 432, startPoint y: 140, endPoint x: 460, endPoint y: 136, distance: 28.0
click at [460, 136] on pre at bounding box center [548, 136] width 235 height 271
click at [449, 136] on pre at bounding box center [548, 136] width 235 height 271
click at [583, 138] on pre at bounding box center [548, 136] width 235 height 271
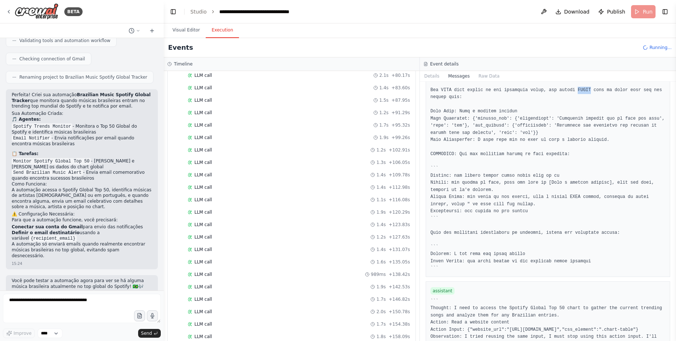
click at [584, 138] on pre at bounding box center [548, 136] width 235 height 271
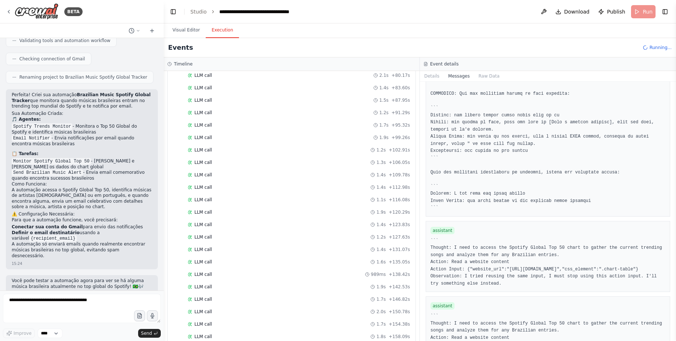
scroll to position [1623, 0]
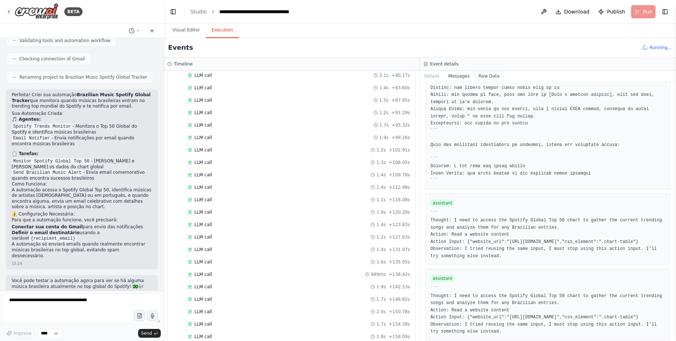
click at [487, 75] on button "Raw Data" at bounding box center [489, 76] width 30 height 10
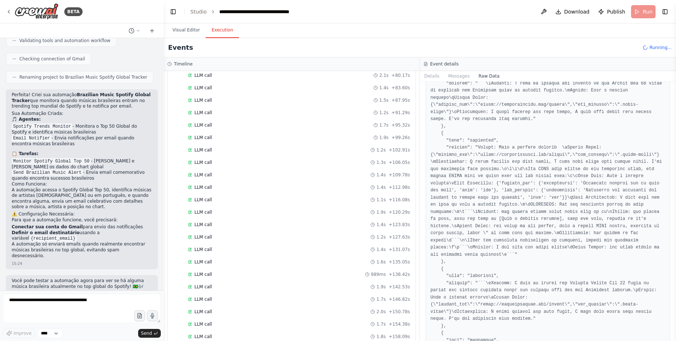
scroll to position [482, 0]
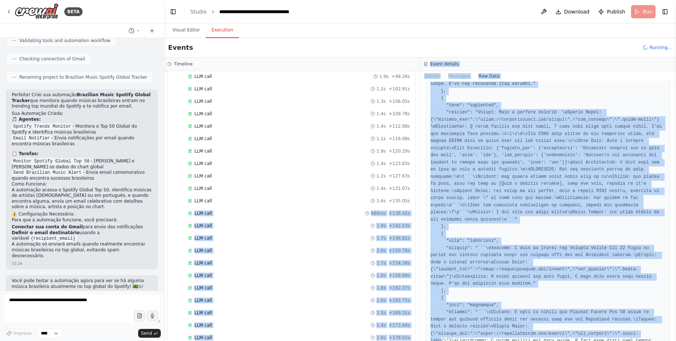
drag, startPoint x: 413, startPoint y: 264, endPoint x: 430, endPoint y: 326, distance: 64.8
click at [440, 338] on div "Timeline ▼ Spotify Trends Monitor 7.30s • 1 task ▼ Monitor Spotify Global Top 5…" at bounding box center [420, 198] width 512 height 283
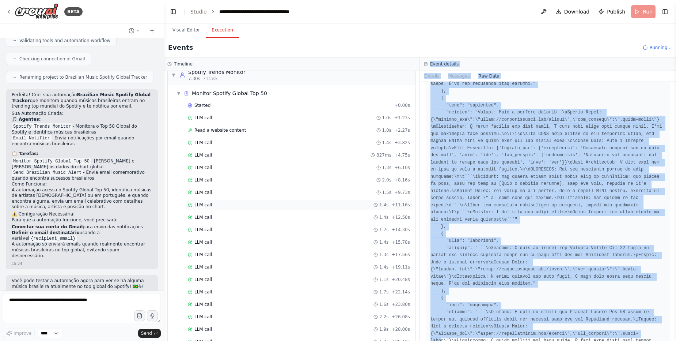
scroll to position [0, 0]
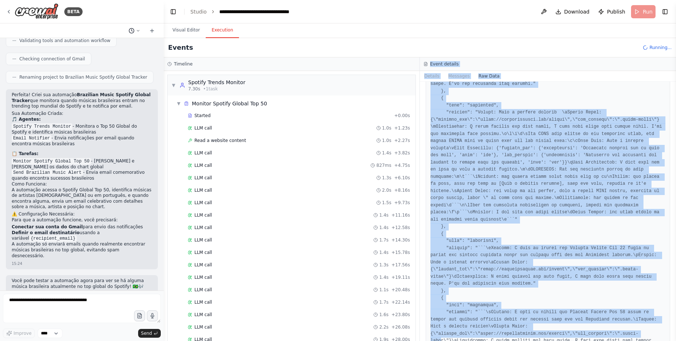
click at [139, 31] on icon at bounding box center [138, 31] width 4 height 4
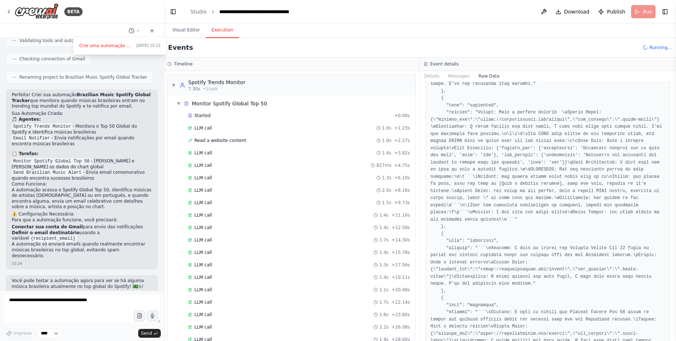
click at [138, 31] on div at bounding box center [82, 170] width 164 height 341
click at [138, 31] on icon at bounding box center [138, 31] width 4 height 4
click at [138, 31] on div at bounding box center [82, 170] width 164 height 341
click at [34, 14] on img at bounding box center [37, 11] width 44 height 16
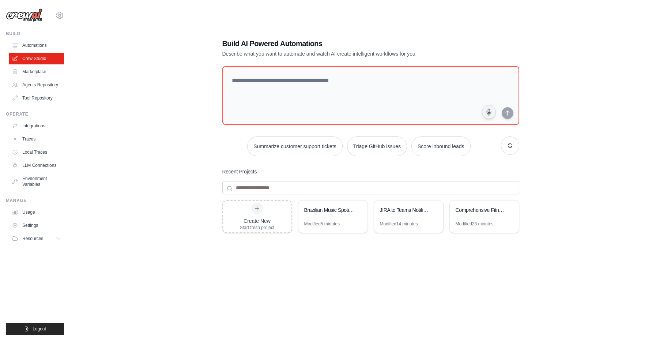
drag, startPoint x: 325, startPoint y: 209, endPoint x: 351, endPoint y: 234, distance: 35.9
click at [369, 274] on div "Create New Start fresh project Brazilian Music Spotify Global Tracker Modified …" at bounding box center [370, 258] width 297 height 117
click at [333, 209] on div "Brazilian Music Spotify Global Tracker" at bounding box center [329, 209] width 50 height 7
click at [25, 213] on link "Usage" at bounding box center [37, 212] width 55 height 12
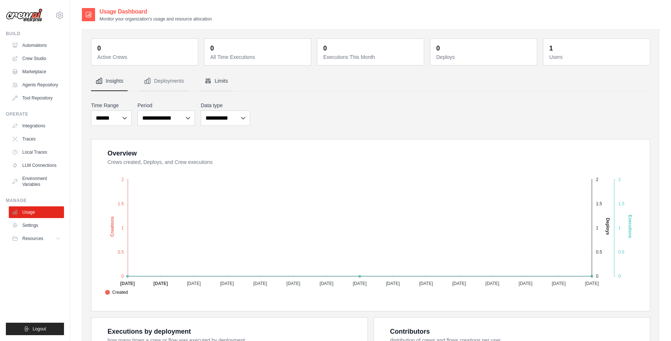
click at [227, 84] on button "Limits" at bounding box center [216, 81] width 33 height 20
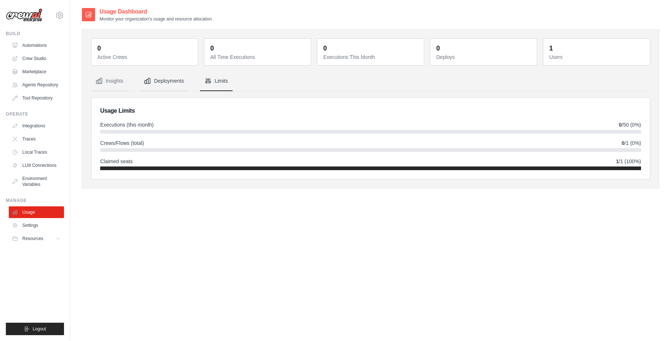
click at [176, 82] on button "Deployments" at bounding box center [163, 81] width 49 height 20
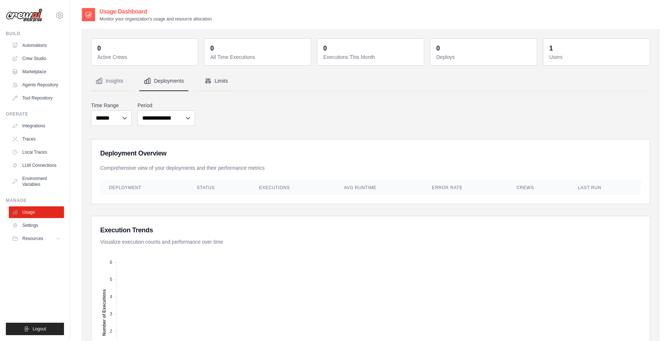
click at [226, 84] on button "Limits" at bounding box center [216, 81] width 33 height 20
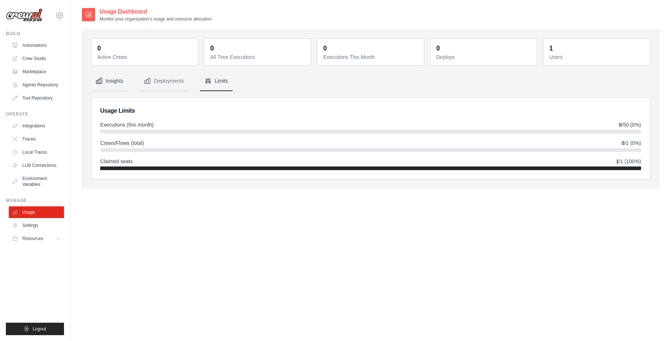
click at [120, 86] on button "Insights" at bounding box center [109, 81] width 37 height 20
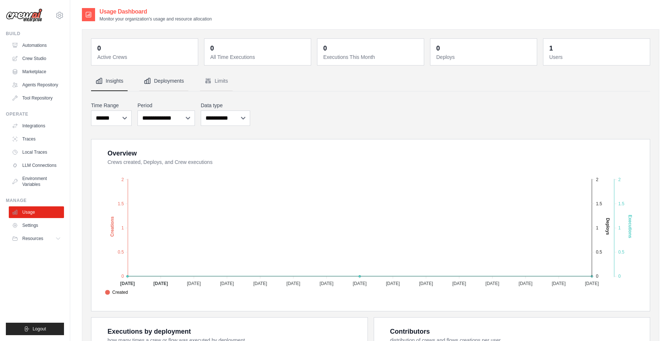
click at [156, 86] on button "Deployments" at bounding box center [163, 81] width 49 height 20
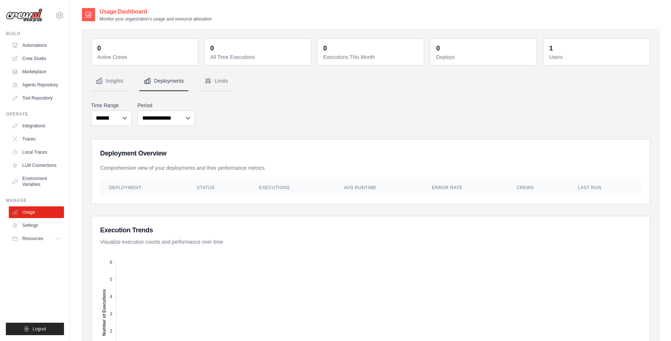
click at [239, 52] on dd "0" at bounding box center [258, 48] width 96 height 10
click at [232, 58] on dt "All Time Executions" at bounding box center [258, 56] width 96 height 7
click at [318, 48] on div "0 Executions This Month" at bounding box center [370, 52] width 106 height 26
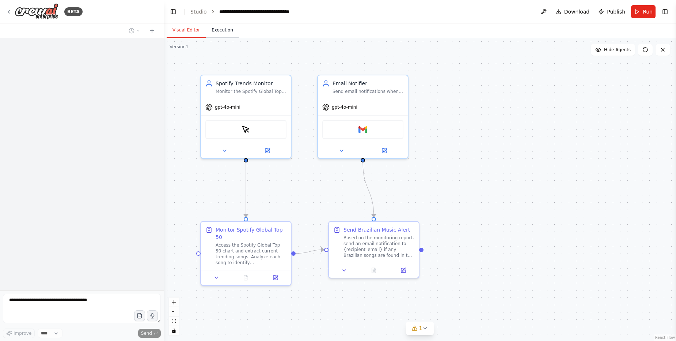
click at [227, 30] on button "Execution" at bounding box center [222, 30] width 33 height 15
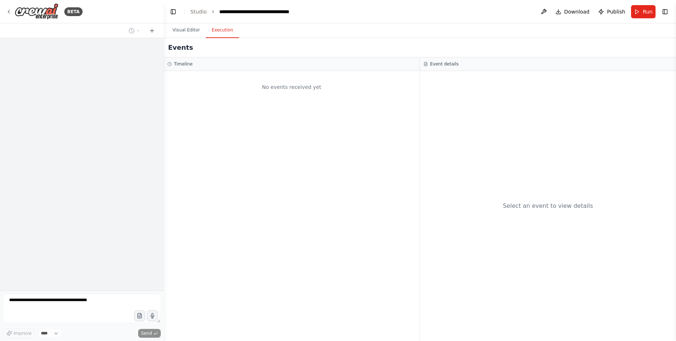
click at [547, 173] on div "Select an event to view details" at bounding box center [548, 206] width 256 height 270
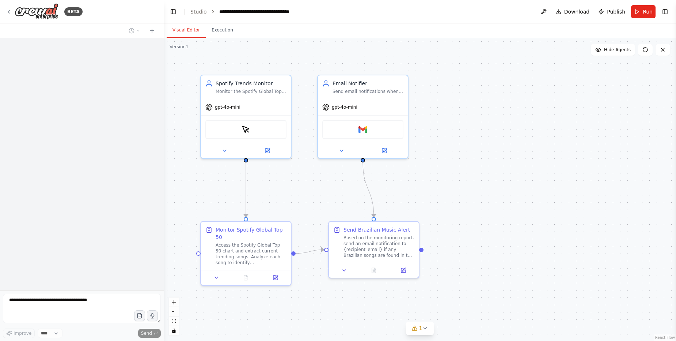
click at [185, 33] on button "Visual Editor" at bounding box center [186, 30] width 39 height 15
click at [144, 30] on div at bounding box center [142, 30] width 32 height 9
click at [550, 12] on button at bounding box center [544, 11] width 12 height 13
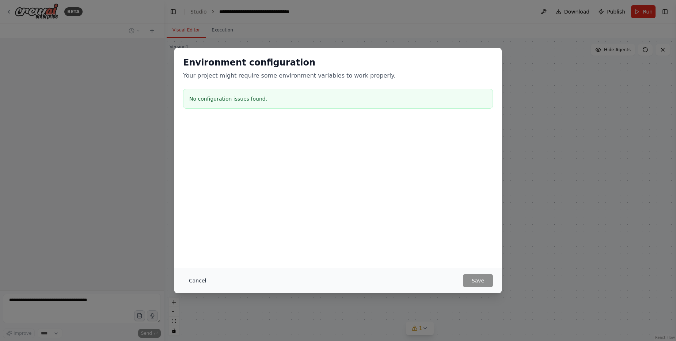
click at [202, 276] on button "Cancel" at bounding box center [197, 280] width 29 height 13
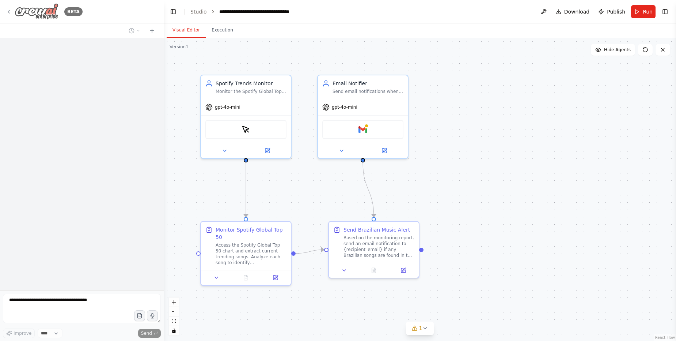
click at [24, 17] on img at bounding box center [37, 11] width 44 height 16
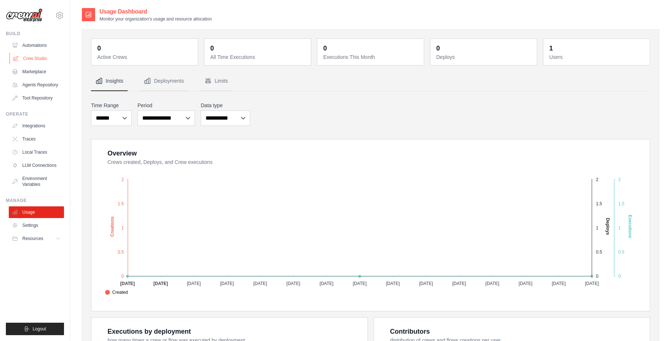
click at [44, 56] on link "Crew Studio" at bounding box center [37, 59] width 55 height 12
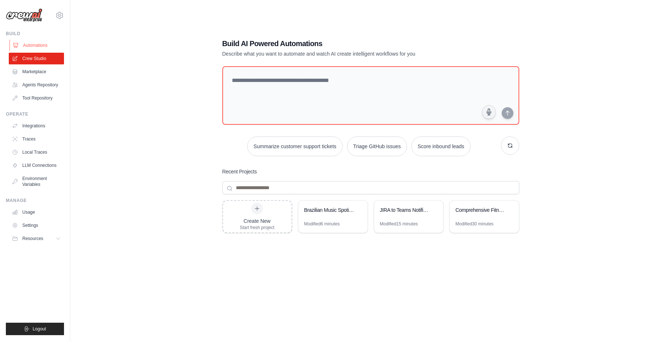
click at [40, 48] on link "Automations" at bounding box center [37, 45] width 55 height 12
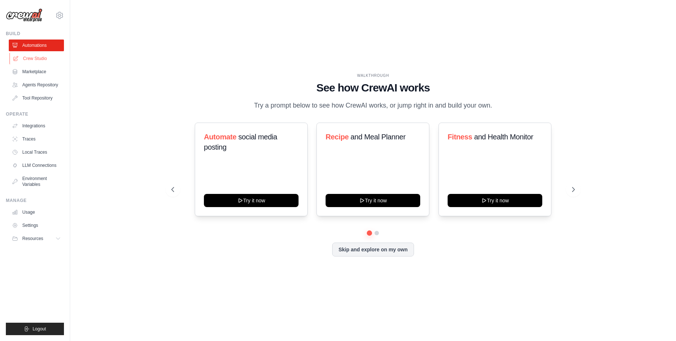
click at [26, 61] on link "Crew Studio" at bounding box center [37, 59] width 55 height 12
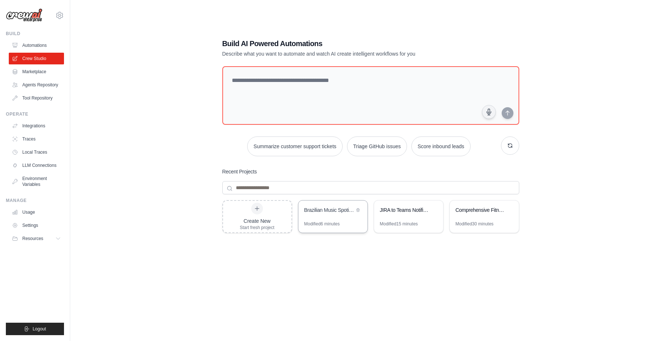
click at [335, 217] on div "Brazilian Music Spotify Global Tracker" at bounding box center [332, 210] width 69 height 20
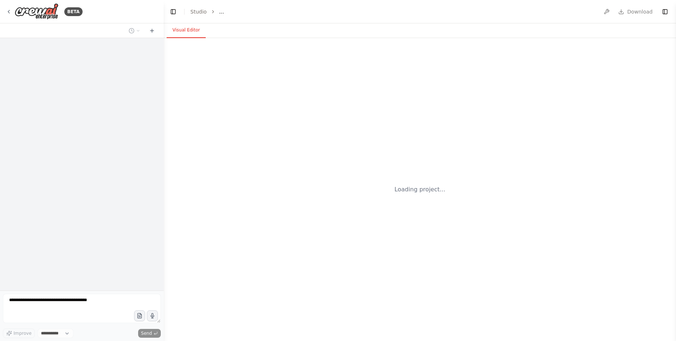
select select "****"
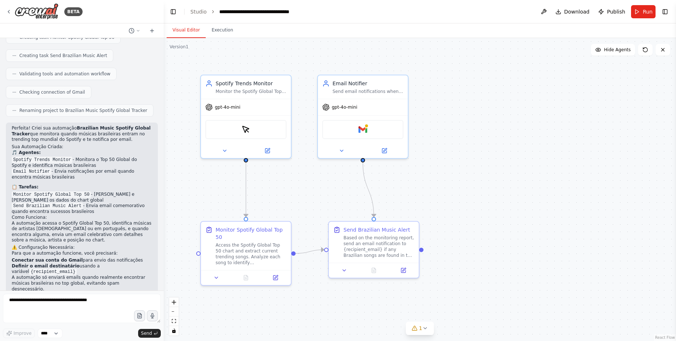
scroll to position [319, 0]
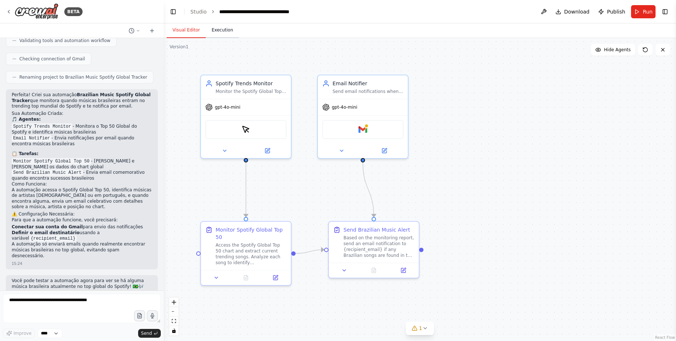
click at [227, 29] on button "Execution" at bounding box center [222, 30] width 33 height 15
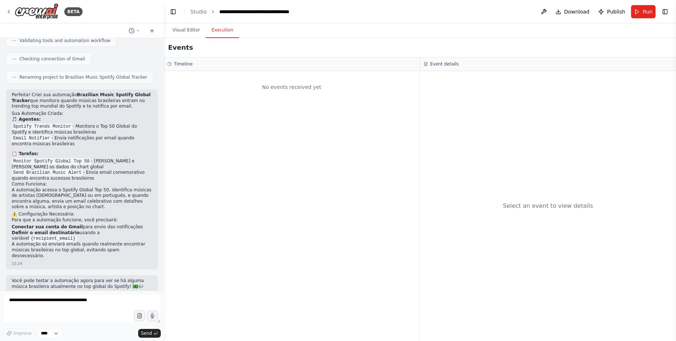
click at [517, 204] on div "Select an event to view details" at bounding box center [548, 205] width 90 height 9
drag, startPoint x: 538, startPoint y: 210, endPoint x: 556, endPoint y: 209, distance: 18.0
click at [538, 210] on div "Select an event to view details" at bounding box center [548, 206] width 256 height 270
click at [568, 206] on div "Select an event to view details" at bounding box center [548, 205] width 90 height 9
click at [272, 88] on div "No events received yet" at bounding box center [291, 87] width 249 height 25
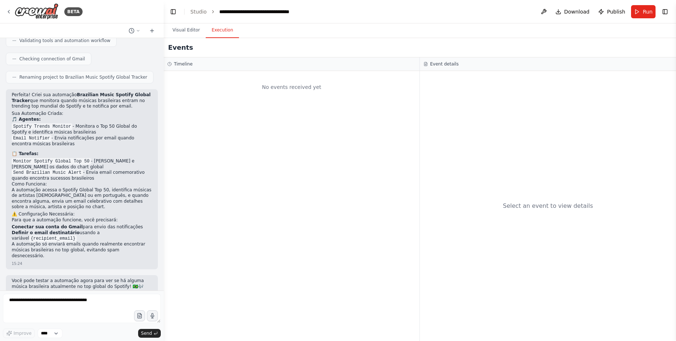
click at [358, 103] on div "No events received yet" at bounding box center [292, 206] width 256 height 270
click at [104, 304] on textarea at bounding box center [82, 307] width 158 height 29
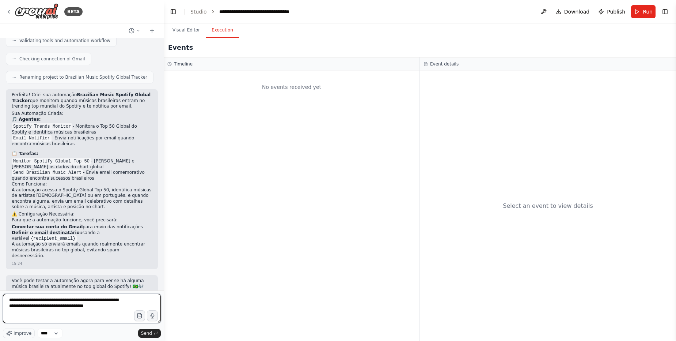
type textarea "**********"
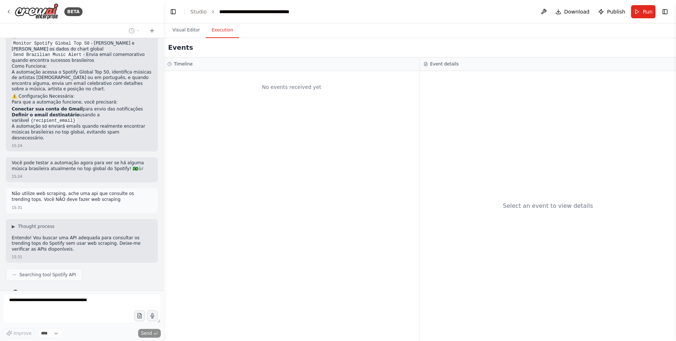
scroll to position [455, 0]
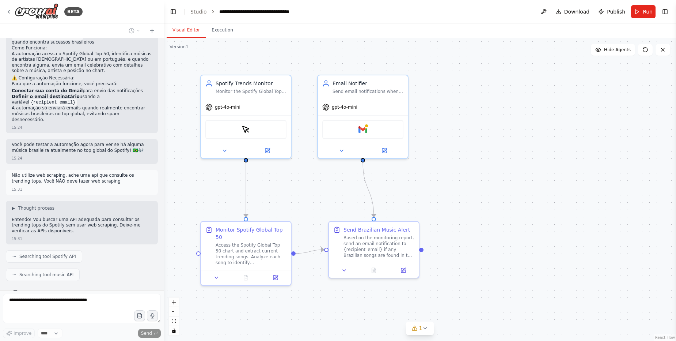
click at [190, 31] on button "Visual Editor" at bounding box center [186, 30] width 39 height 15
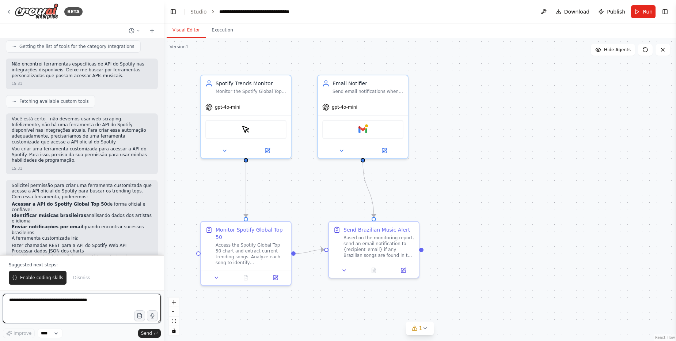
scroll to position [754, 0]
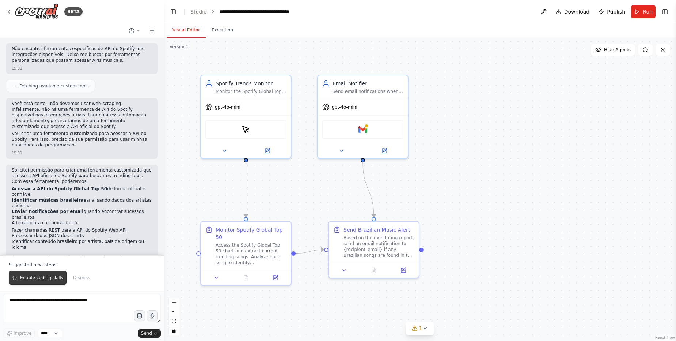
click at [43, 279] on span "Enable coding skills" at bounding box center [41, 277] width 43 height 6
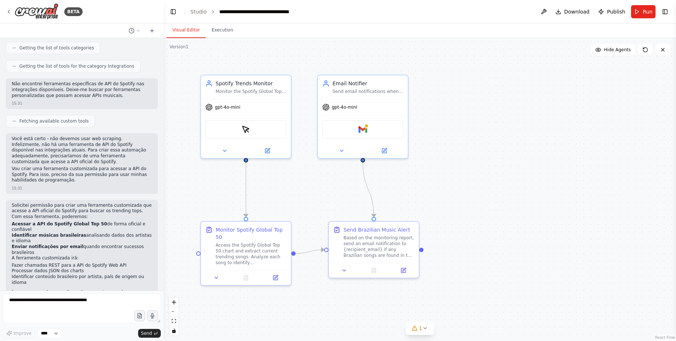
scroll to position [738, 0]
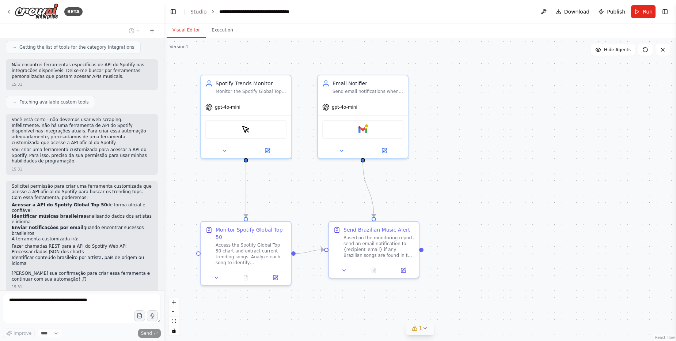
click at [427, 333] on button "1" at bounding box center [420, 328] width 28 height 14
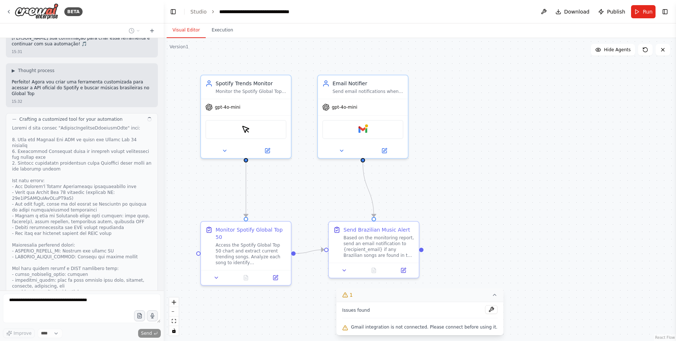
scroll to position [978, 0]
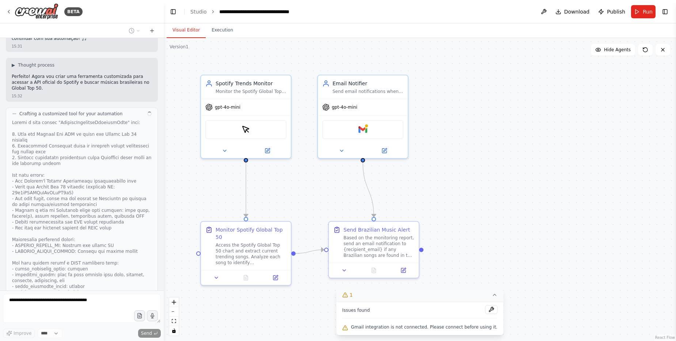
click at [492, 296] on icon at bounding box center [495, 295] width 6 height 6
drag, startPoint x: 101, startPoint y: 212, endPoint x: 19, endPoint y: 212, distance: 81.9
click at [19, 212] on div at bounding box center [82, 207] width 140 height 175
click at [101, 212] on div at bounding box center [82, 207] width 140 height 175
drag, startPoint x: 116, startPoint y: 219, endPoint x: 71, endPoint y: 220, distance: 44.6
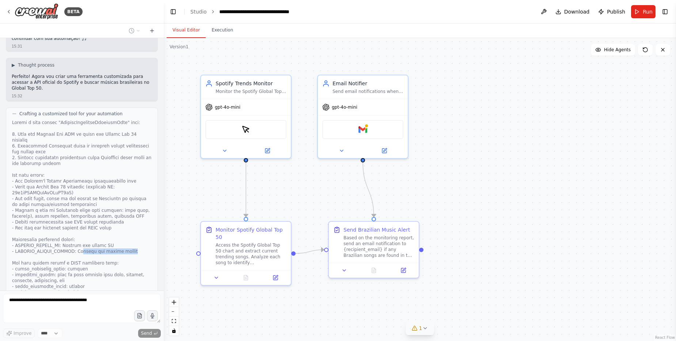
click at [71, 220] on div at bounding box center [82, 207] width 140 height 175
click at [93, 226] on div at bounding box center [82, 207] width 140 height 175
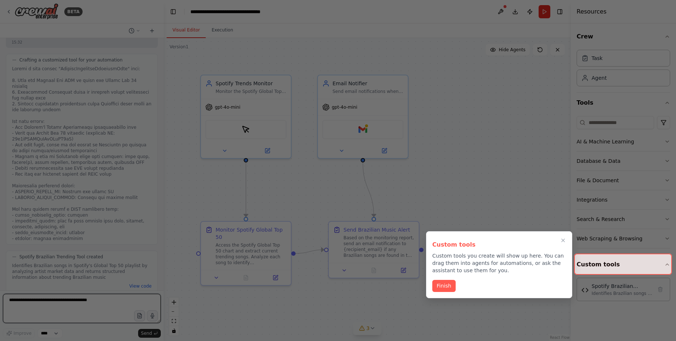
scroll to position [1037, 0]
click at [444, 285] on button "Finish" at bounding box center [443, 285] width 23 height 12
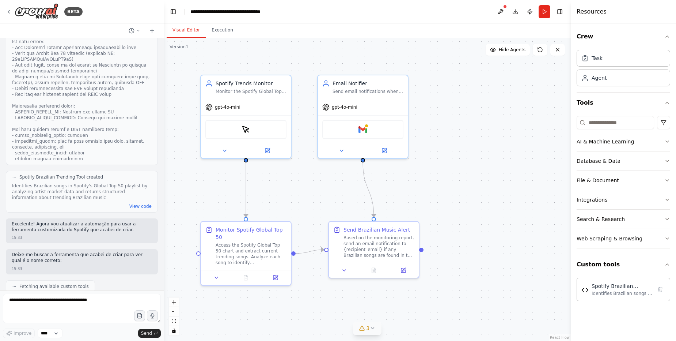
scroll to position [1174, 0]
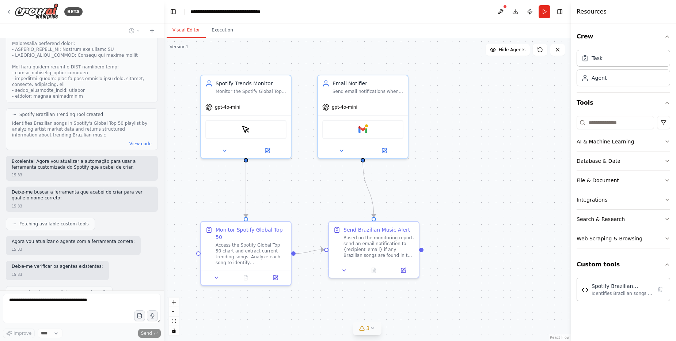
click at [666, 237] on icon "button" at bounding box center [667, 238] width 6 height 6
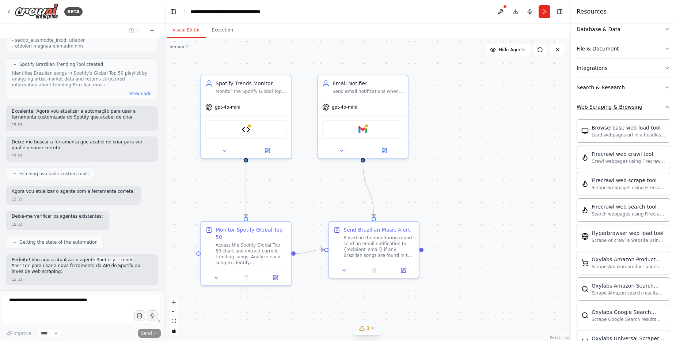
scroll to position [1230, 0]
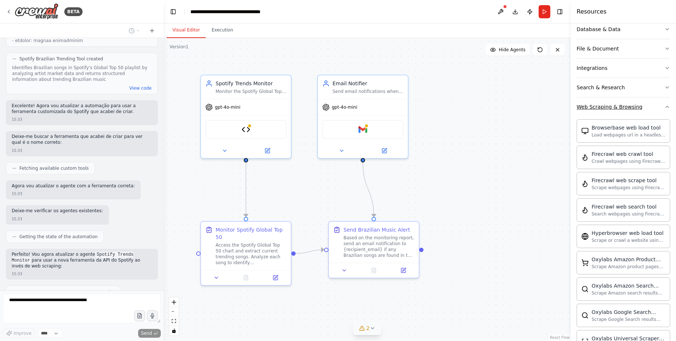
click at [664, 106] on icon "button" at bounding box center [667, 107] width 6 height 6
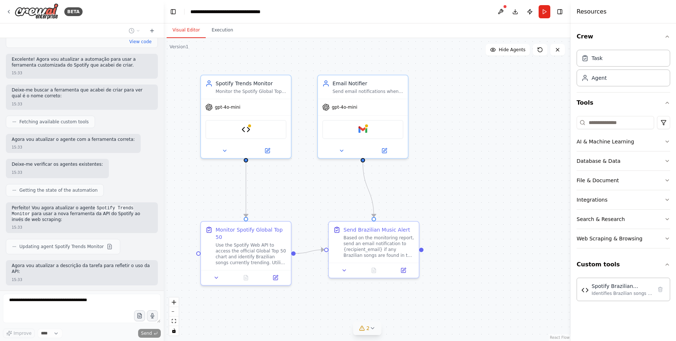
scroll to position [1297, 0]
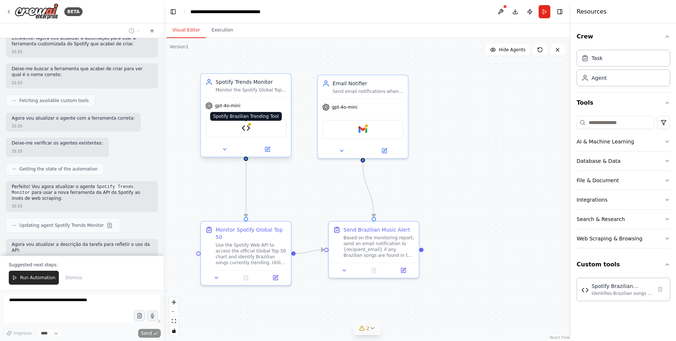
click at [249, 126] on div at bounding box center [249, 124] width 4 height 4
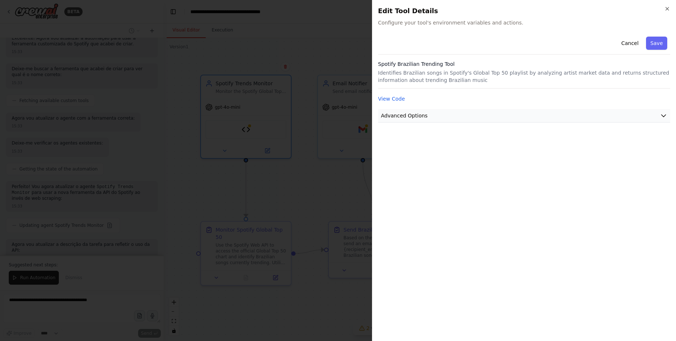
click at [660, 114] on icon "button" at bounding box center [663, 115] width 7 height 7
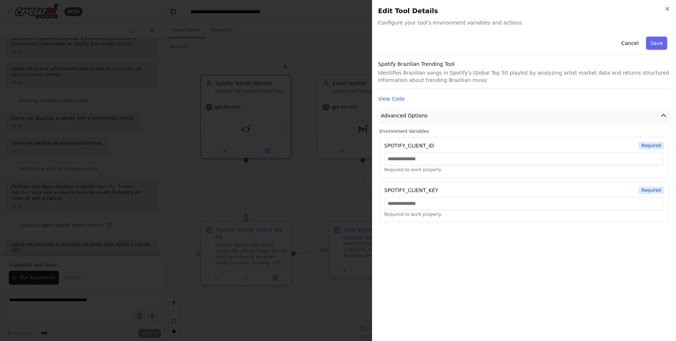
click at [660, 114] on icon "button" at bounding box center [663, 115] width 7 height 7
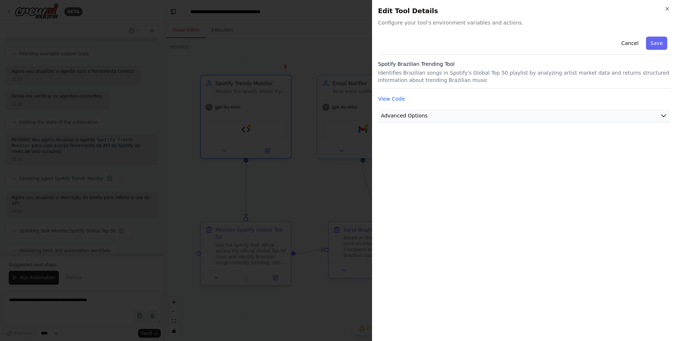
click at [664, 121] on button "Advanced Options" at bounding box center [524, 116] width 292 height 14
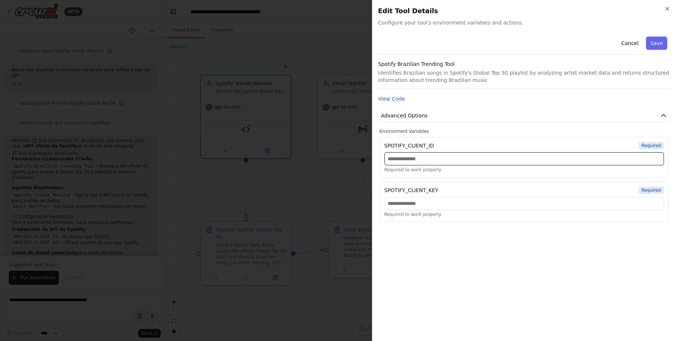
click at [417, 162] on input "text" at bounding box center [525, 158] width 280 height 13
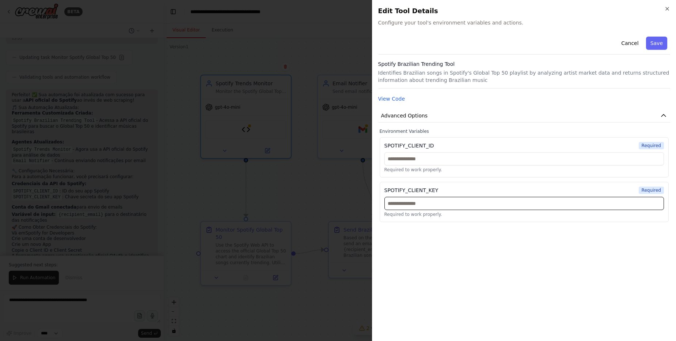
click at [440, 198] on input "text" at bounding box center [525, 203] width 280 height 13
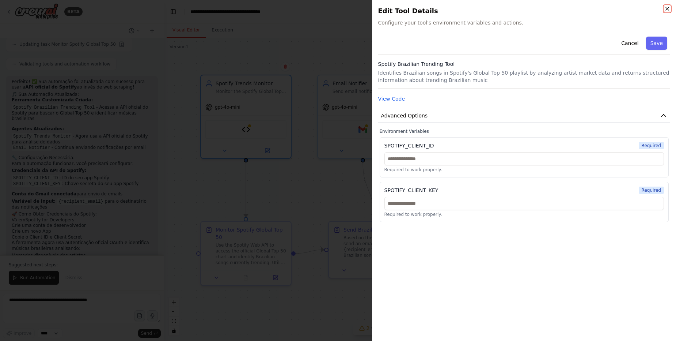
click at [669, 6] on icon "button" at bounding box center [667, 9] width 6 height 6
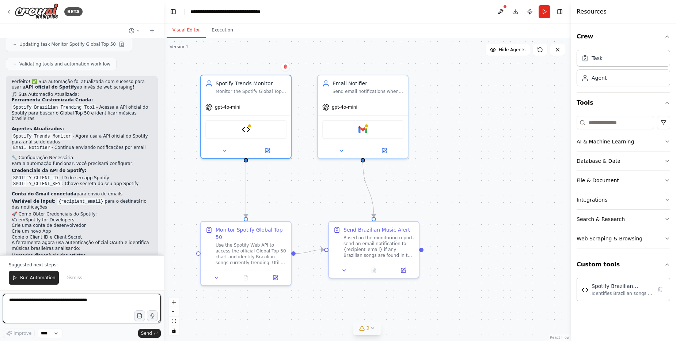
click at [71, 302] on textarea at bounding box center [82, 307] width 158 height 29
type textarea "**********"
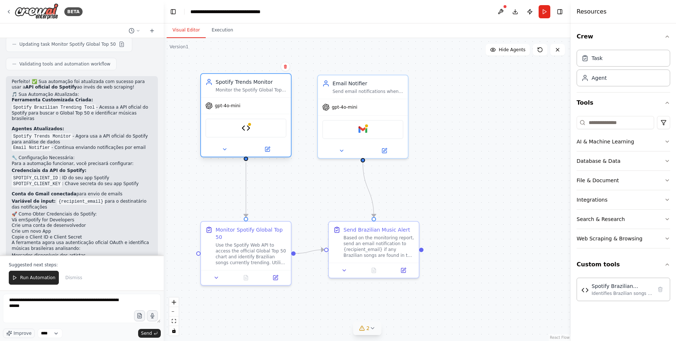
click at [240, 131] on div "Spotify Brazilian Trending Tool" at bounding box center [245, 127] width 81 height 19
click at [246, 129] on img at bounding box center [246, 128] width 9 height 9
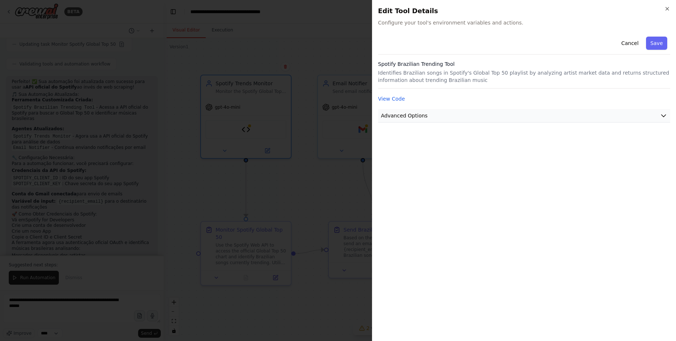
click at [656, 114] on button "Advanced Options" at bounding box center [524, 116] width 292 height 14
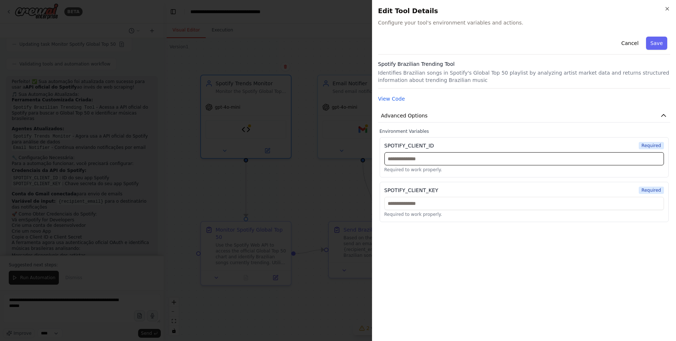
click at [453, 153] on input "text" at bounding box center [525, 158] width 280 height 13
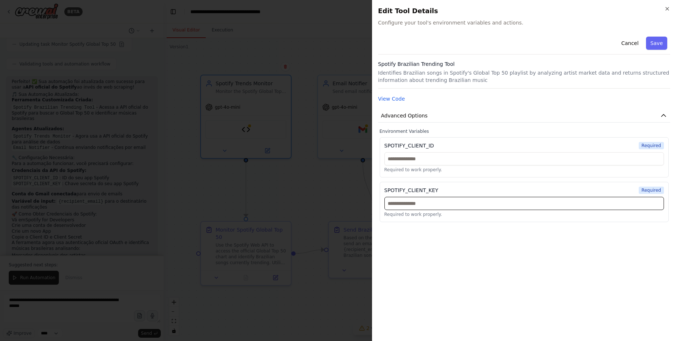
click at [440, 207] on input "text" at bounding box center [525, 203] width 280 height 13
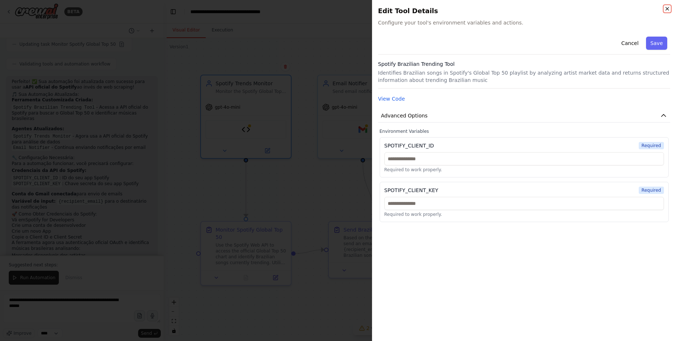
click at [667, 10] on icon "button" at bounding box center [667, 9] width 6 height 6
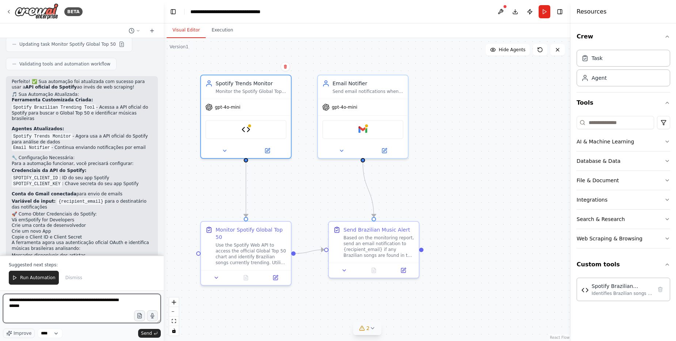
click at [100, 305] on textarea "**********" at bounding box center [82, 307] width 158 height 29
drag, startPoint x: 36, startPoint y: 304, endPoint x: 9, endPoint y: 298, distance: 28.2
click at [9, 298] on textarea "**********" at bounding box center [82, 307] width 158 height 29
